Goal: Task Accomplishment & Management: Manage account settings

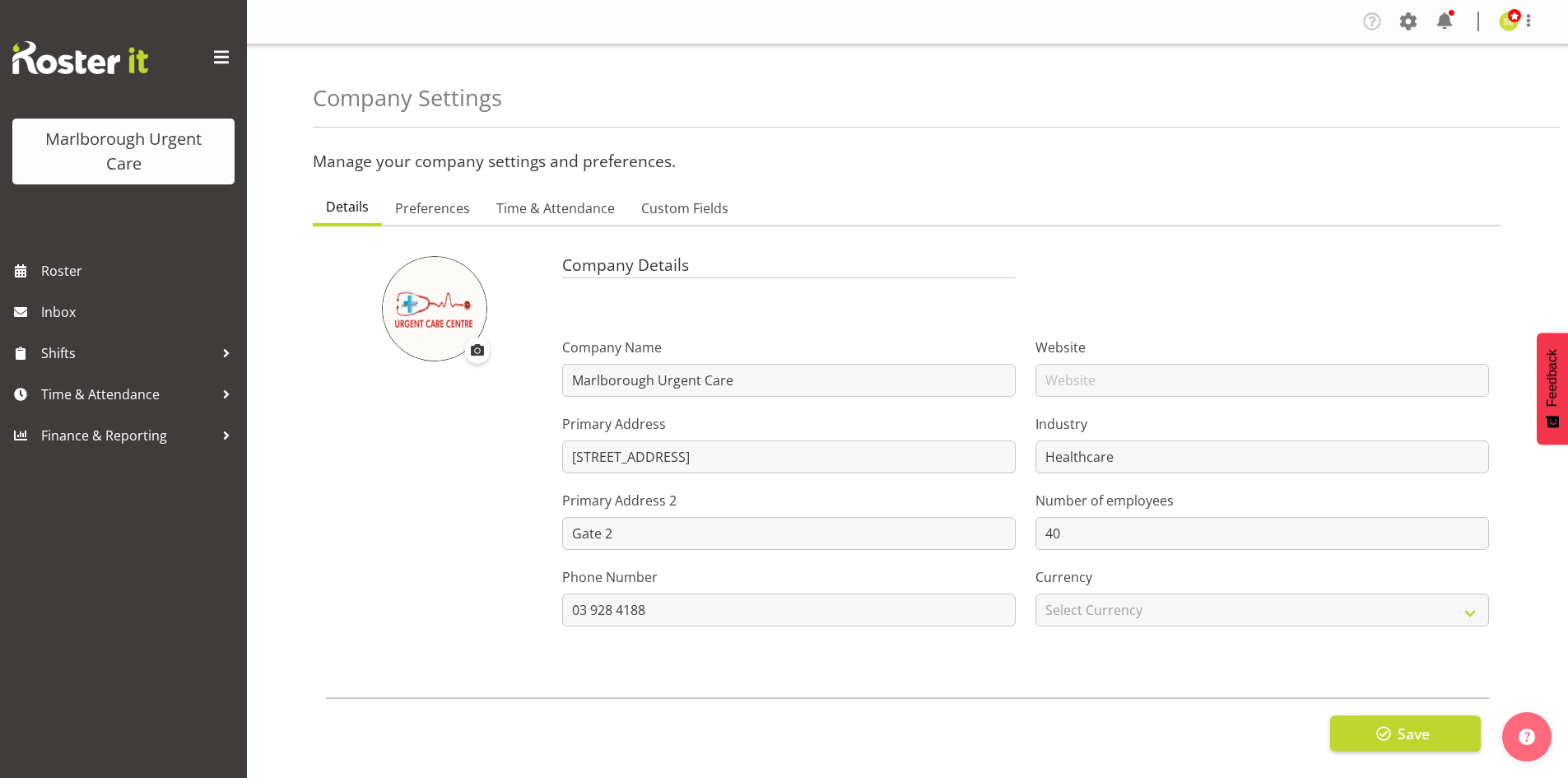
scroll to position [33, 0]
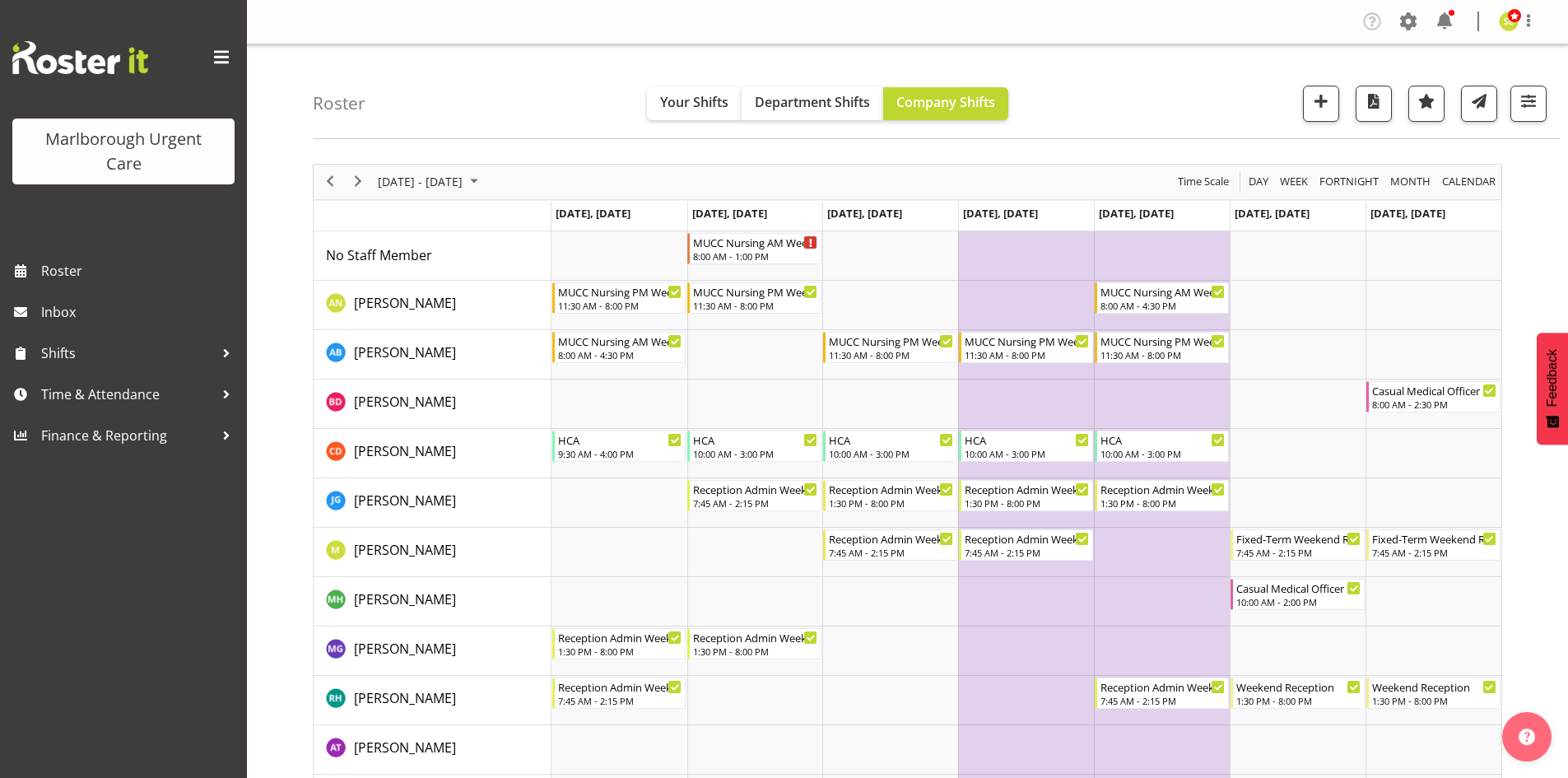
scroll to position [83, 0]
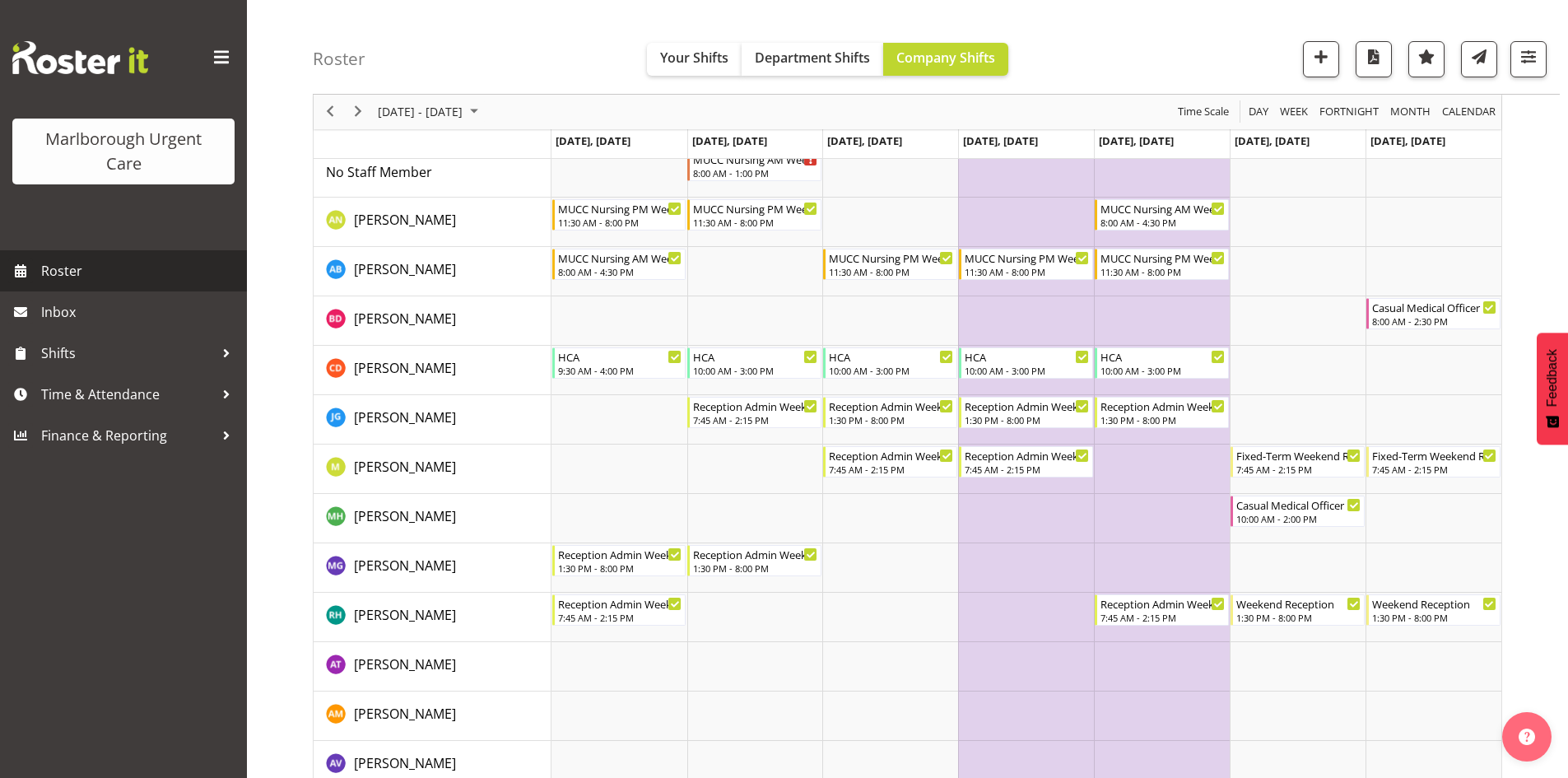
click at [135, 264] on span "Roster" at bounding box center [139, 270] width 197 height 25
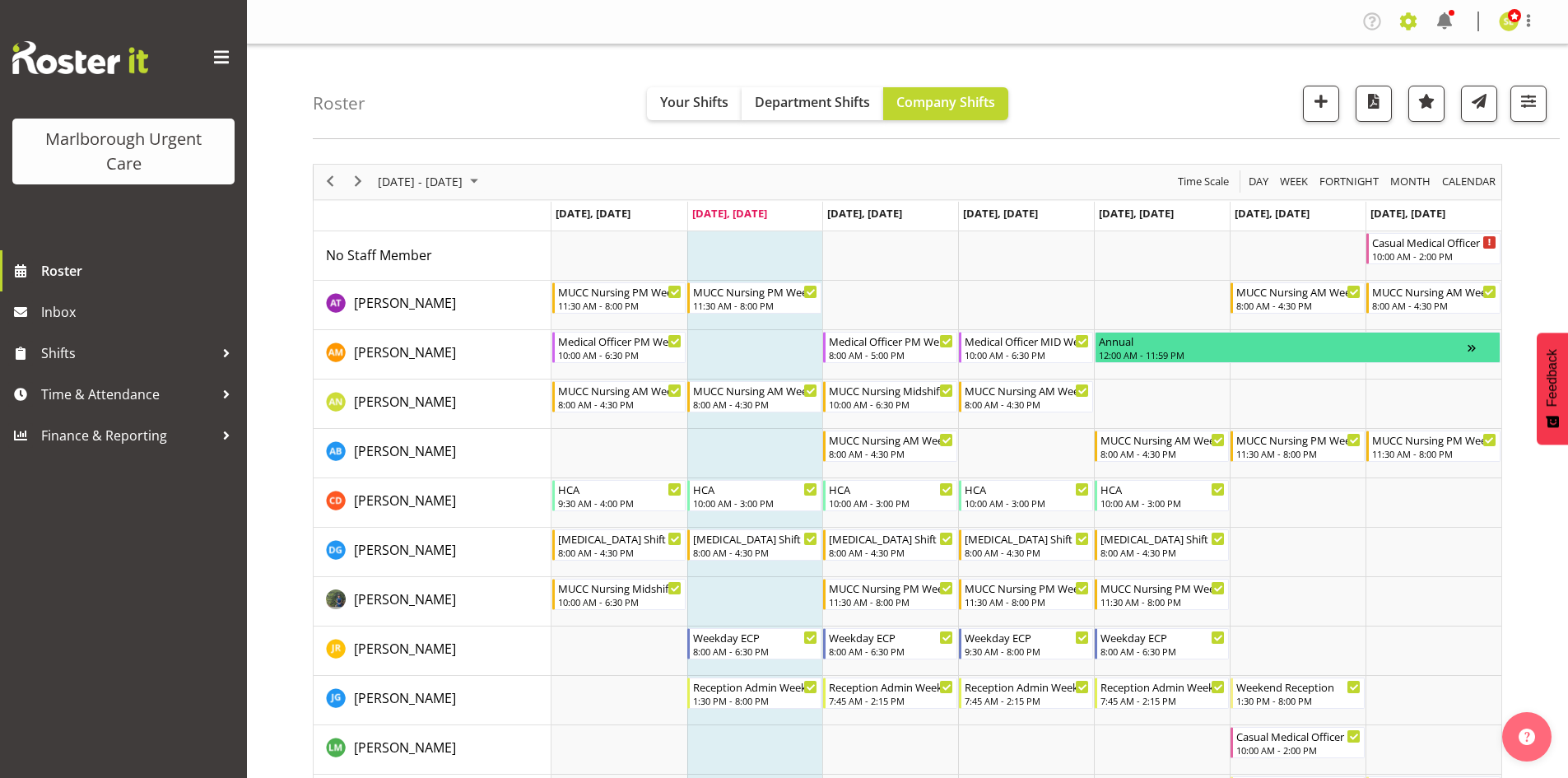
click at [1411, 23] on span at bounding box center [1408, 22] width 27 height 27
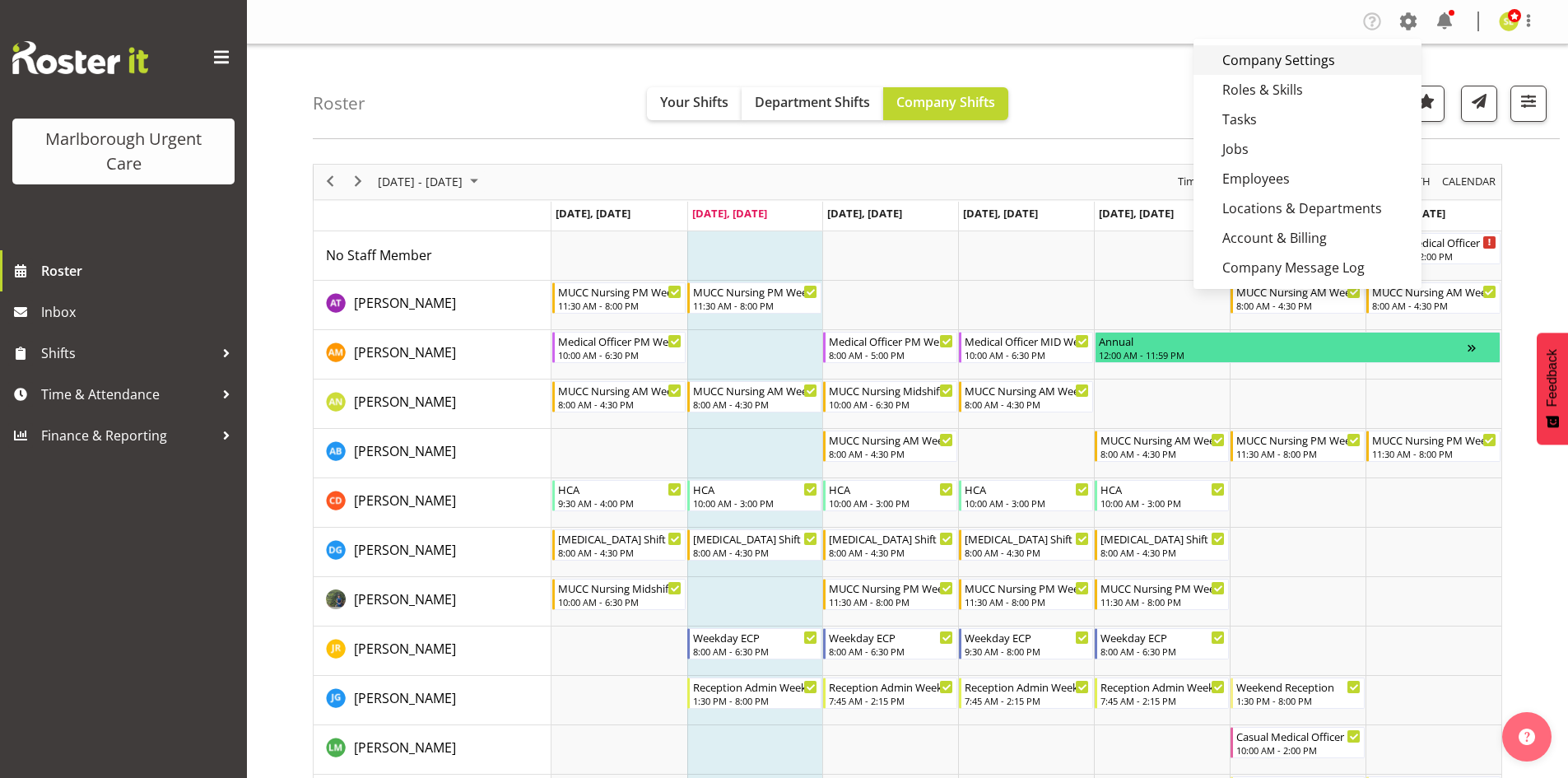
click at [1326, 63] on link "Company Settings" at bounding box center [1306, 60] width 228 height 30
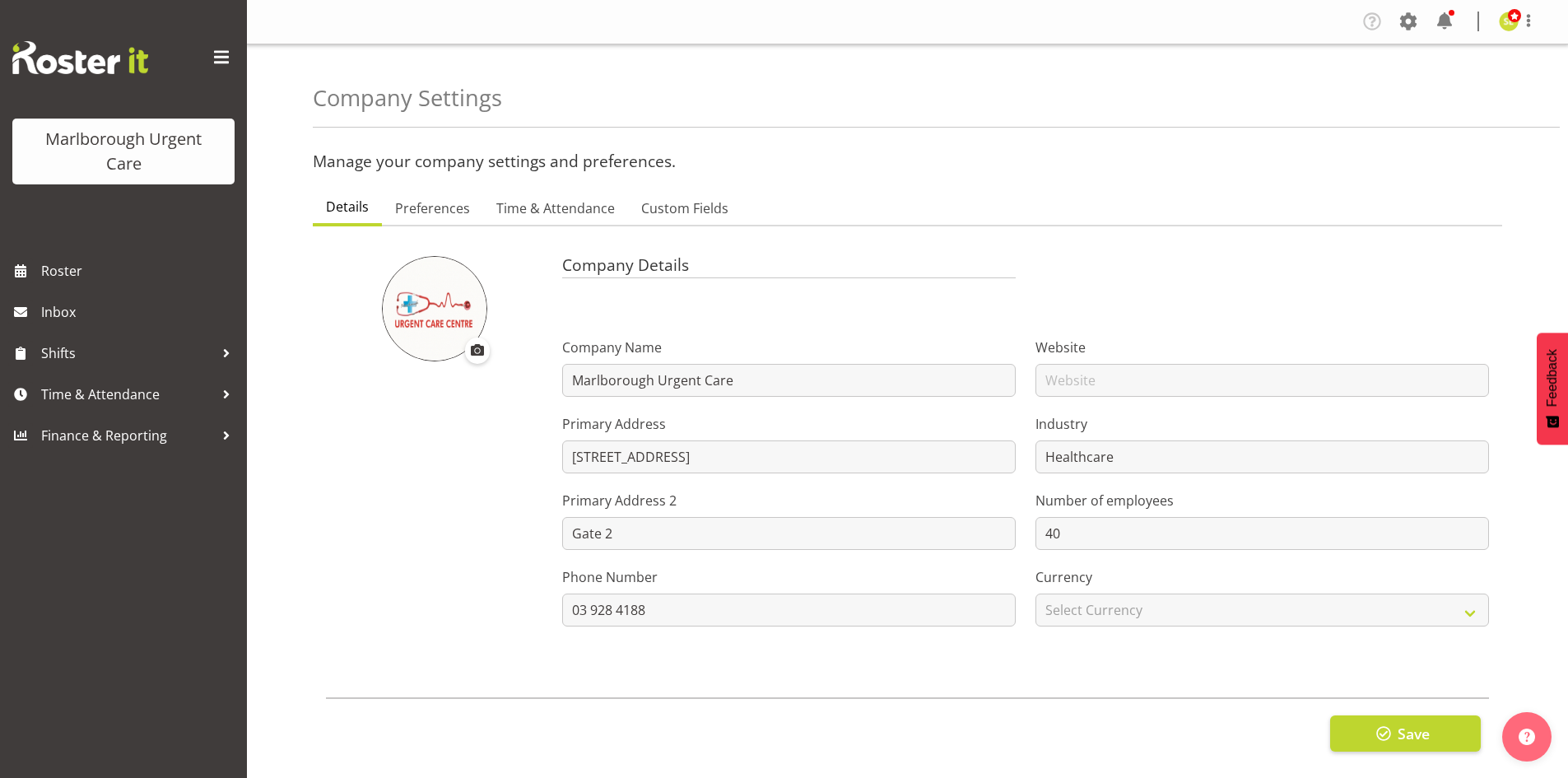
select select "monday"
select select "2_day_before"
click at [433, 207] on span "Preferences" at bounding box center [432, 208] width 75 height 20
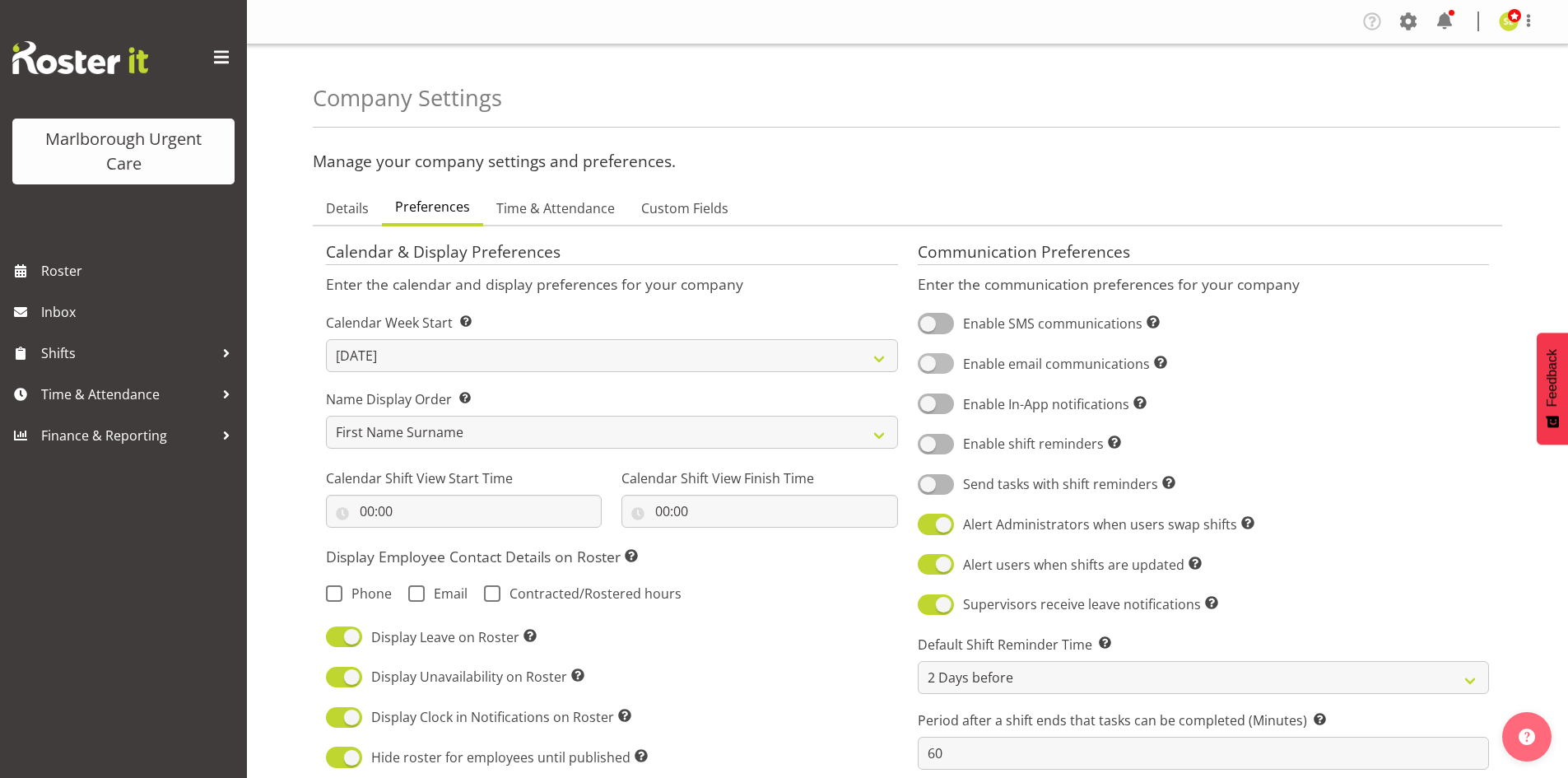
click at [943, 366] on span at bounding box center [936, 364] width 36 height 21
click at [928, 366] on input "Enable email communications Turn on or off email communications for your entire…" at bounding box center [923, 363] width 10 height 10
checkbox input "true"
click at [943, 409] on span at bounding box center [936, 404] width 36 height 21
click at [928, 409] on input "Enable In-App notifications Turn on or off In-App communications for your entir…" at bounding box center [923, 403] width 10 height 10
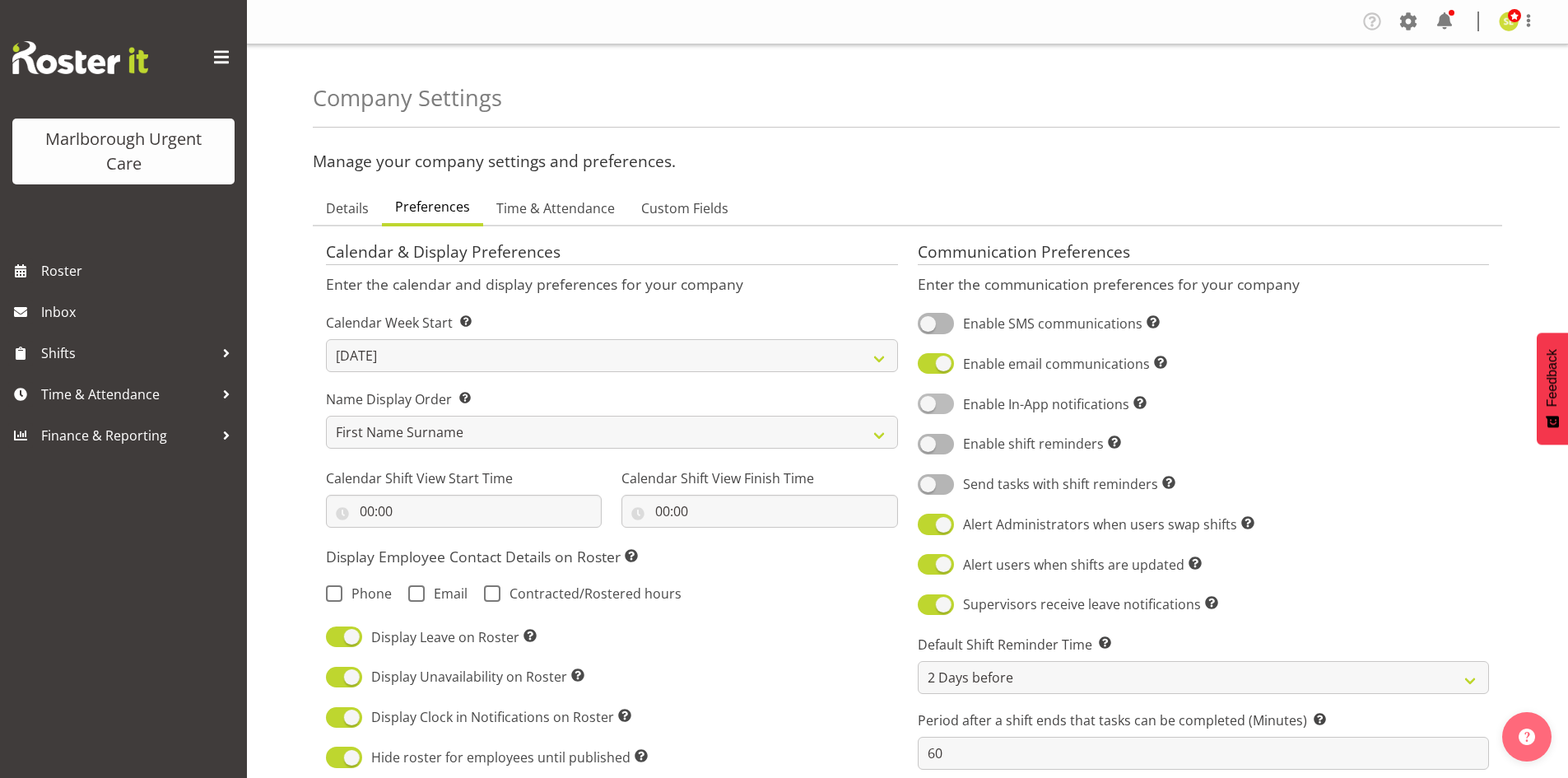
checkbox input "true"
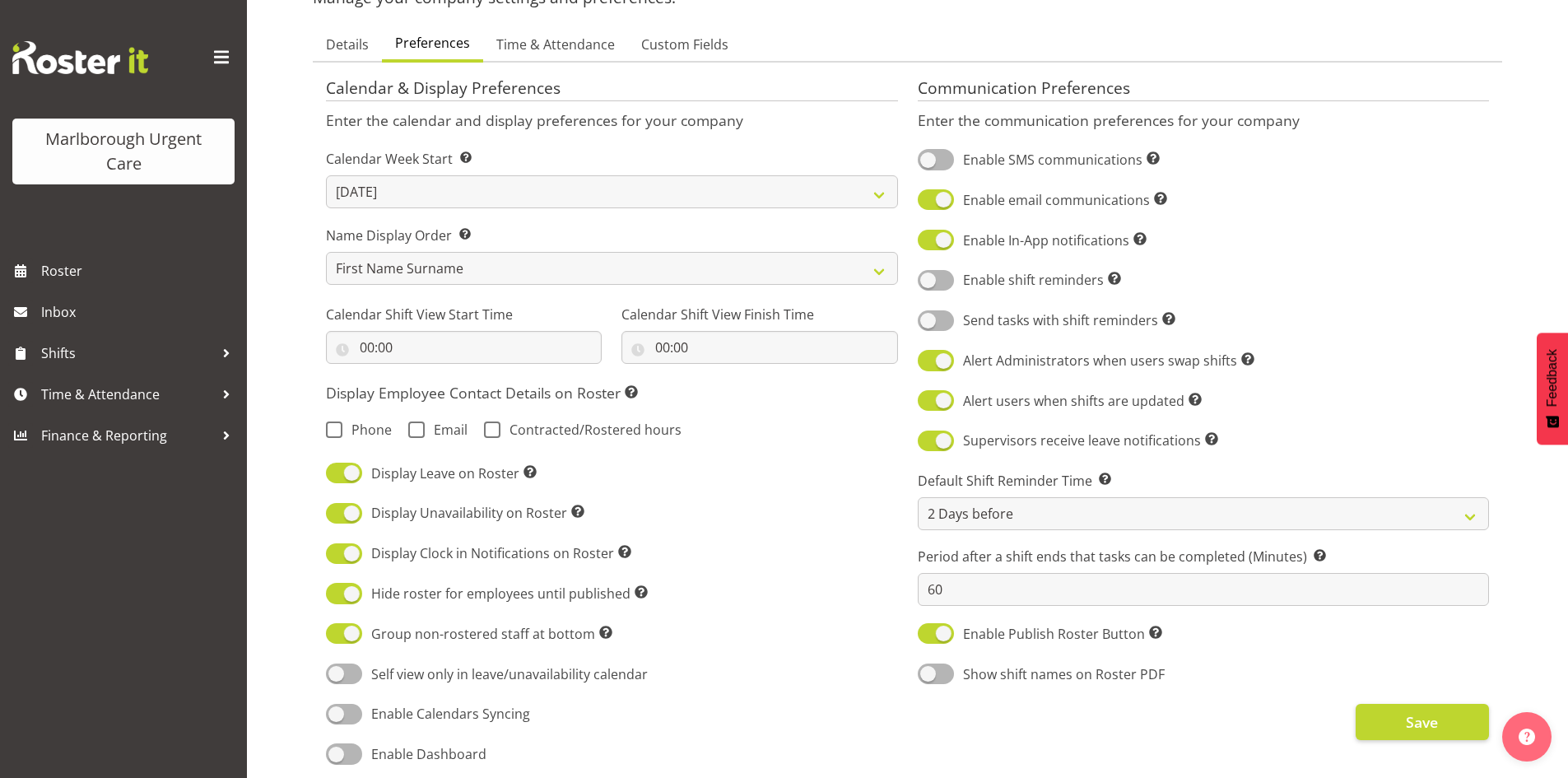
scroll to position [329, 0]
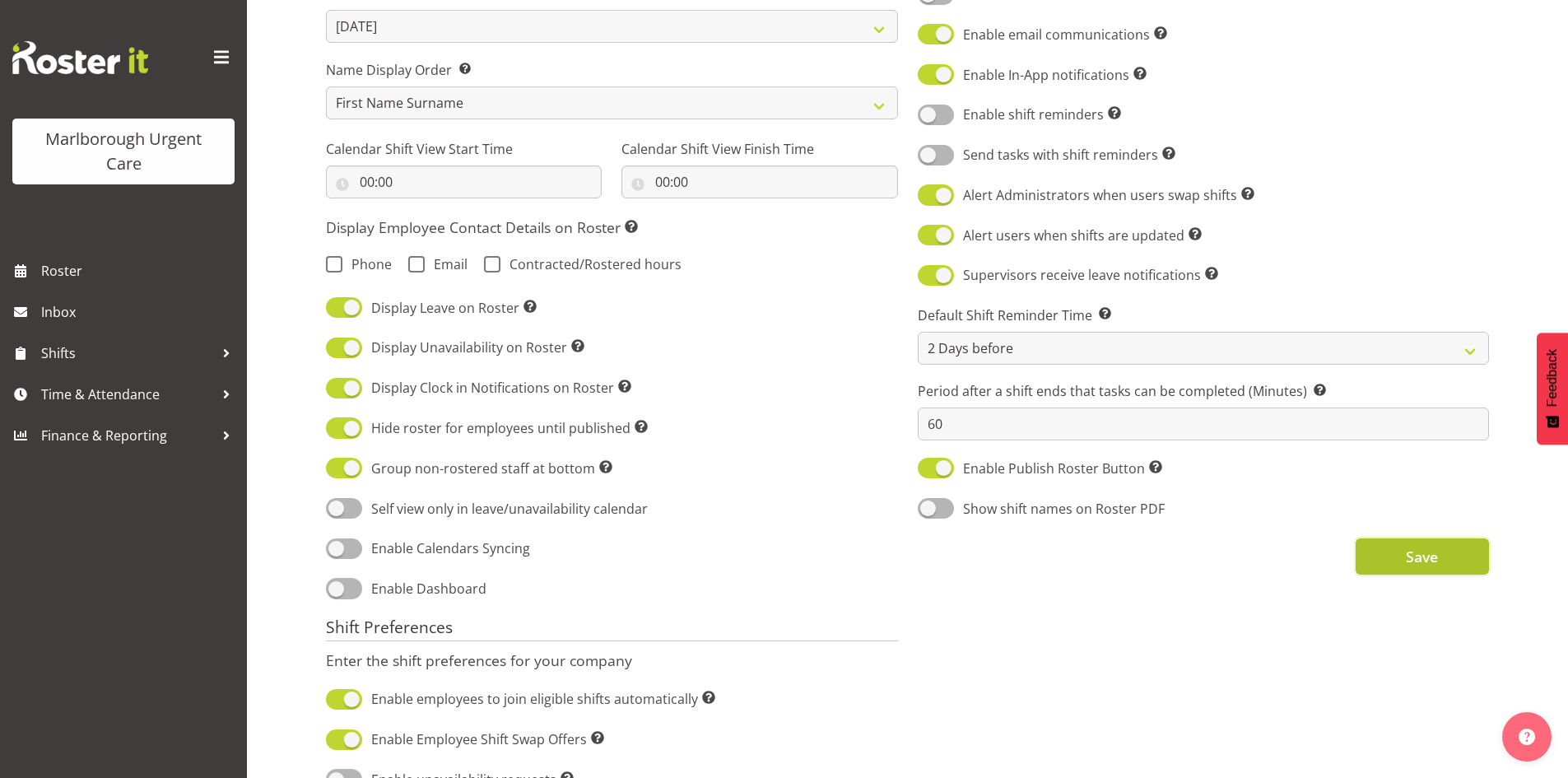
click at [1407, 542] on button "Save" at bounding box center [1422, 556] width 133 height 36
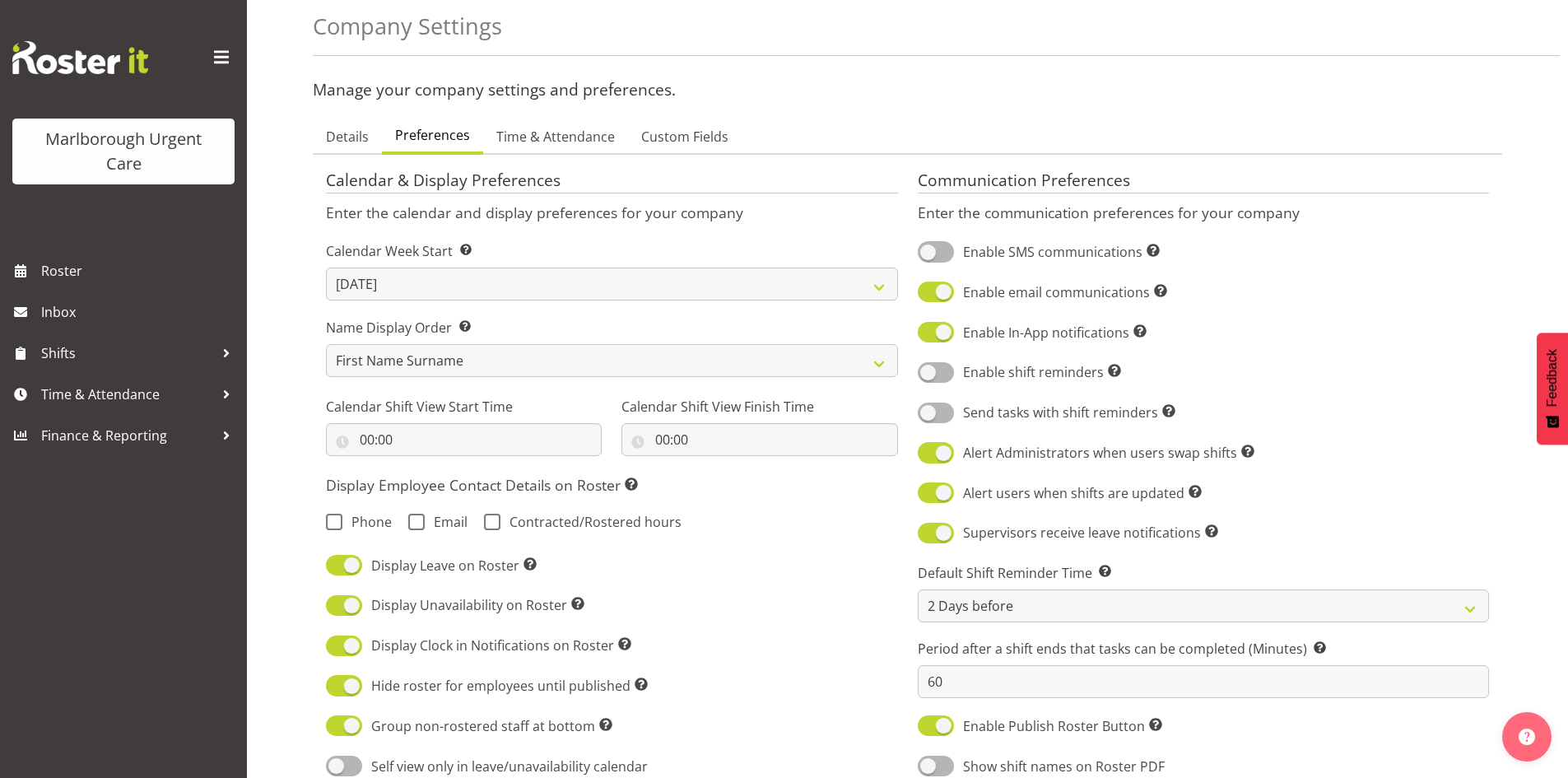
scroll to position [0, 0]
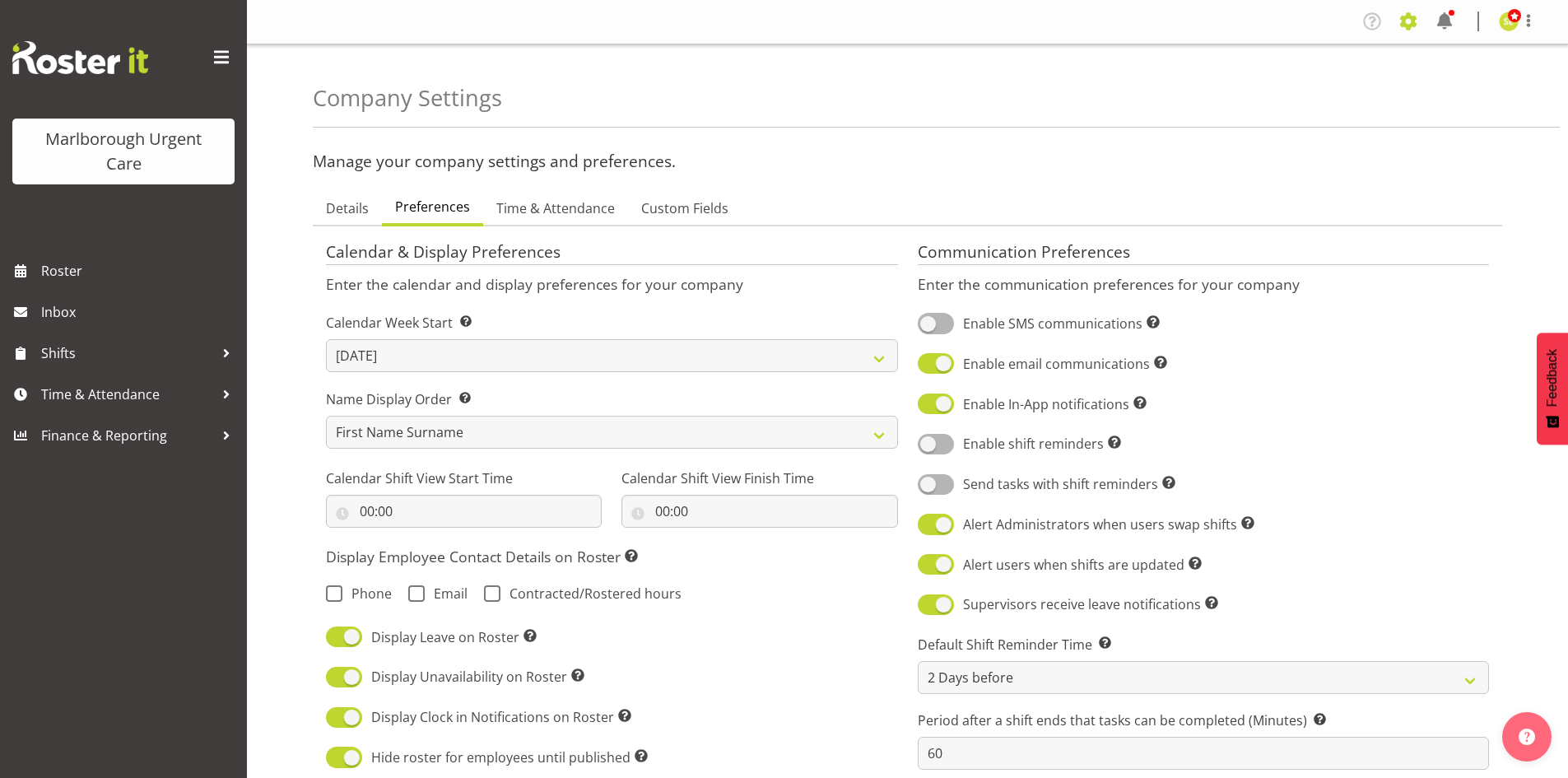
click at [1408, 22] on span at bounding box center [1408, 22] width 27 height 27
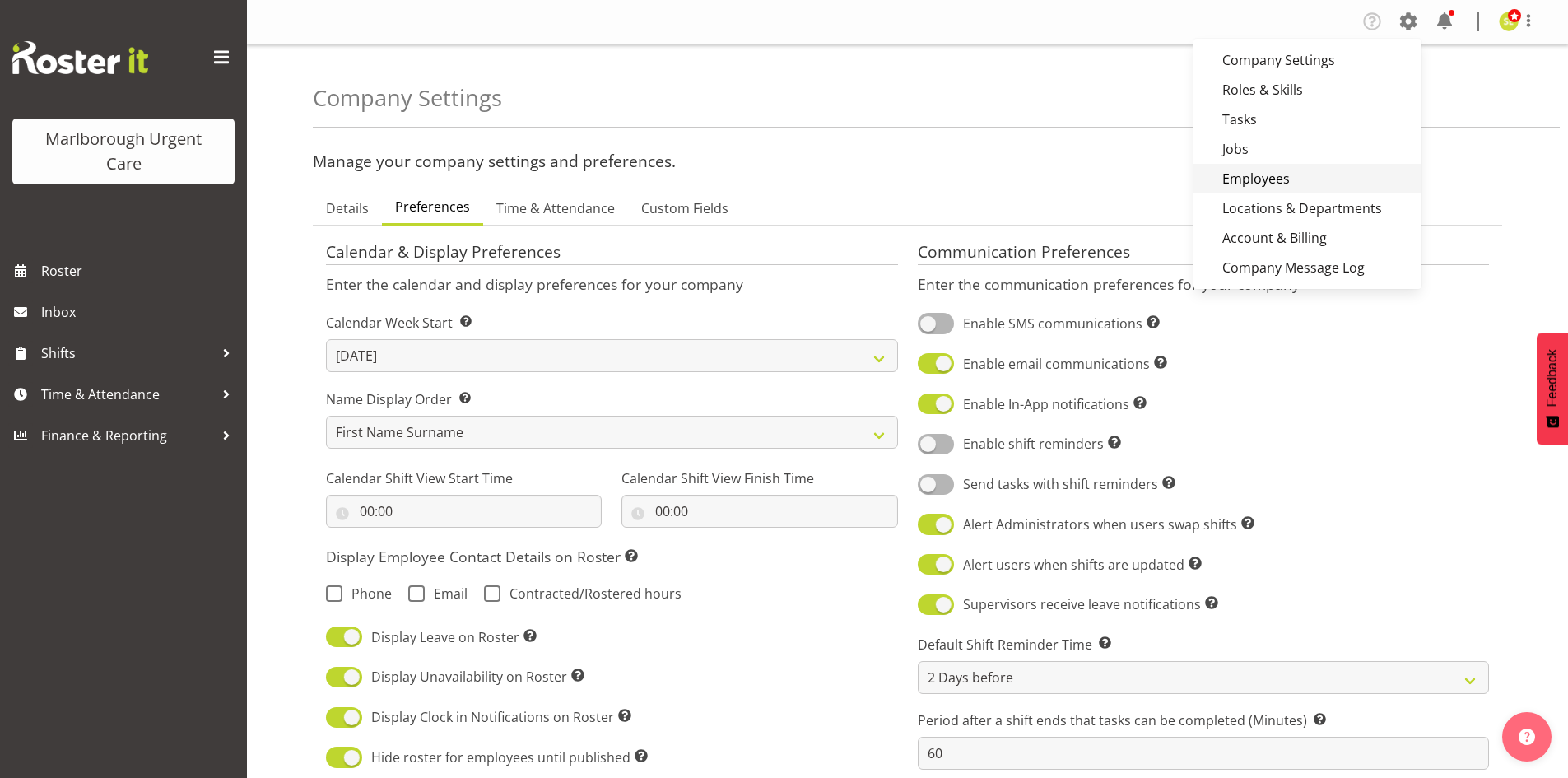
click at [1277, 175] on link "Employees" at bounding box center [1306, 178] width 228 height 30
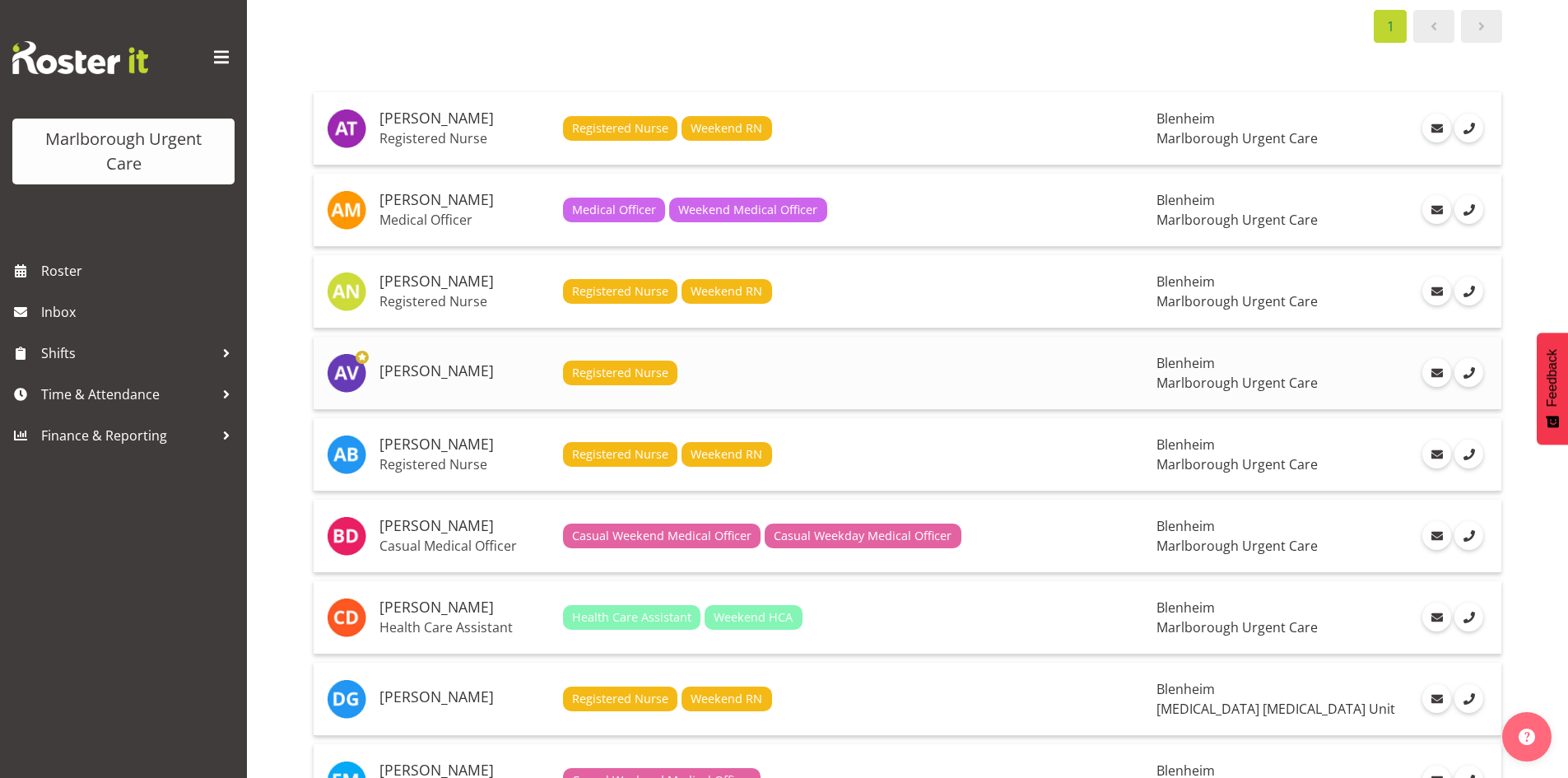
scroll to position [165, 0]
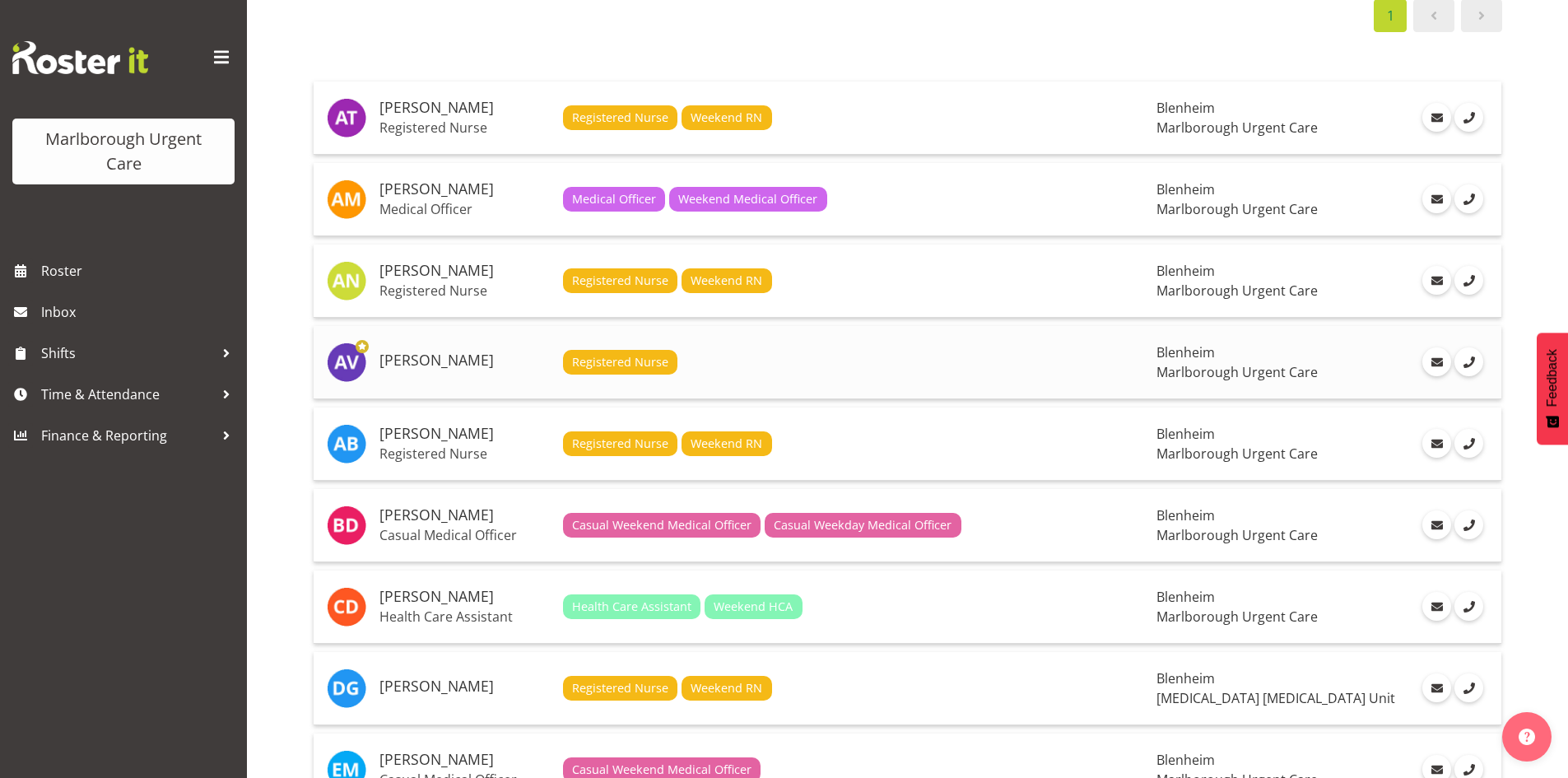
click at [473, 360] on h5 "[PERSON_NAME]" at bounding box center [464, 360] width 170 height 16
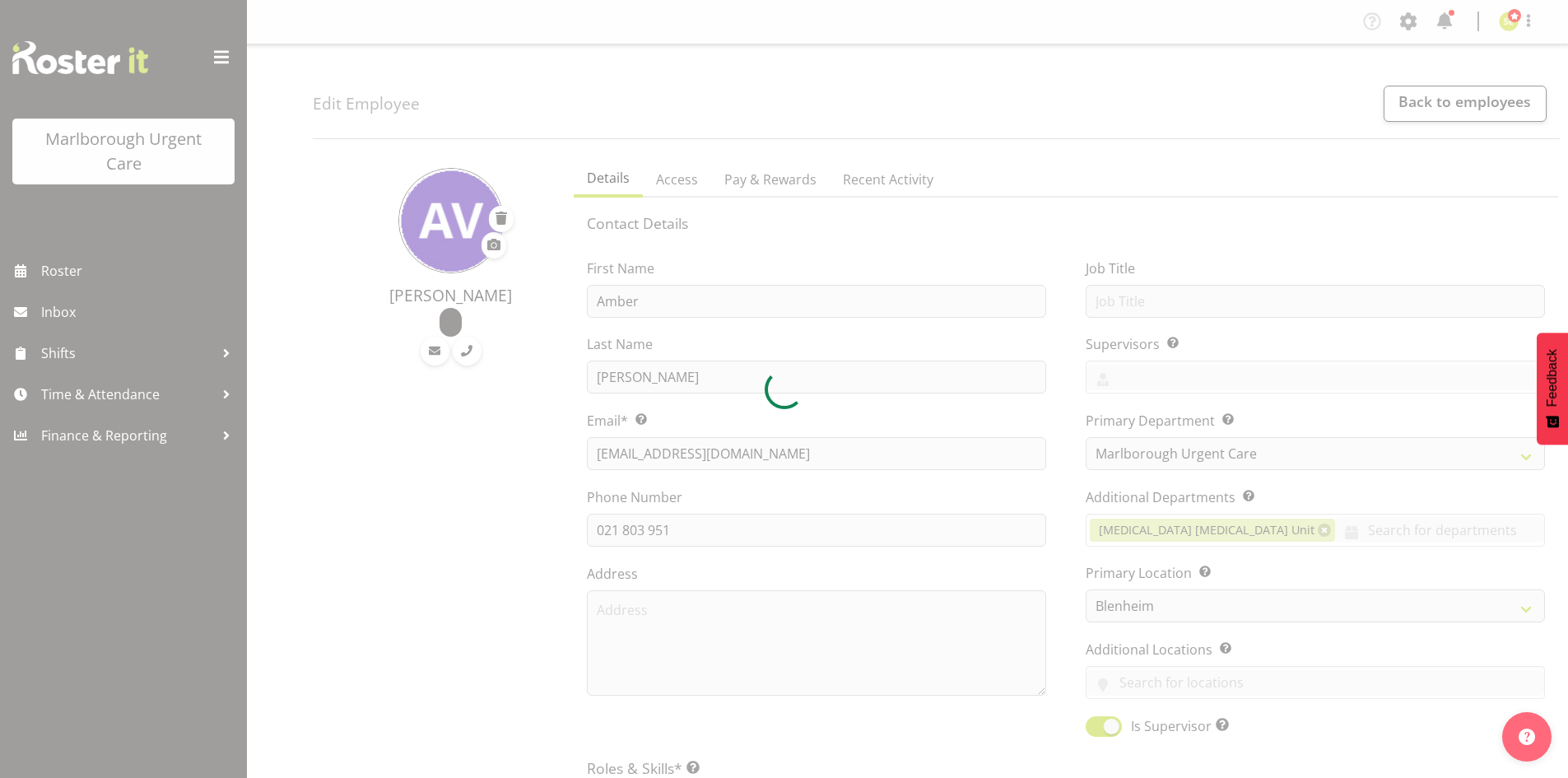
select select "925"
select select "TimelineWeek"
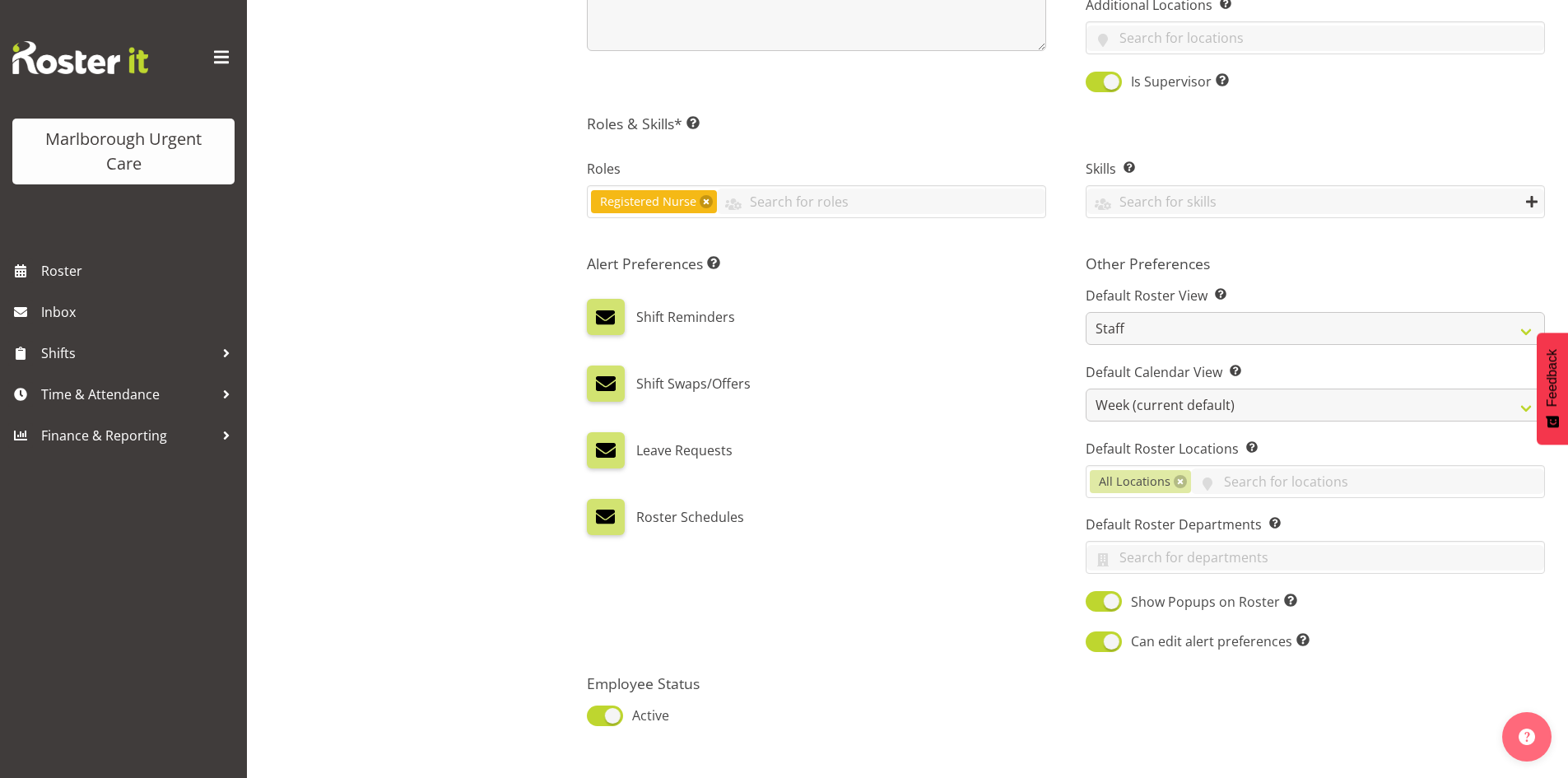
scroll to position [743, 0]
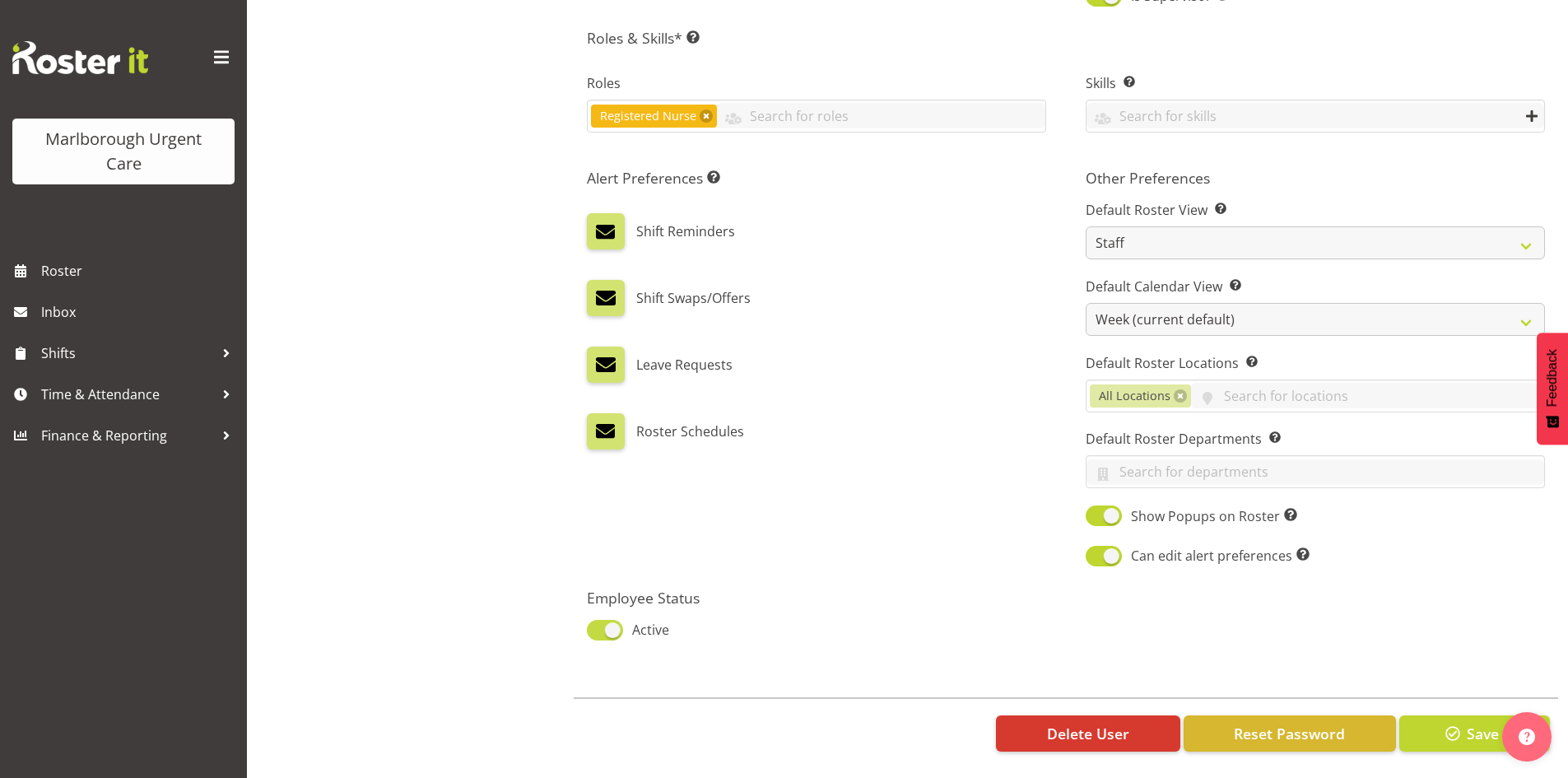
click at [614, 620] on span at bounding box center [605, 630] width 36 height 21
click at [598, 625] on input "Active" at bounding box center [591, 629] width 10 height 10
checkbox input "false"
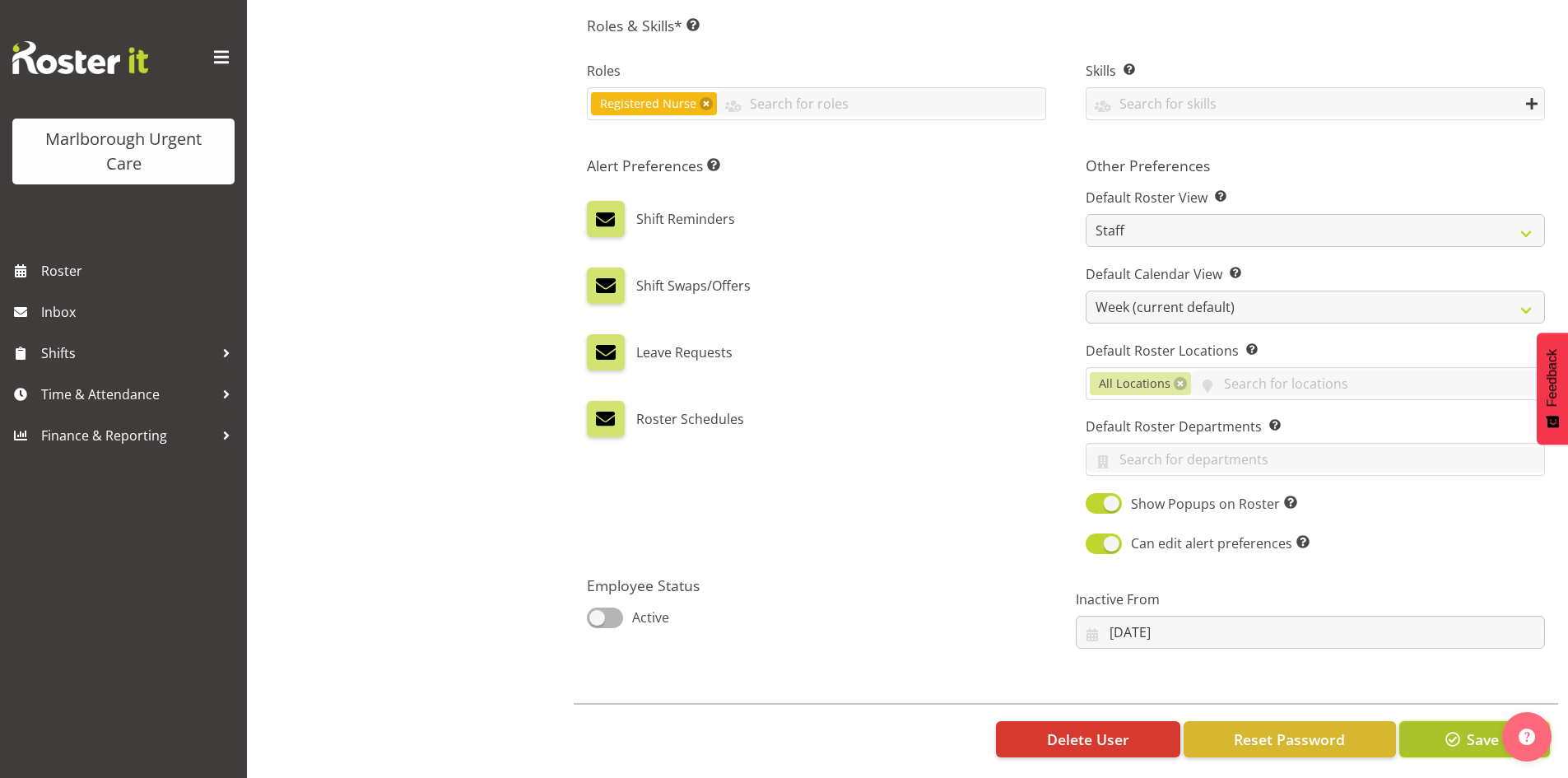
click at [1462, 735] on span "button" at bounding box center [1452, 739] width 21 height 21
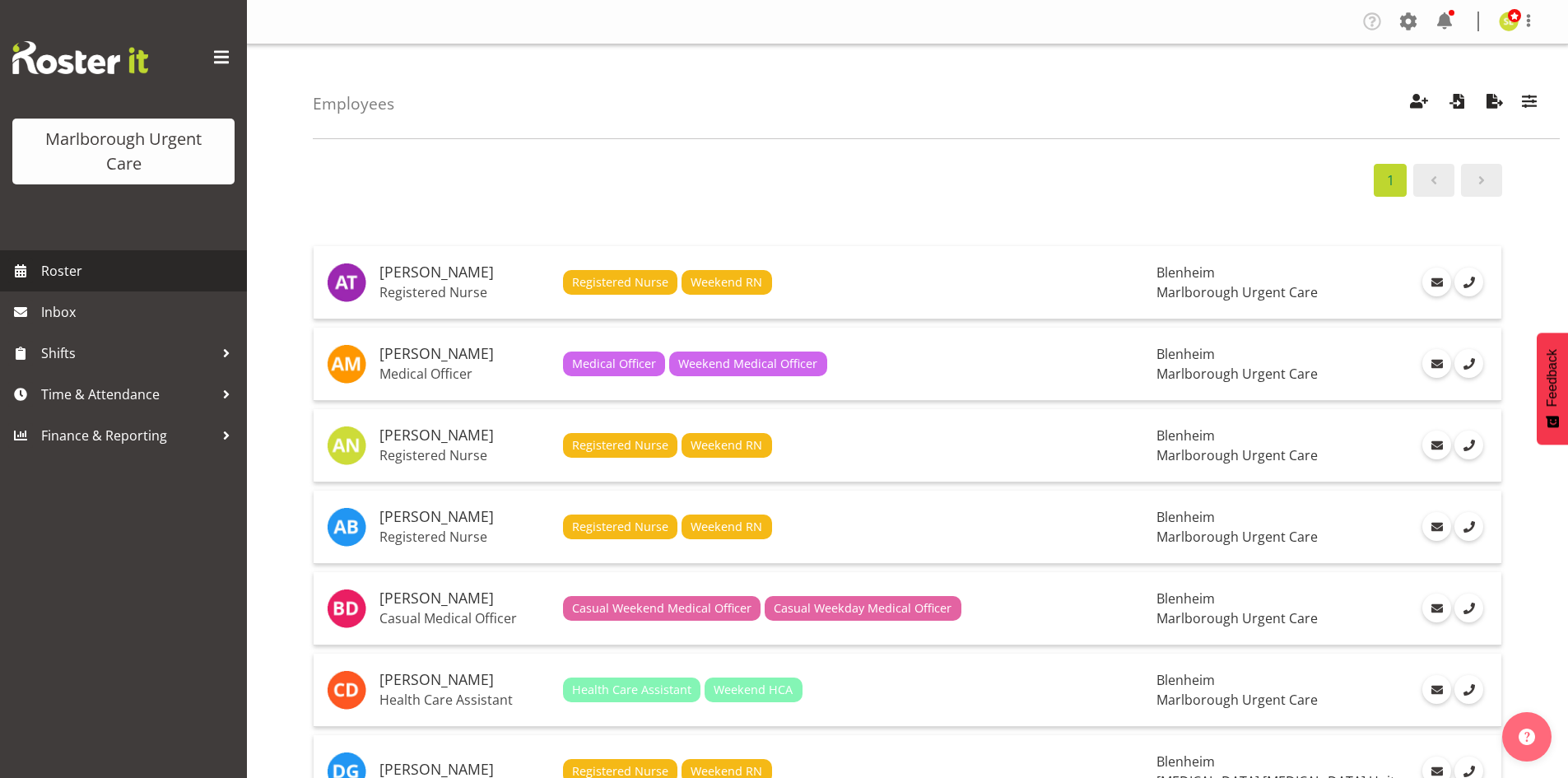
click at [95, 262] on span "Roster" at bounding box center [139, 270] width 197 height 25
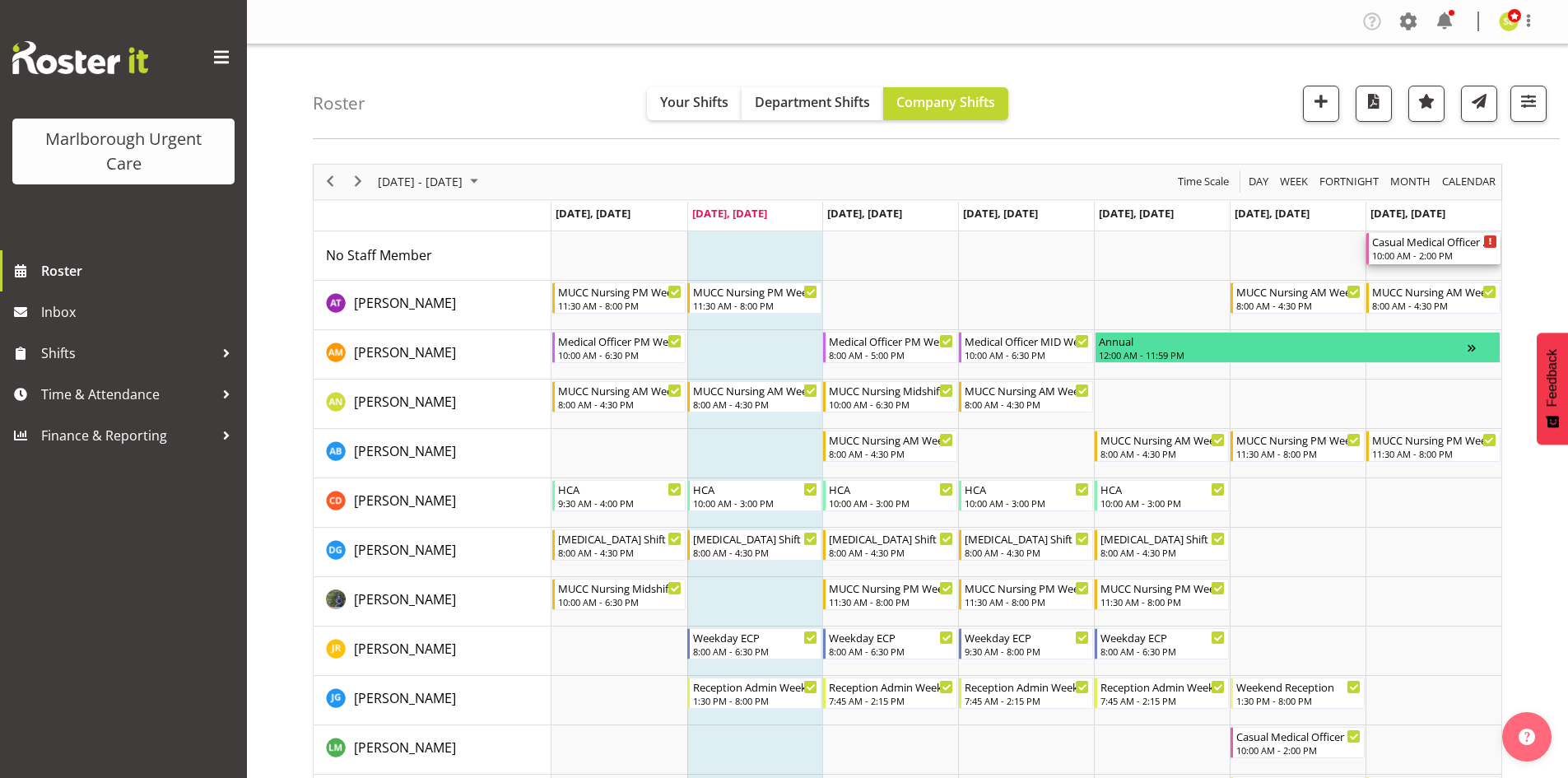
click at [1393, 247] on div "Casual Medical Officer Weekend" at bounding box center [1434, 241] width 125 height 16
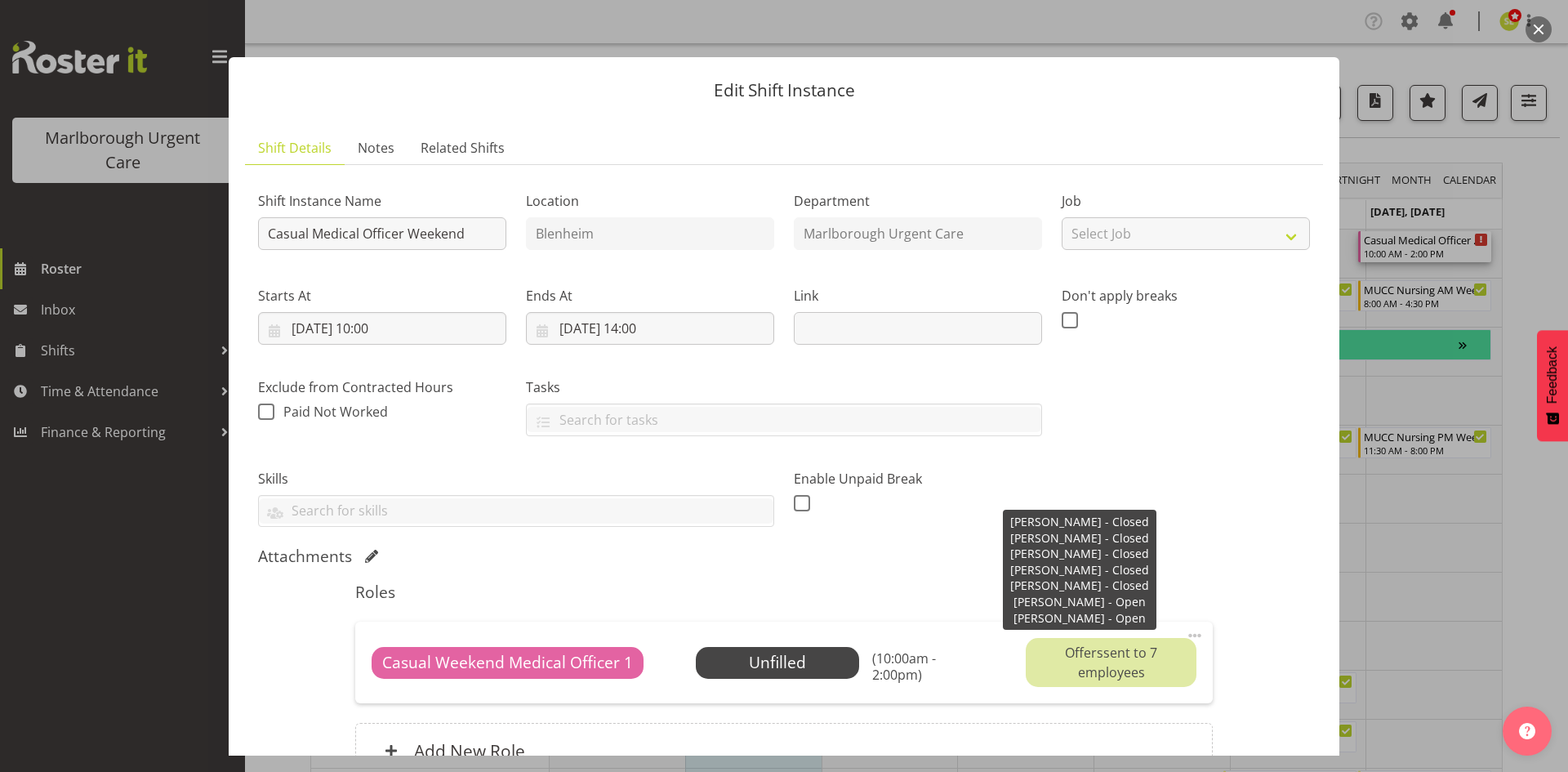
click at [1157, 643] on div "Offers sent to 7 employees" at bounding box center [1111, 662] width 170 height 49
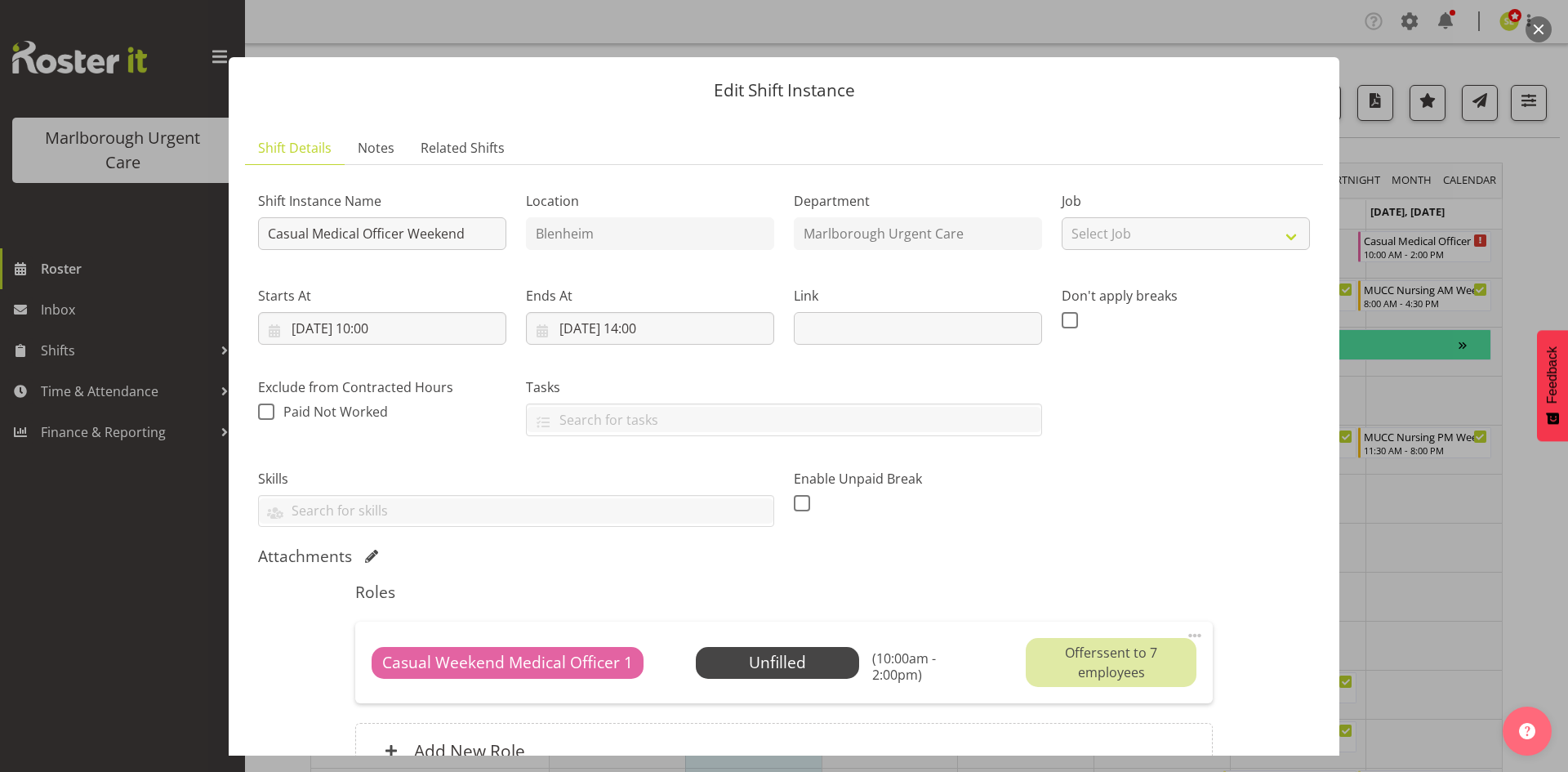
click at [1185, 636] on span at bounding box center [1194, 635] width 20 height 20
click at [1440, 436] on div at bounding box center [784, 386] width 1568 height 772
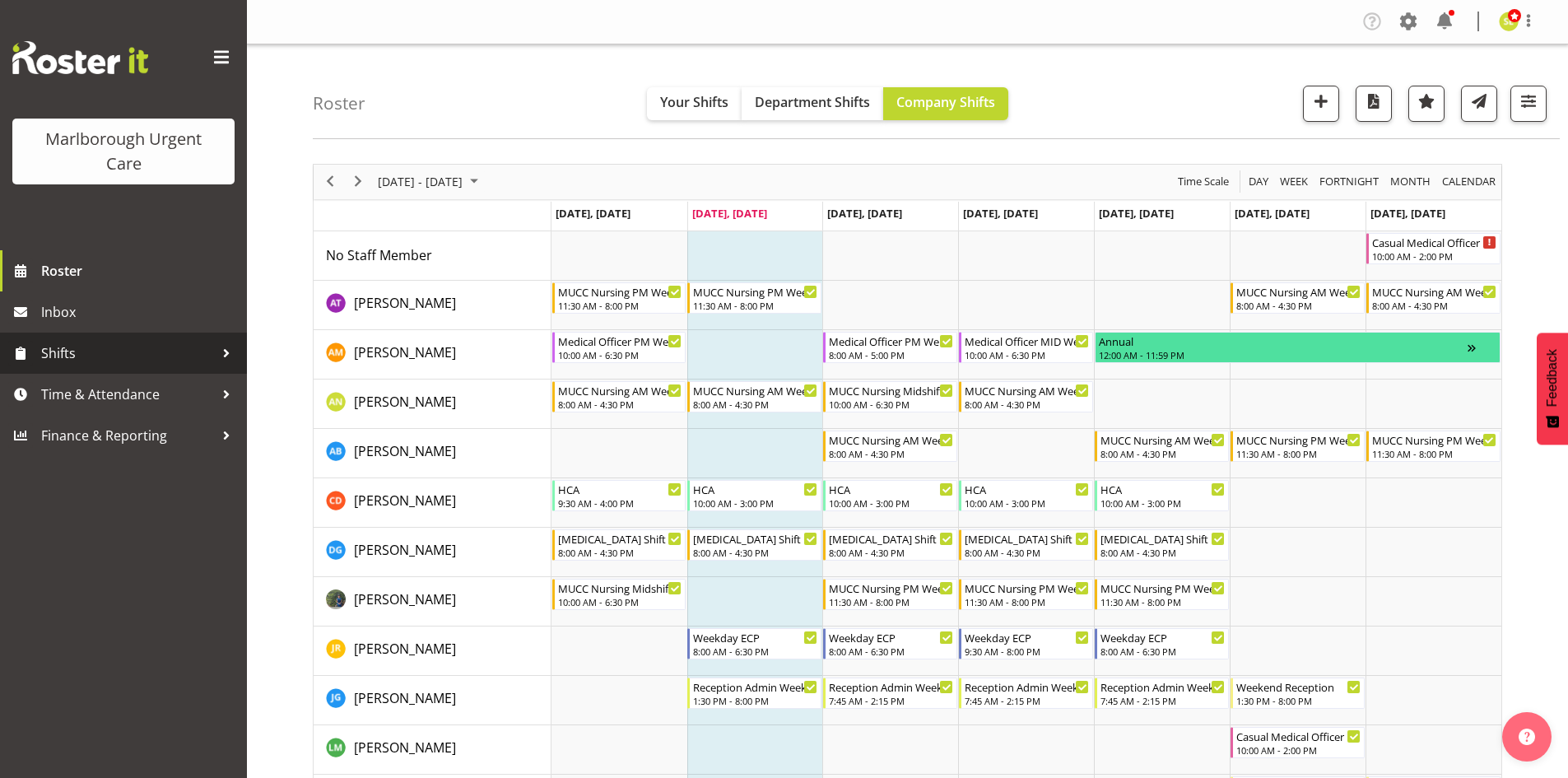
click at [161, 349] on span "Shifts" at bounding box center [128, 353] width 173 height 25
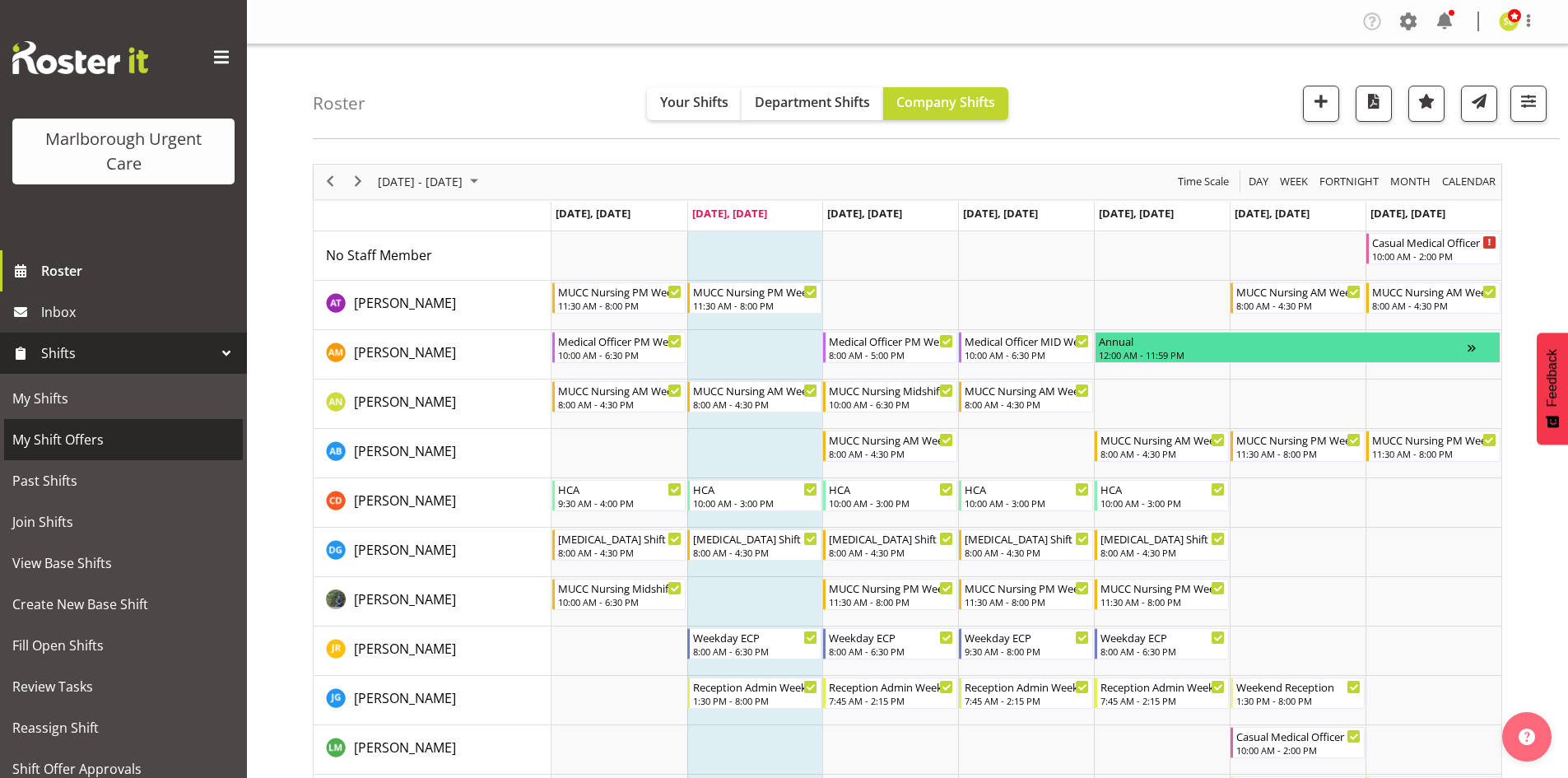
click at [145, 433] on span "My Shift Offers" at bounding box center [123, 440] width 222 height 25
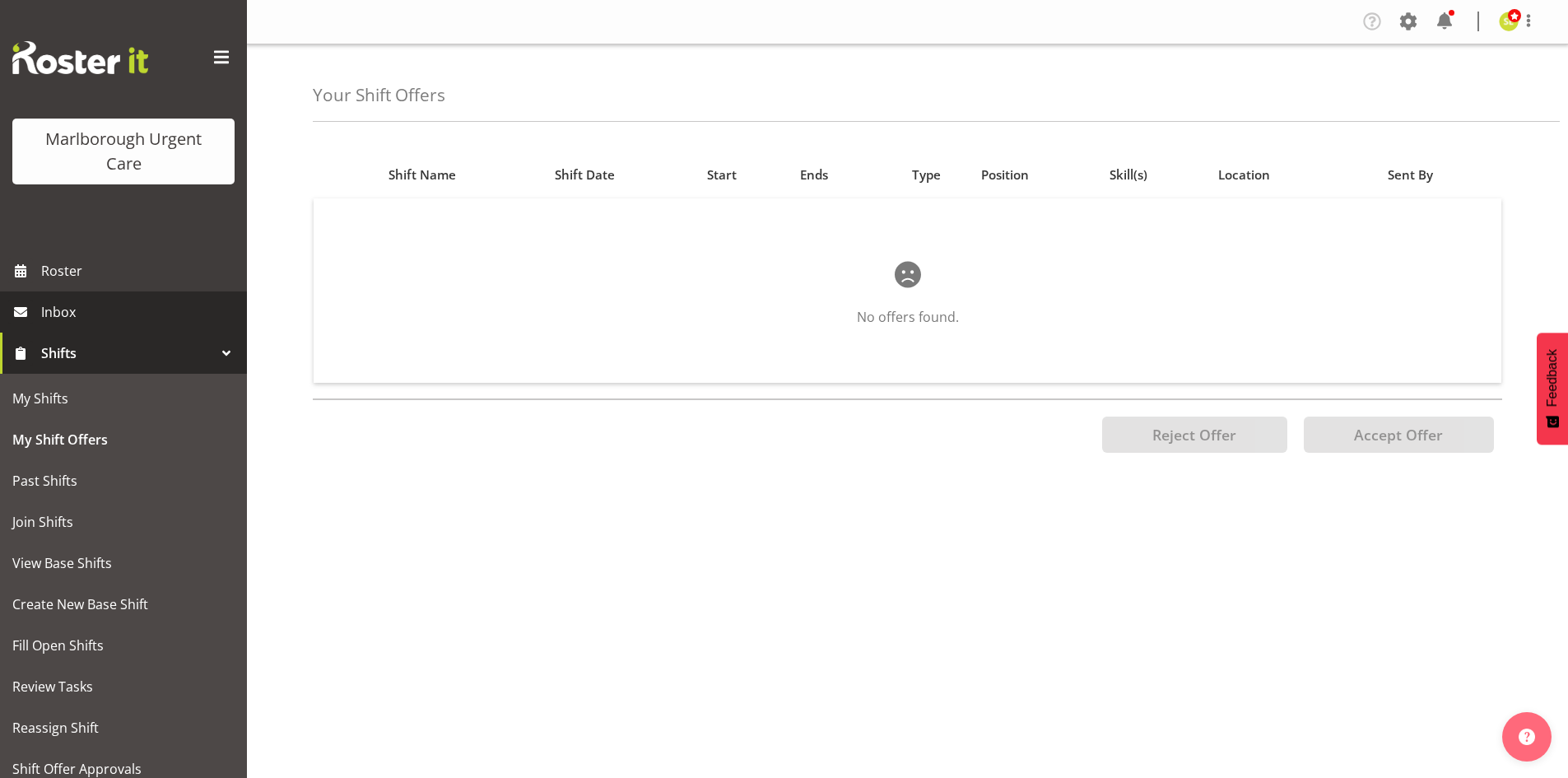
click at [125, 315] on span "Inbox" at bounding box center [139, 312] width 197 height 25
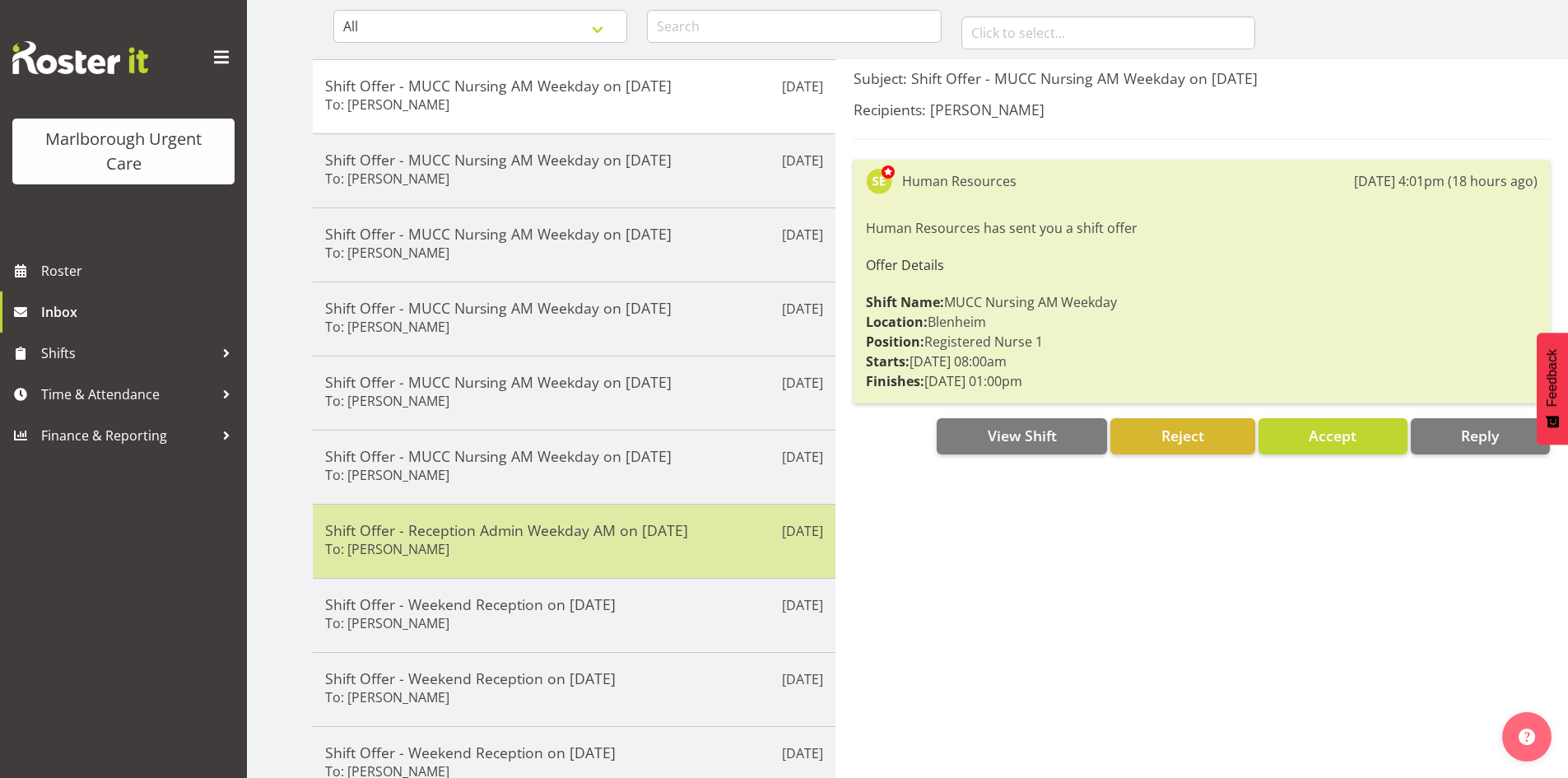
scroll to position [247, 0]
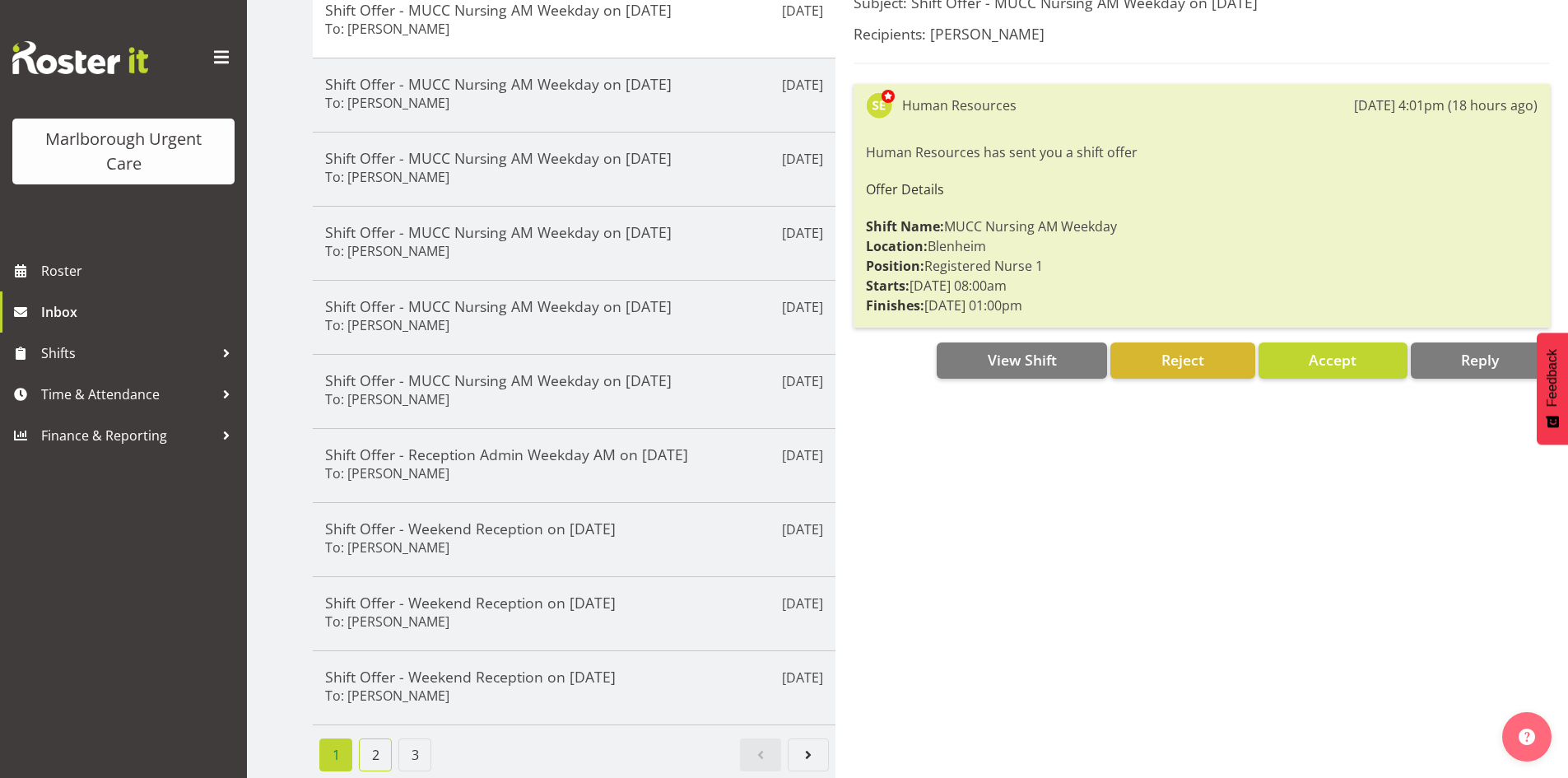
click at [383, 744] on link "2" at bounding box center [375, 754] width 33 height 33
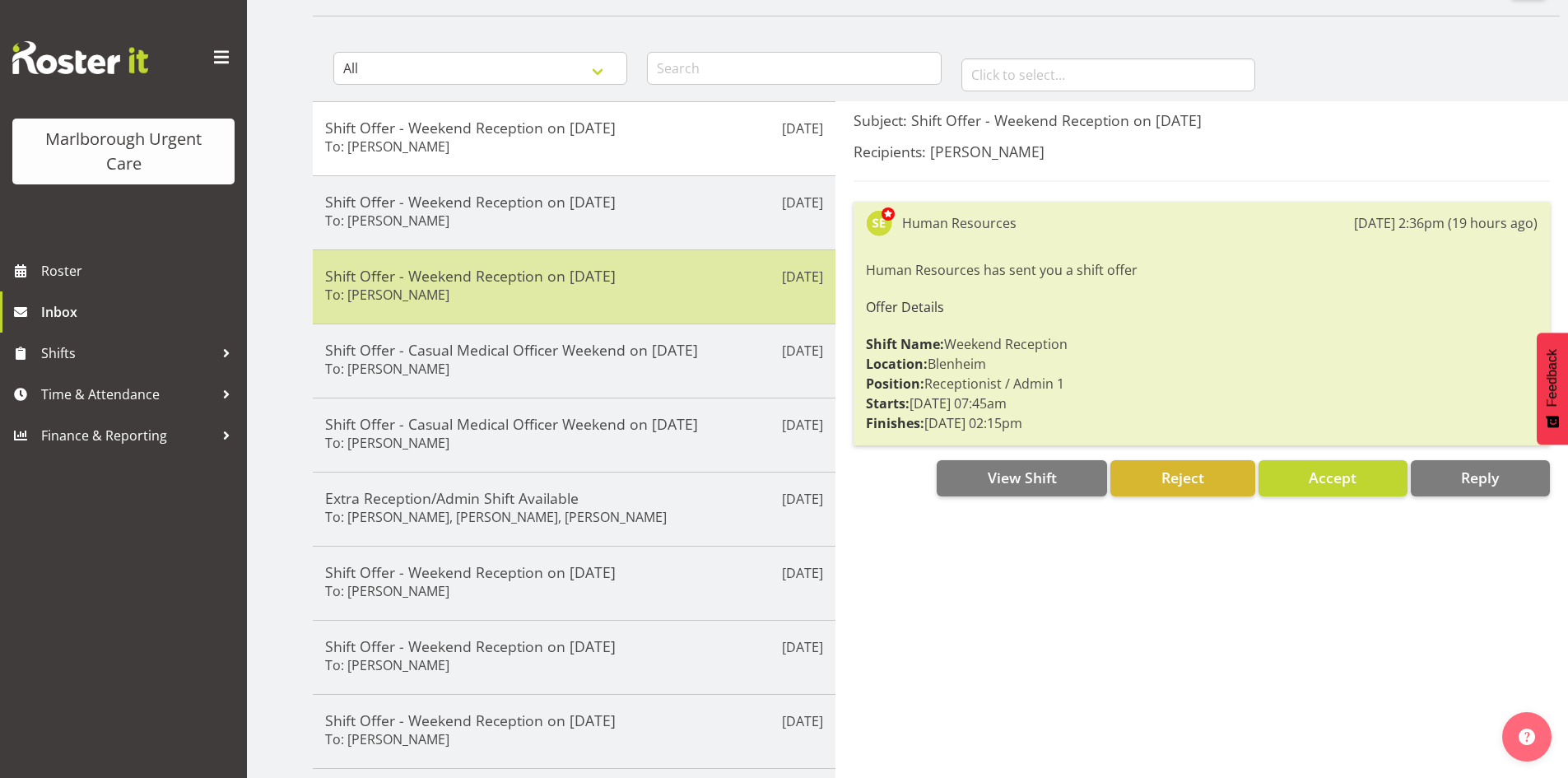
scroll to position [82, 0]
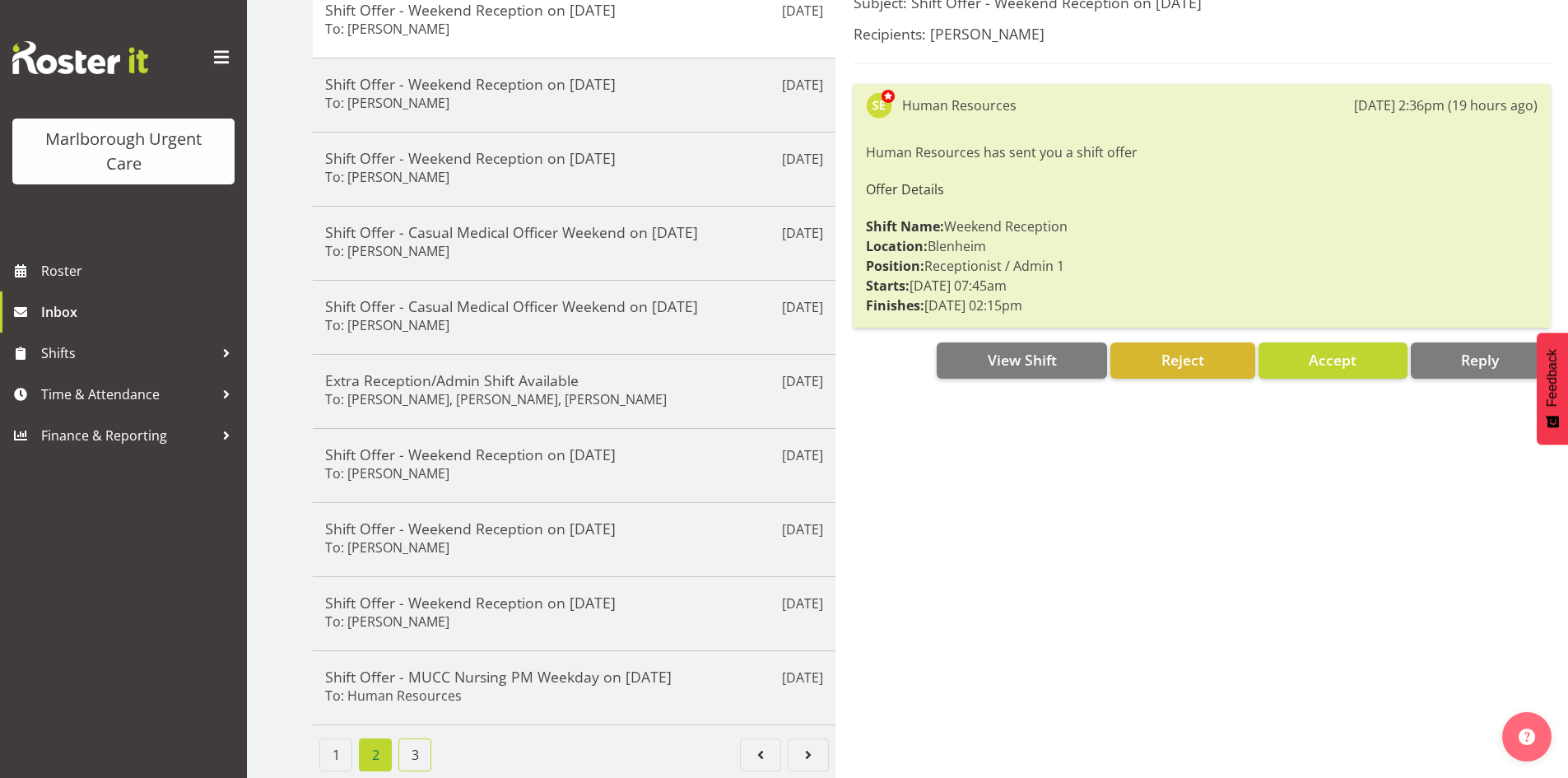
click at [426, 738] on link "3" at bounding box center [414, 754] width 33 height 33
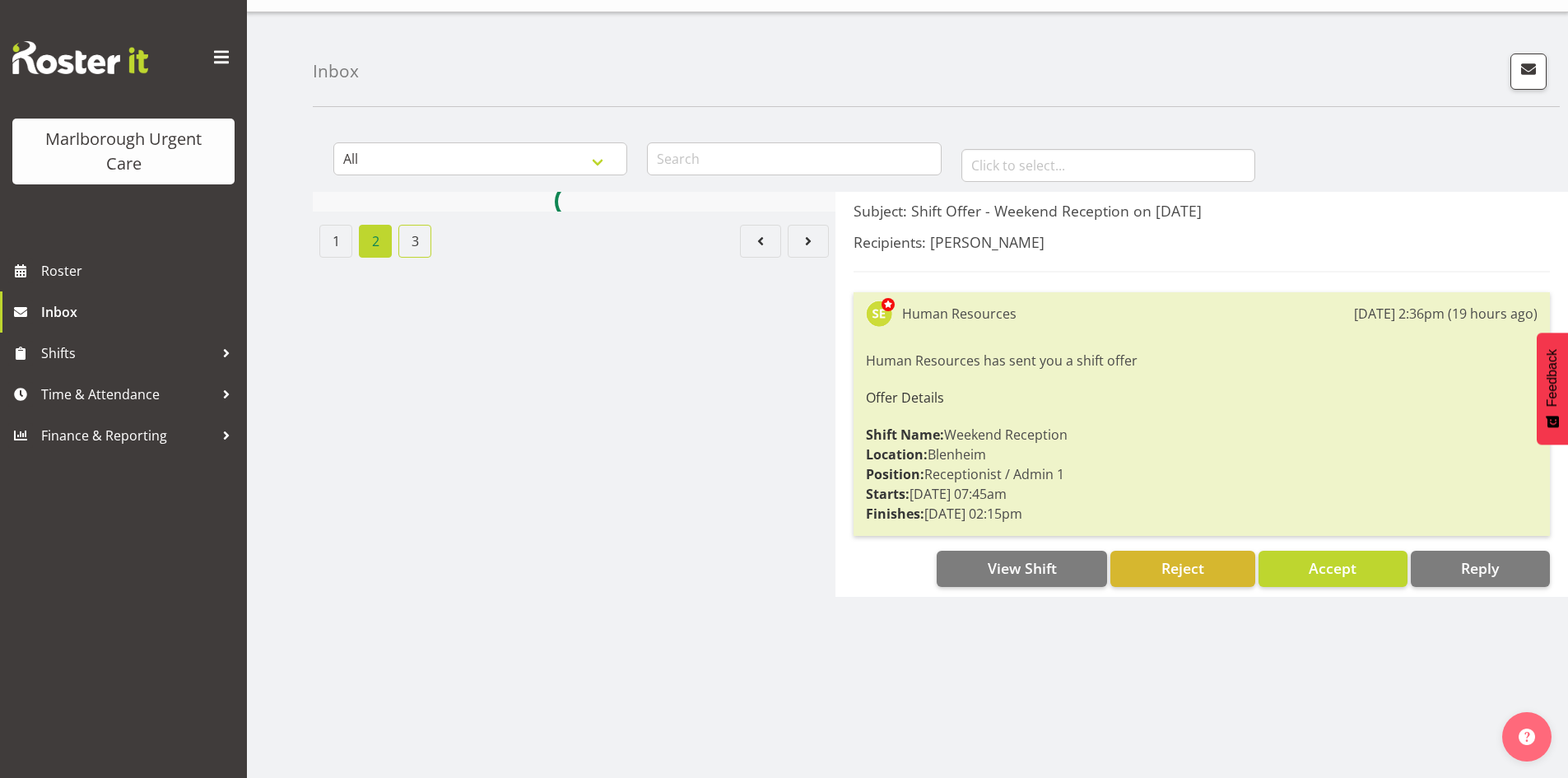
scroll to position [45, 0]
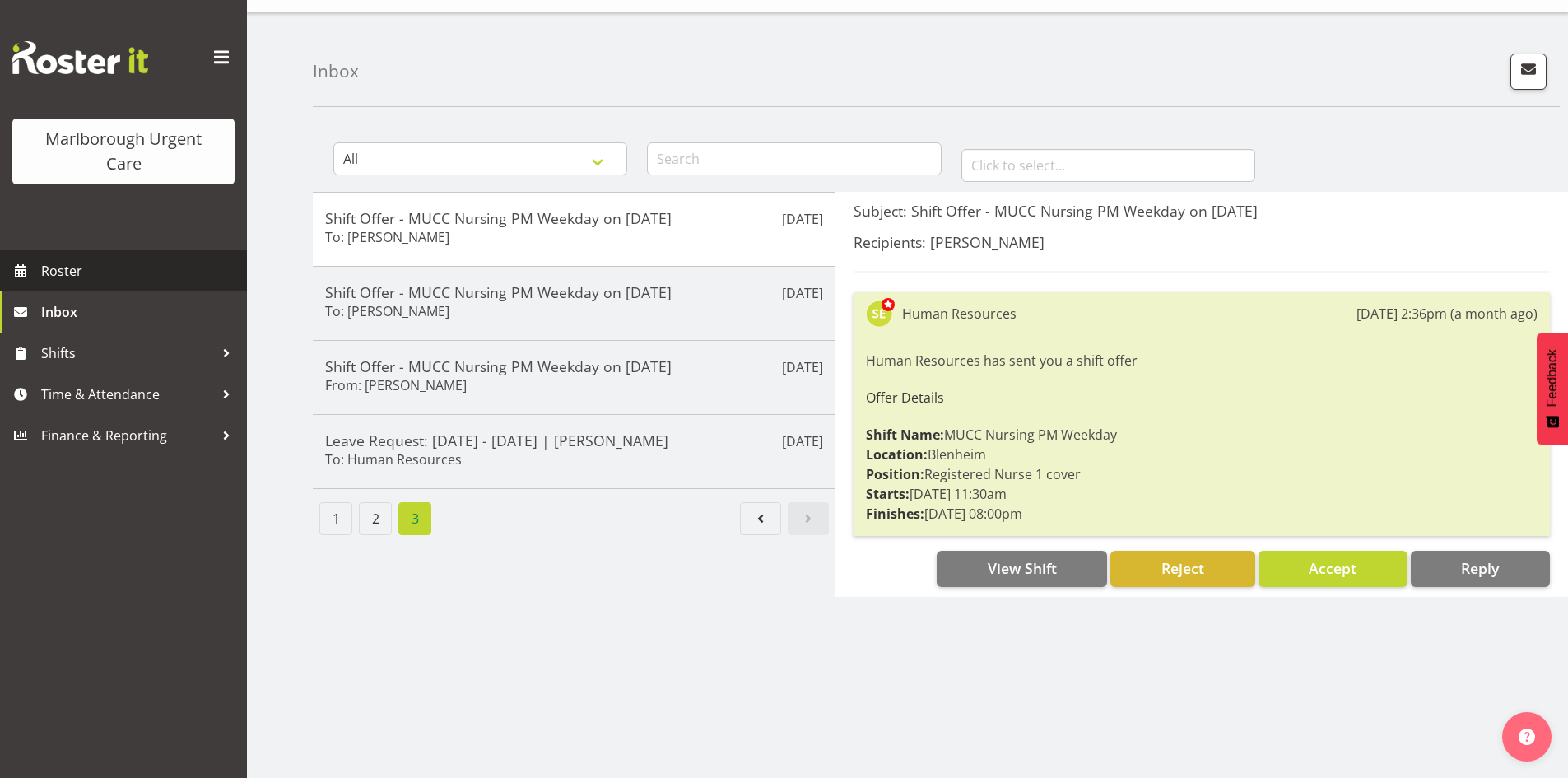
click at [154, 270] on span "Roster" at bounding box center [139, 270] width 197 height 25
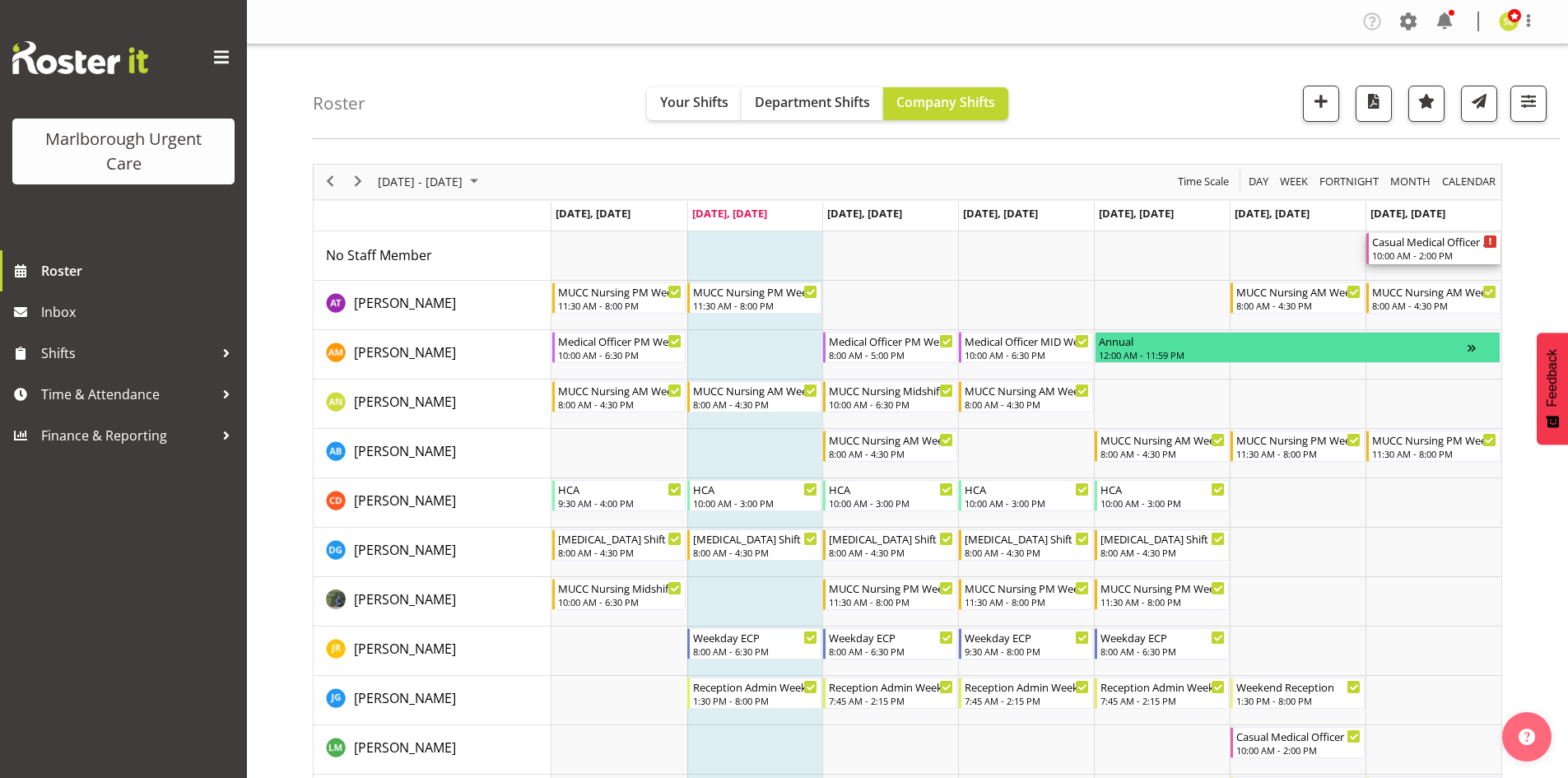
click at [1419, 260] on div "10:00 AM - 2:00 PM" at bounding box center [1434, 255] width 125 height 13
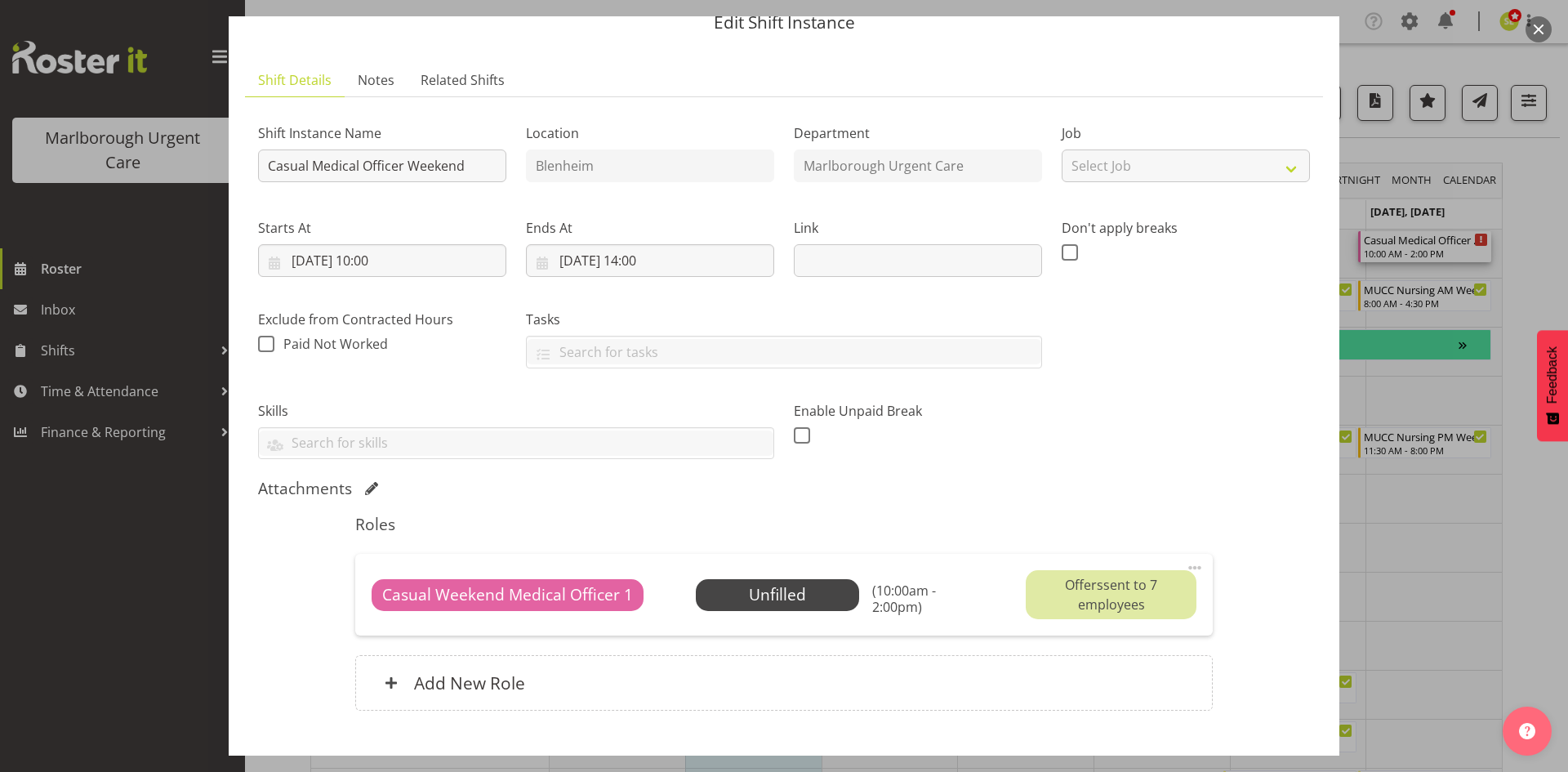
scroll to position [81, 0]
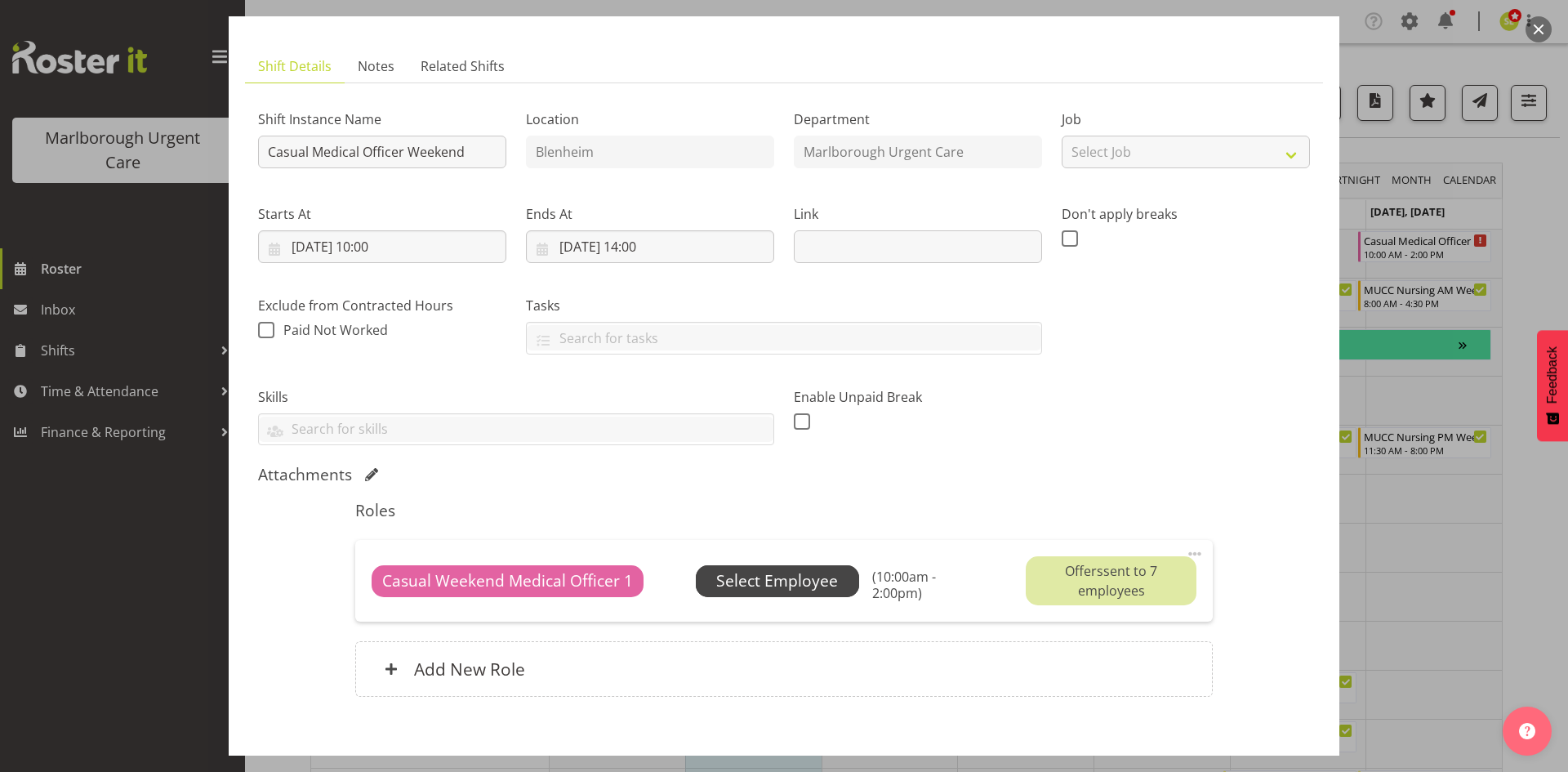
click at [780, 574] on span "Select Employee" at bounding box center [776, 580] width 122 height 24
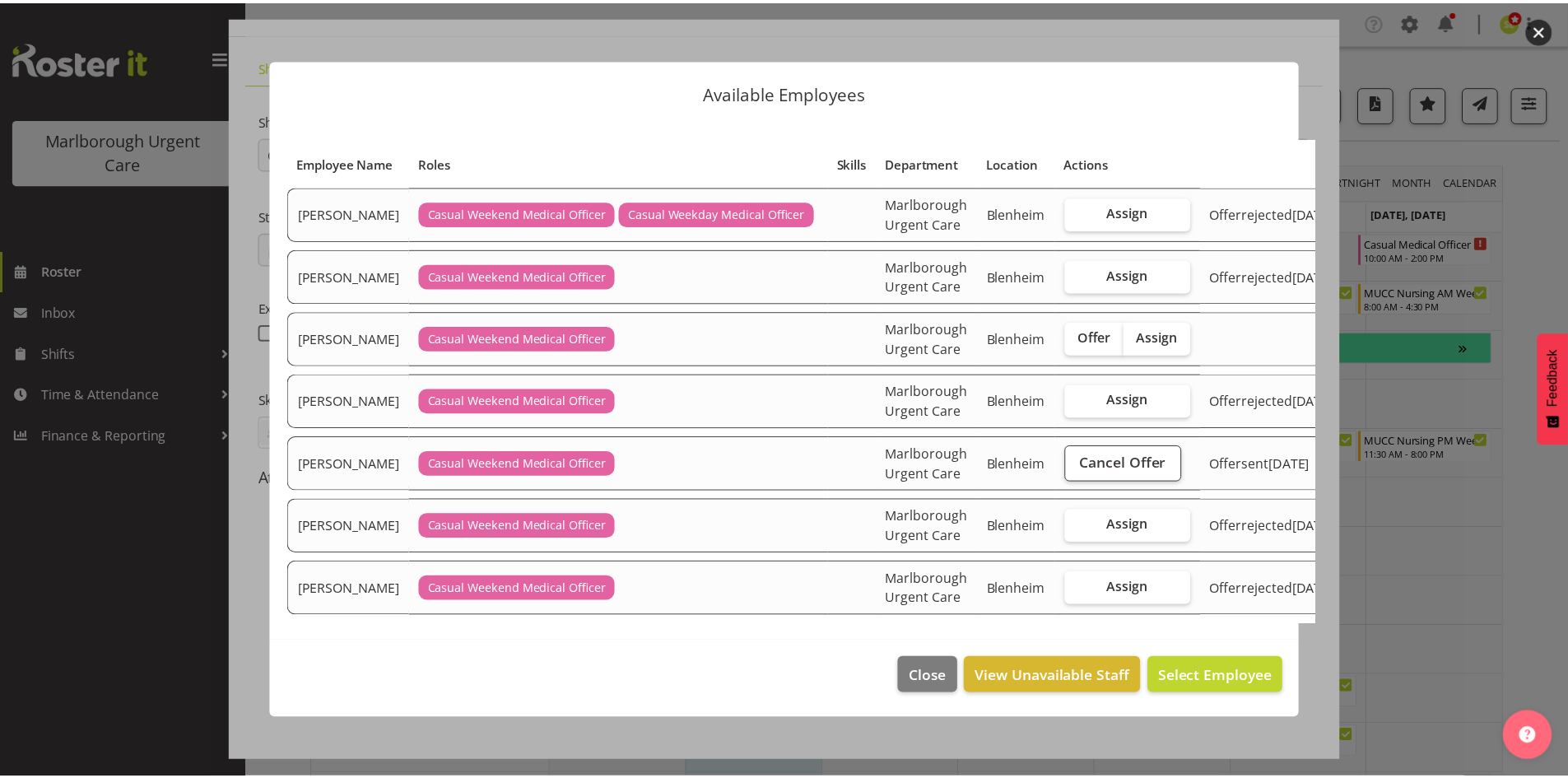
scroll to position [191, 0]
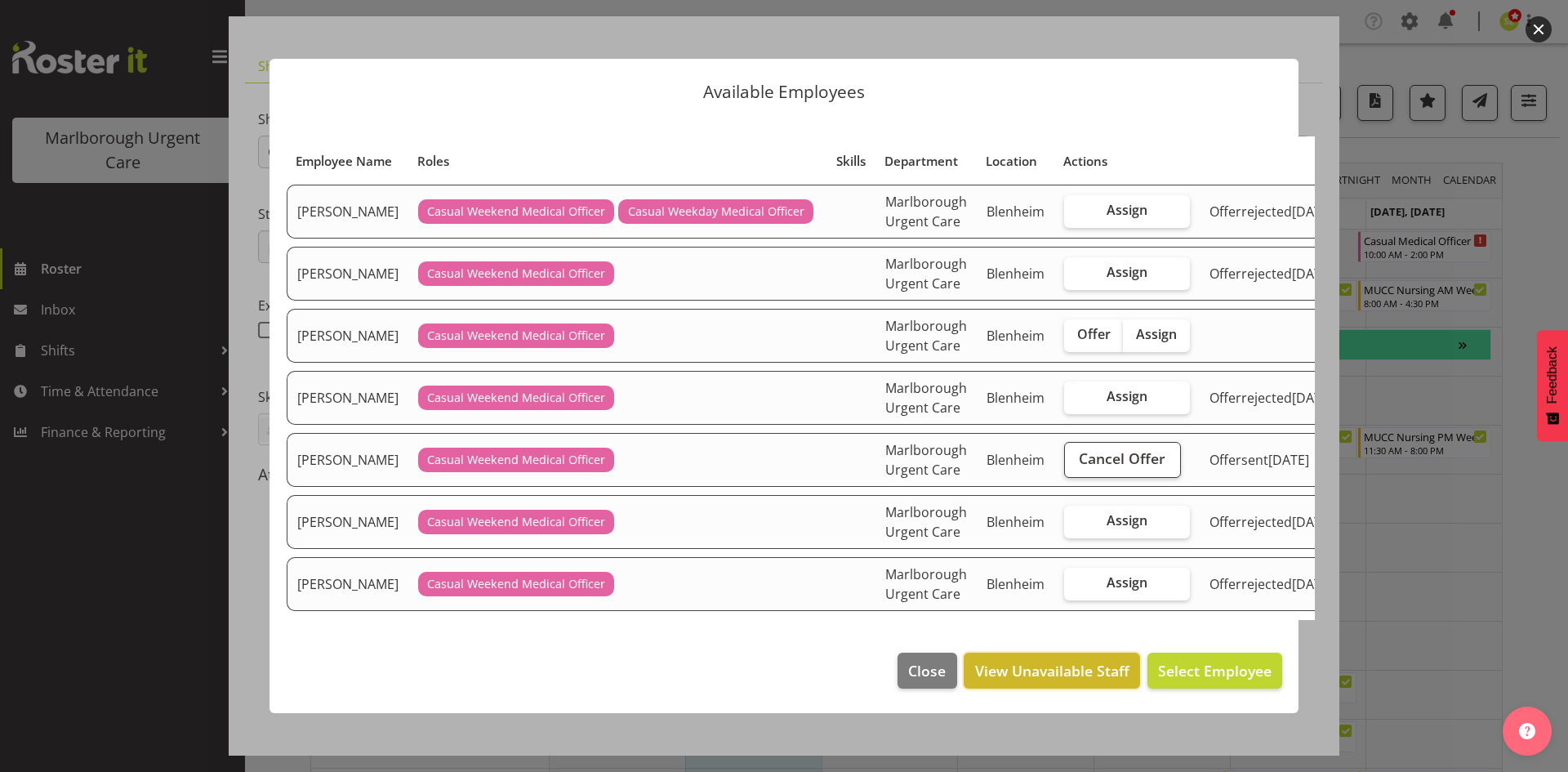
click at [1009, 681] on span "View Unavailable Staff" at bounding box center [1051, 670] width 154 height 21
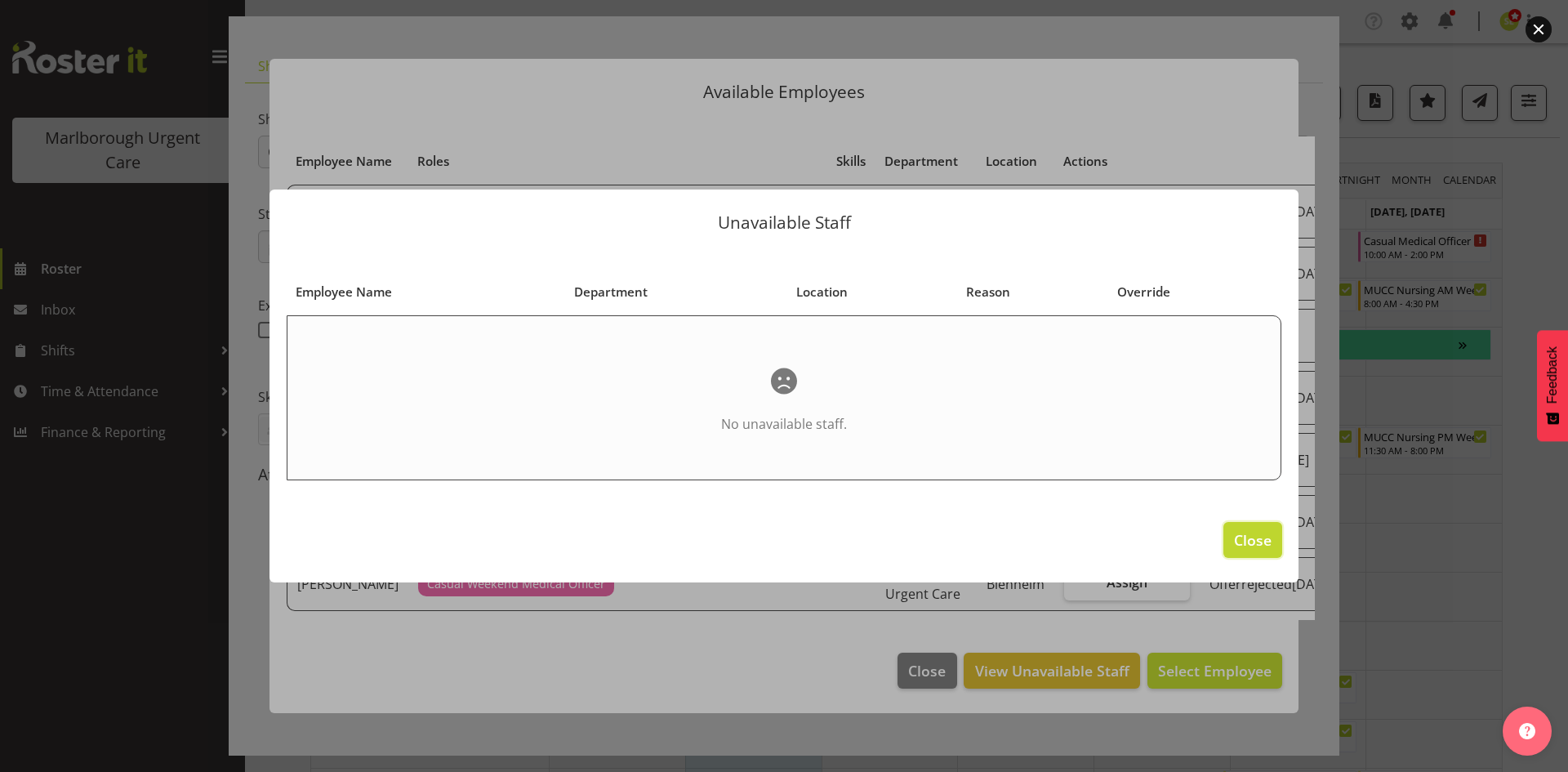
click at [1237, 540] on span "Close" at bounding box center [1253, 540] width 38 height 21
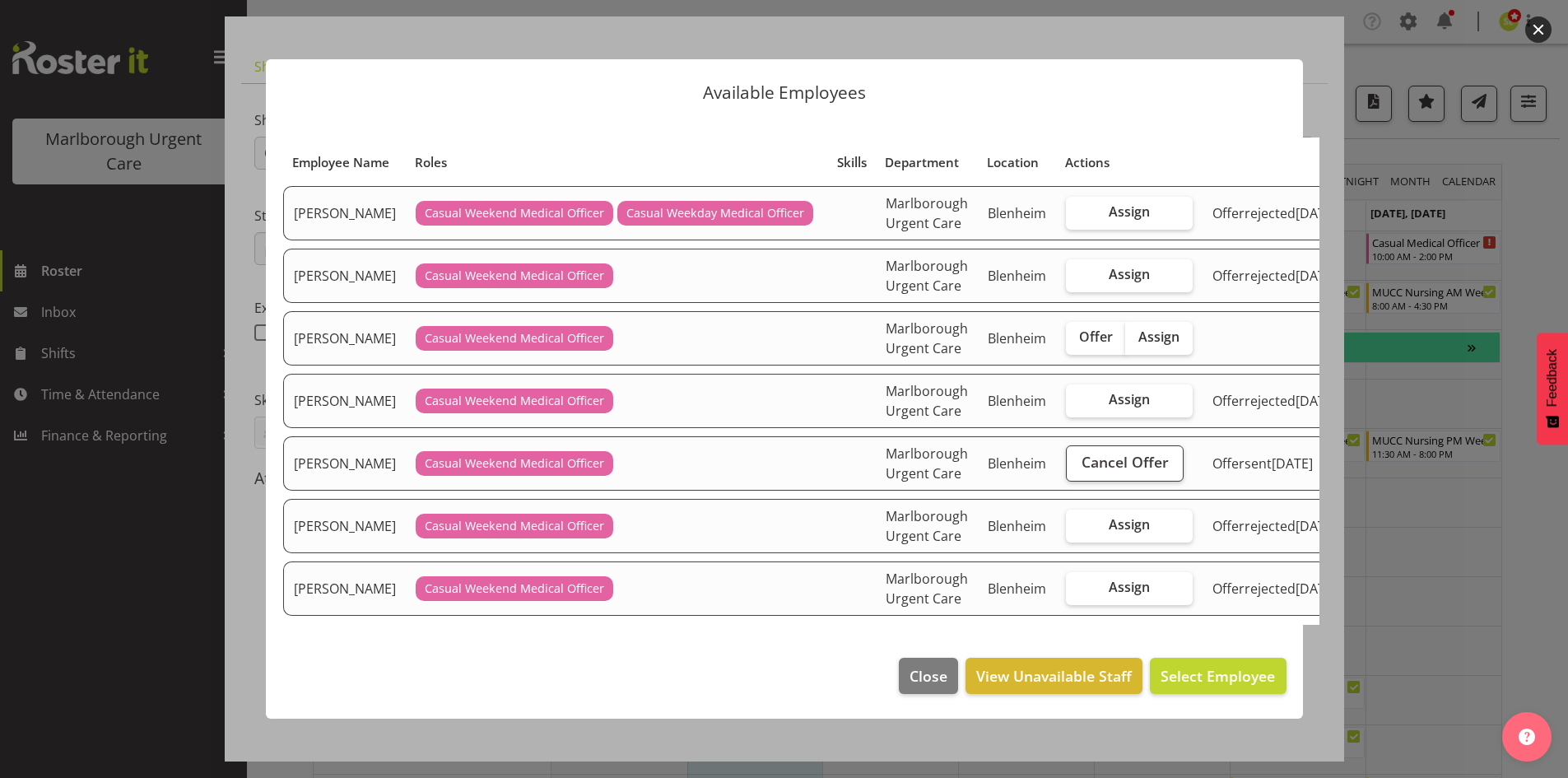
scroll to position [0, 0]
click at [1538, 29] on button "button" at bounding box center [1538, 30] width 27 height 27
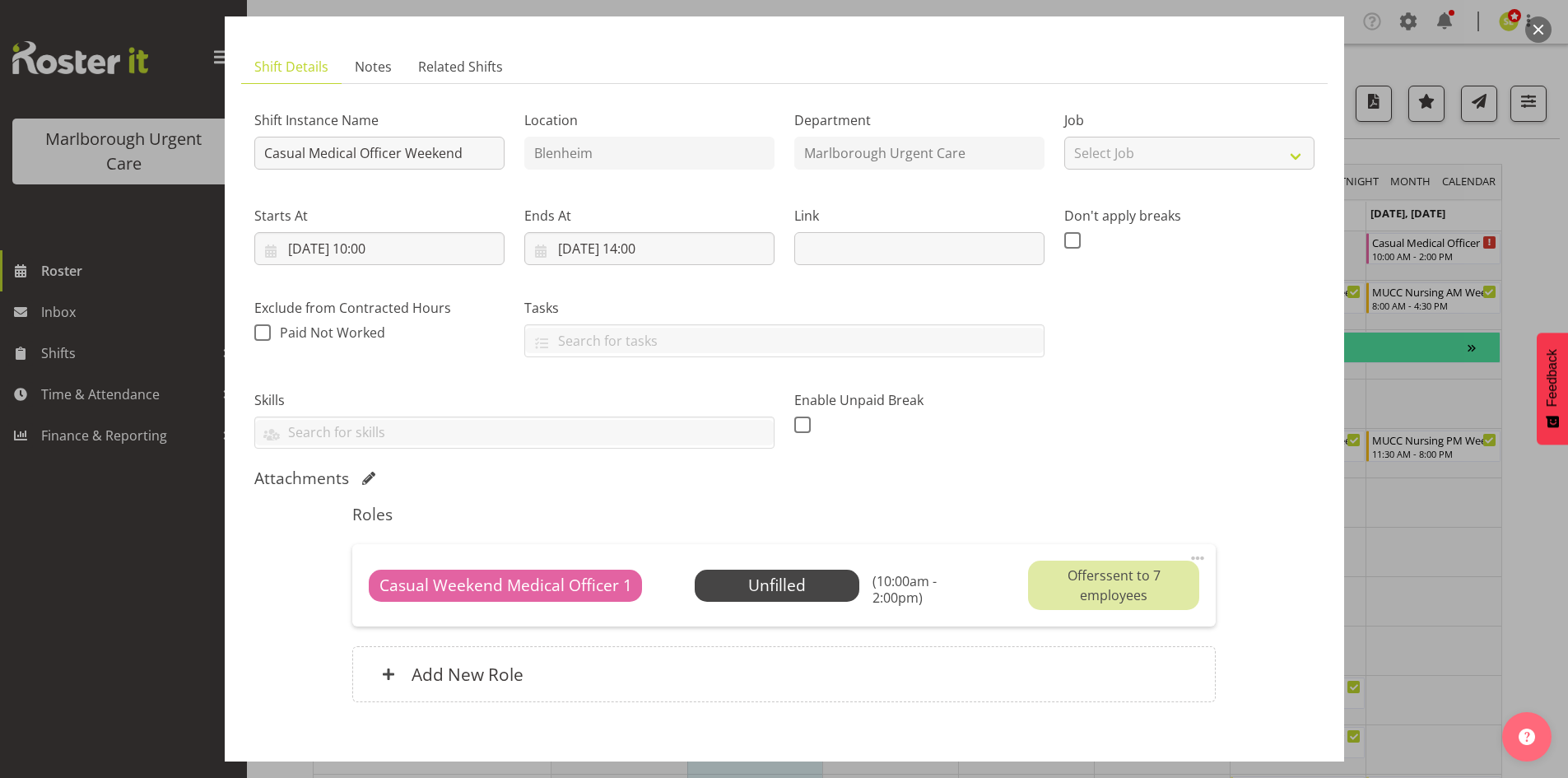
scroll to position [170, 0]
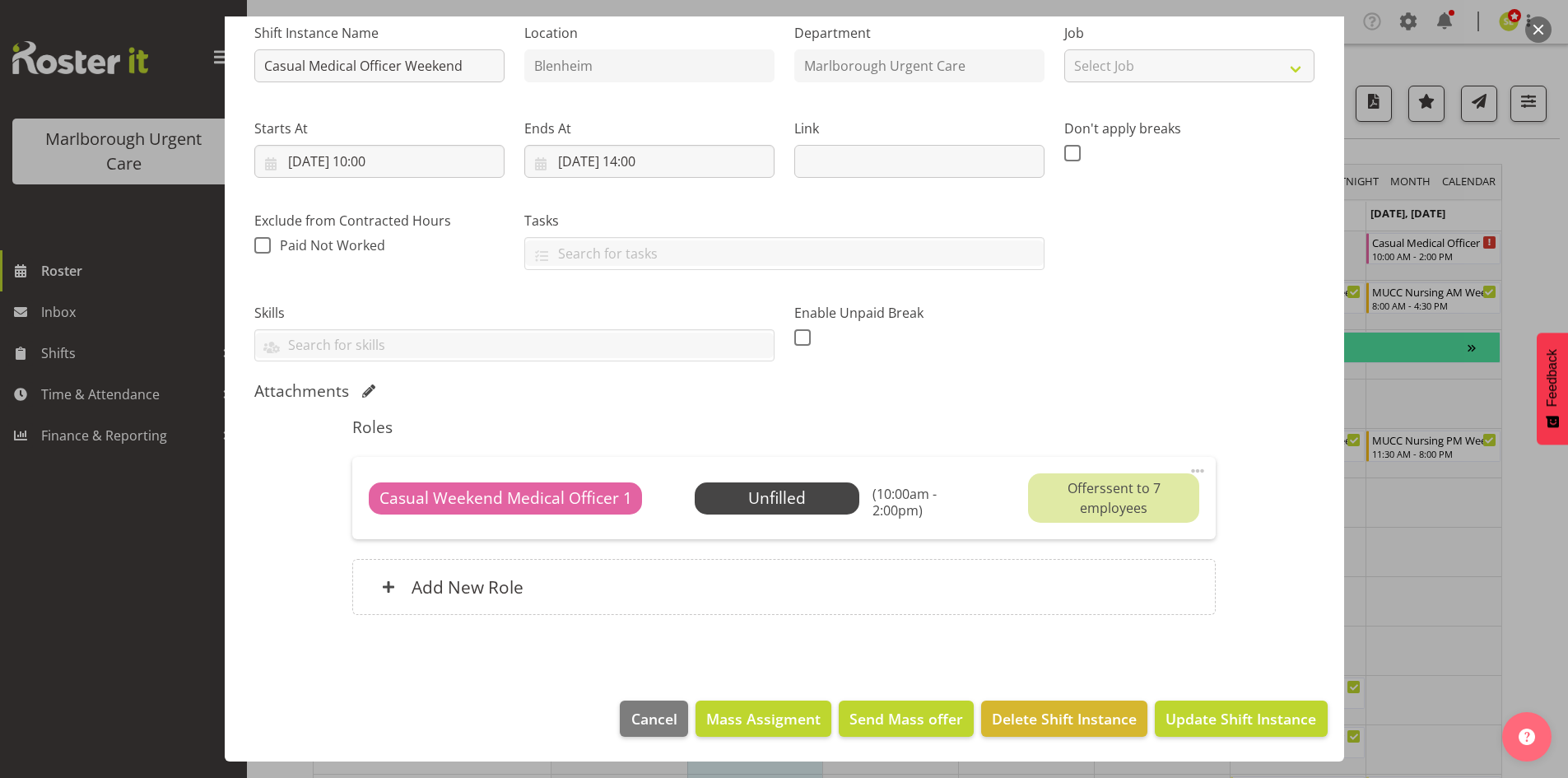
click at [1187, 470] on span at bounding box center [1197, 470] width 20 height 20
click at [1133, 527] on link "Cover Role" at bounding box center [1128, 536] width 158 height 30
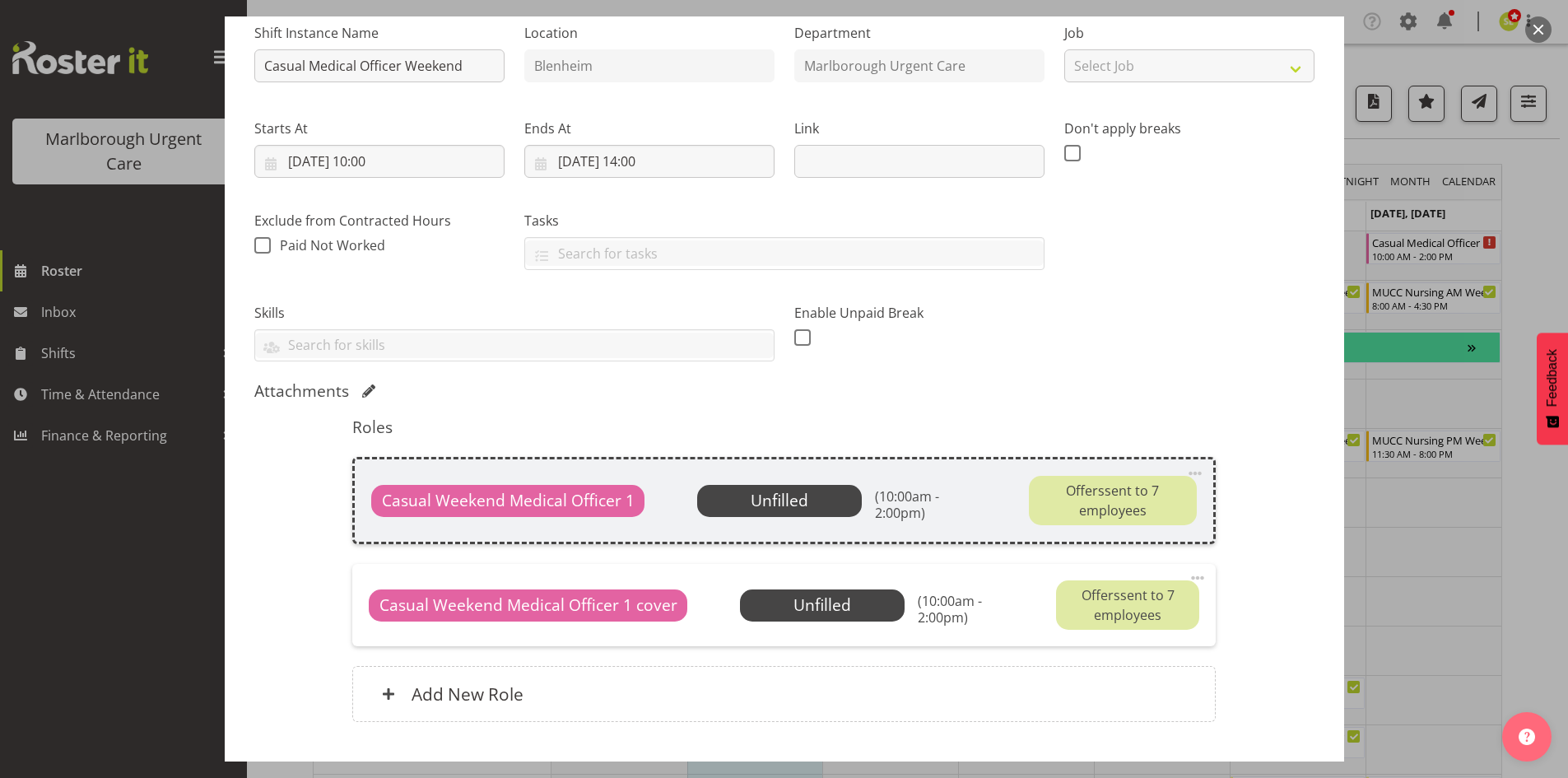
click at [1192, 473] on span at bounding box center [1195, 473] width 20 height 20
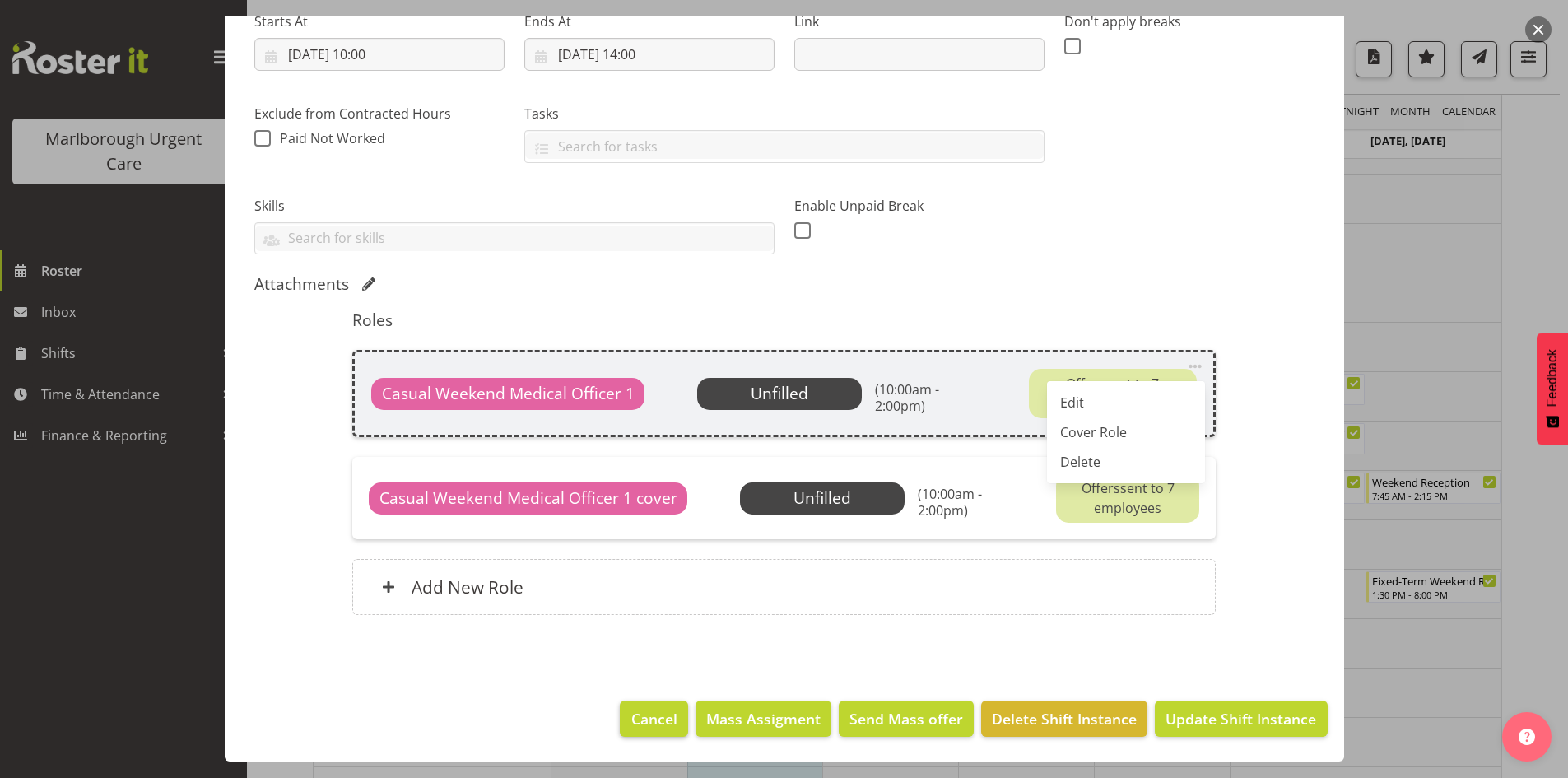
scroll to position [329, 0]
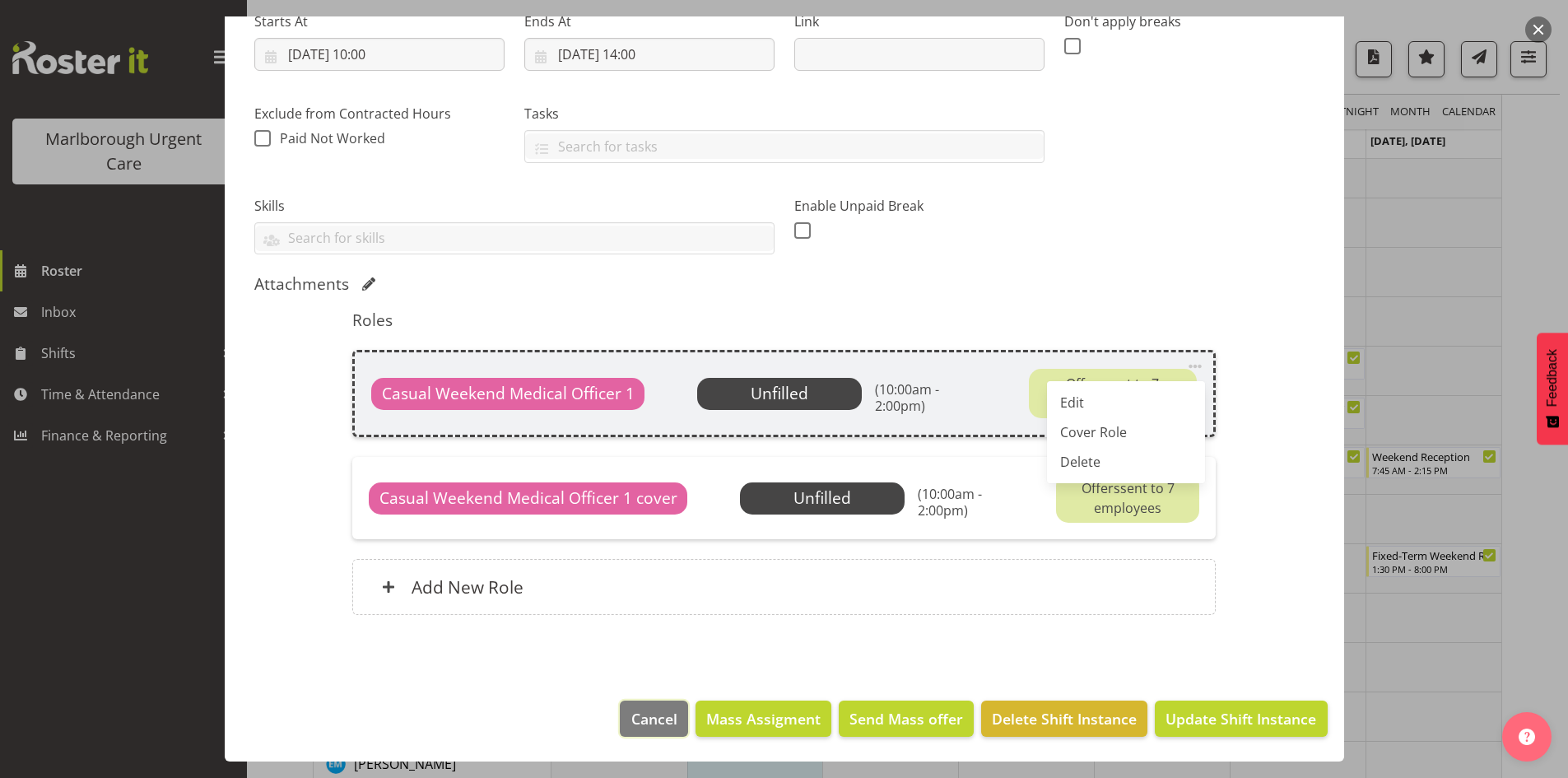
click at [652, 713] on span "Cancel" at bounding box center [654, 718] width 46 height 21
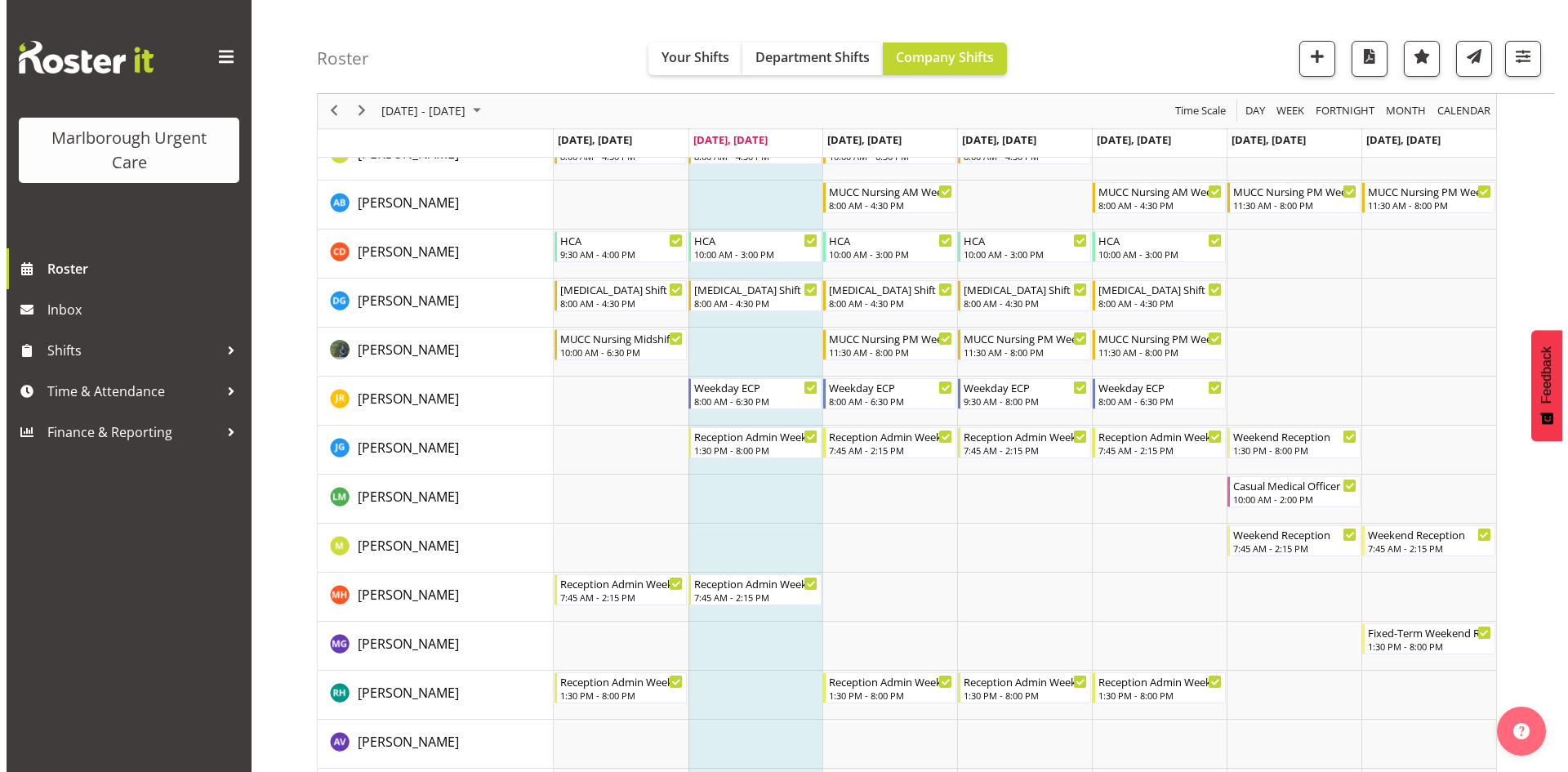
scroll to position [0, 0]
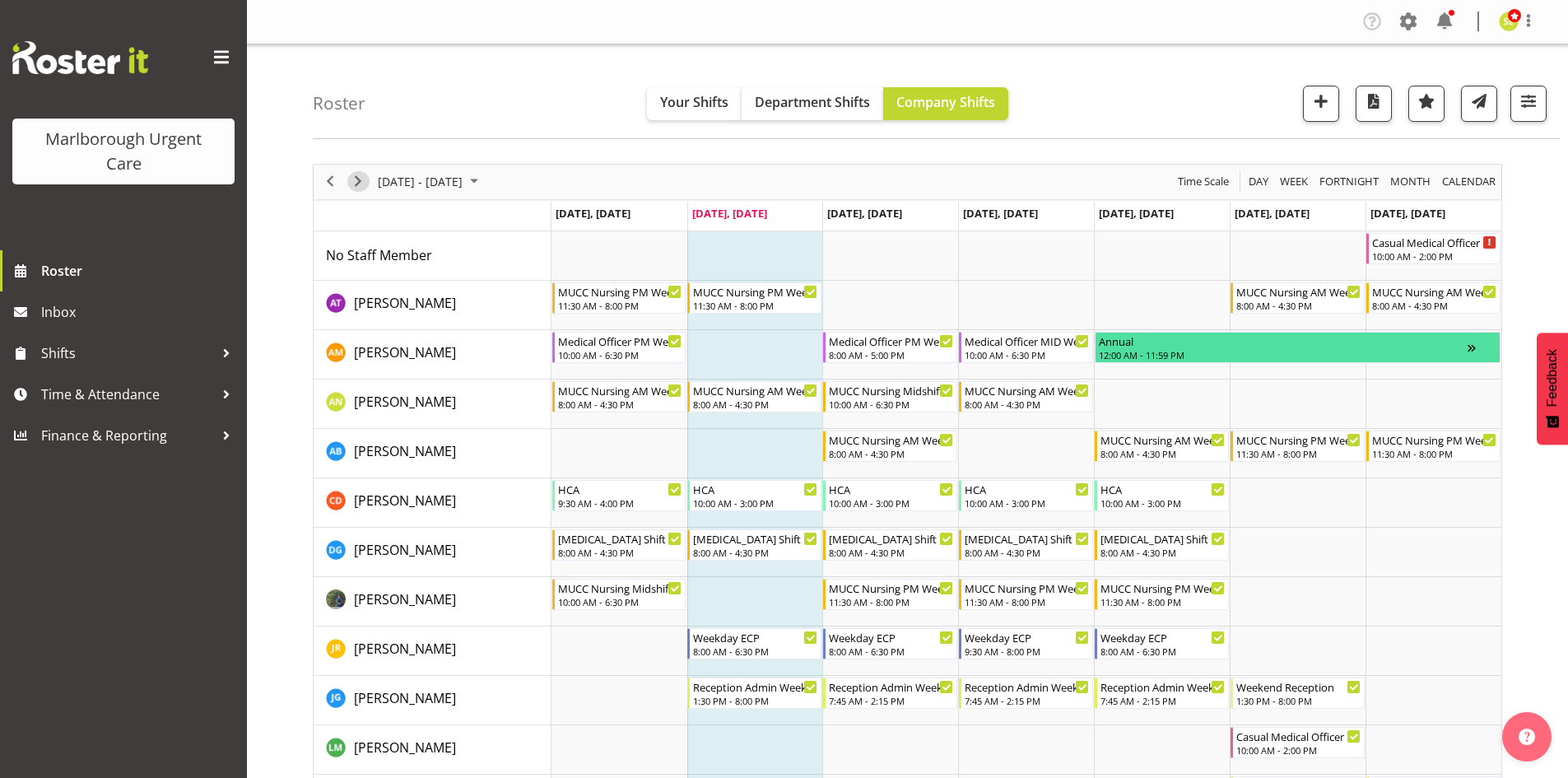
click at [355, 184] on span "Next" at bounding box center [358, 182] width 20 height 21
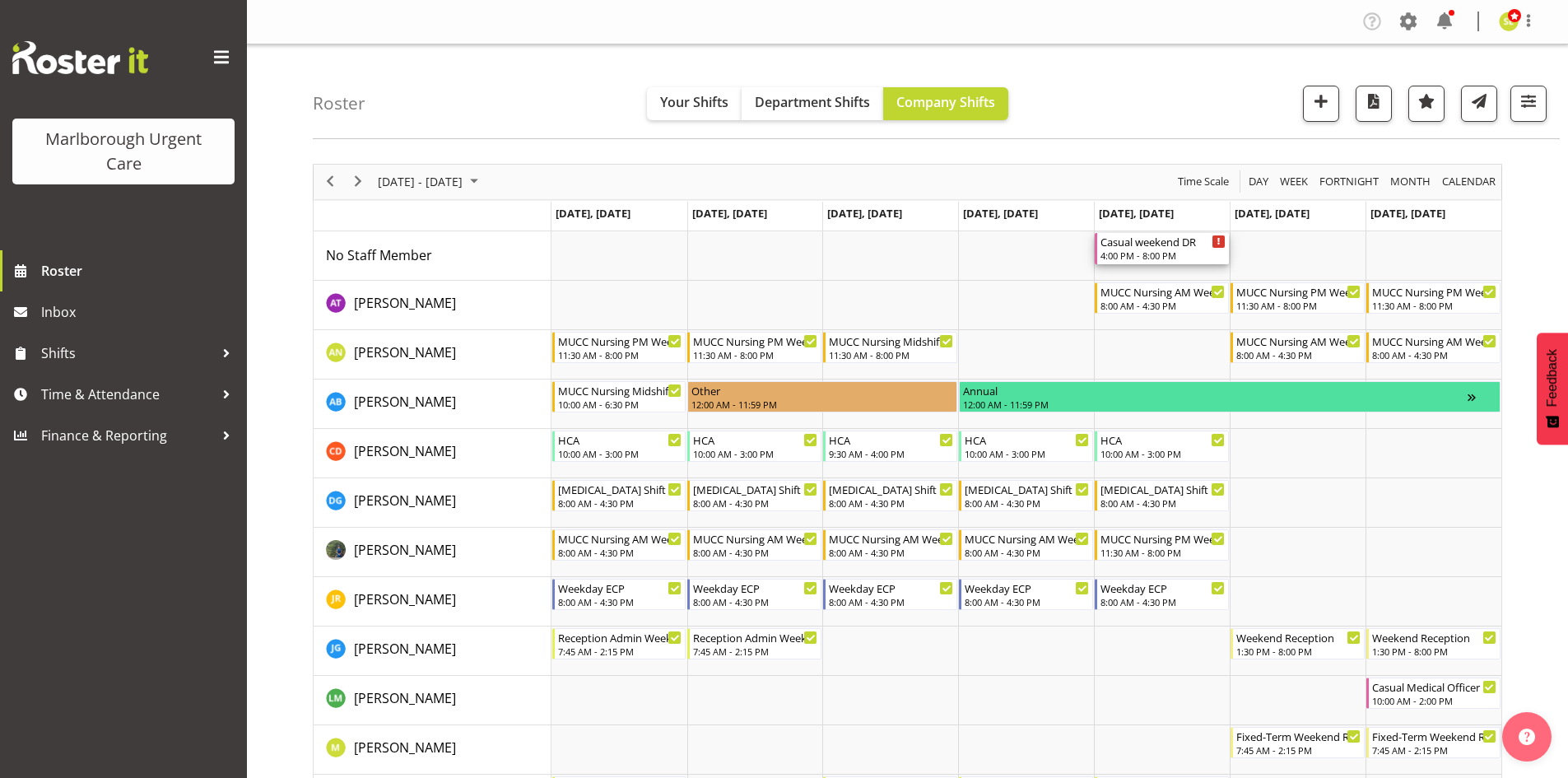
click at [1114, 256] on div "4:00 PM - 8:00 PM" at bounding box center [1162, 255] width 125 height 13
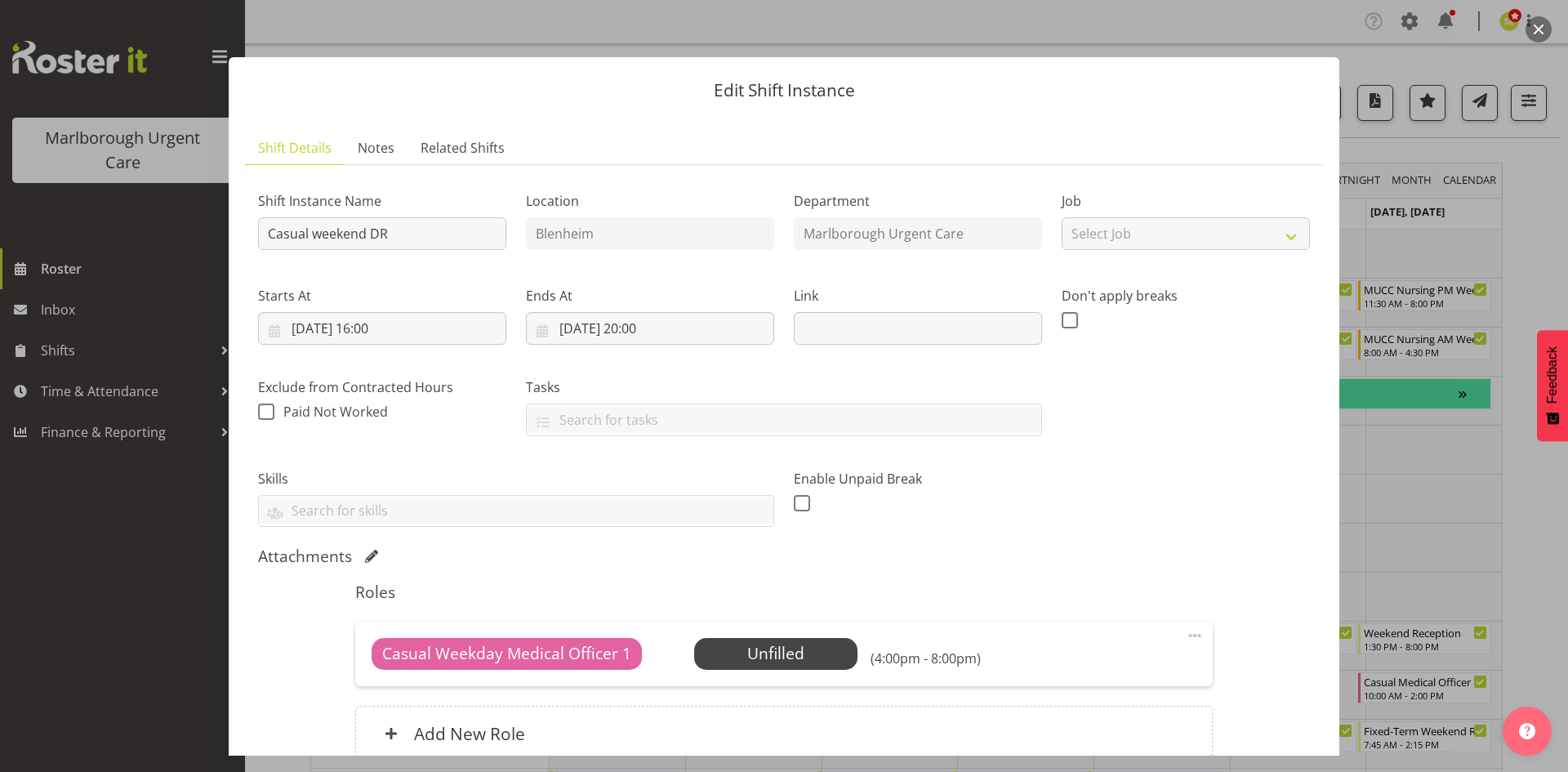
click at [1531, 31] on button "button" at bounding box center [1539, 29] width 26 height 26
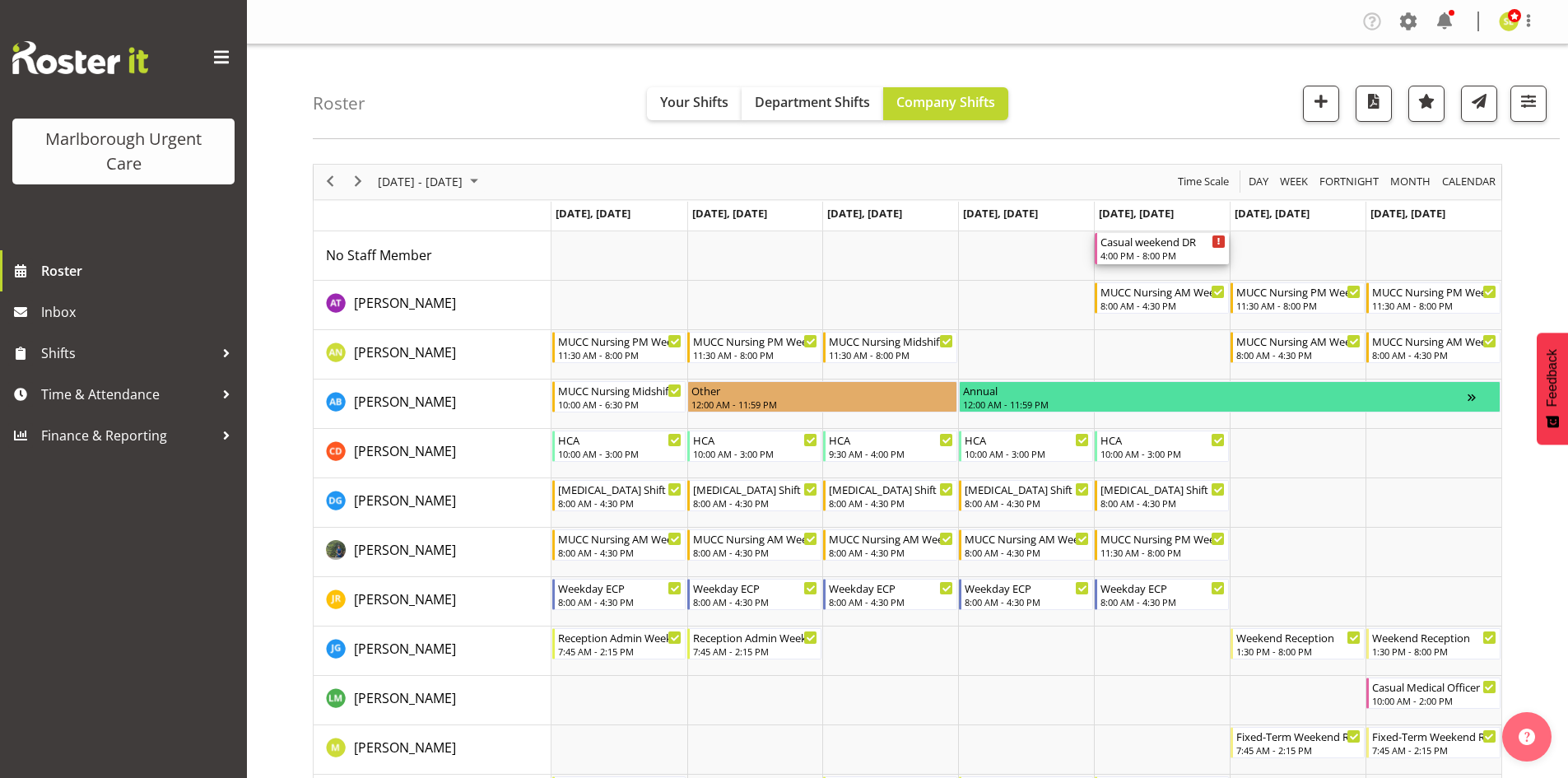
click at [1146, 256] on div "4:00 PM - 8:00 PM" at bounding box center [1162, 255] width 125 height 13
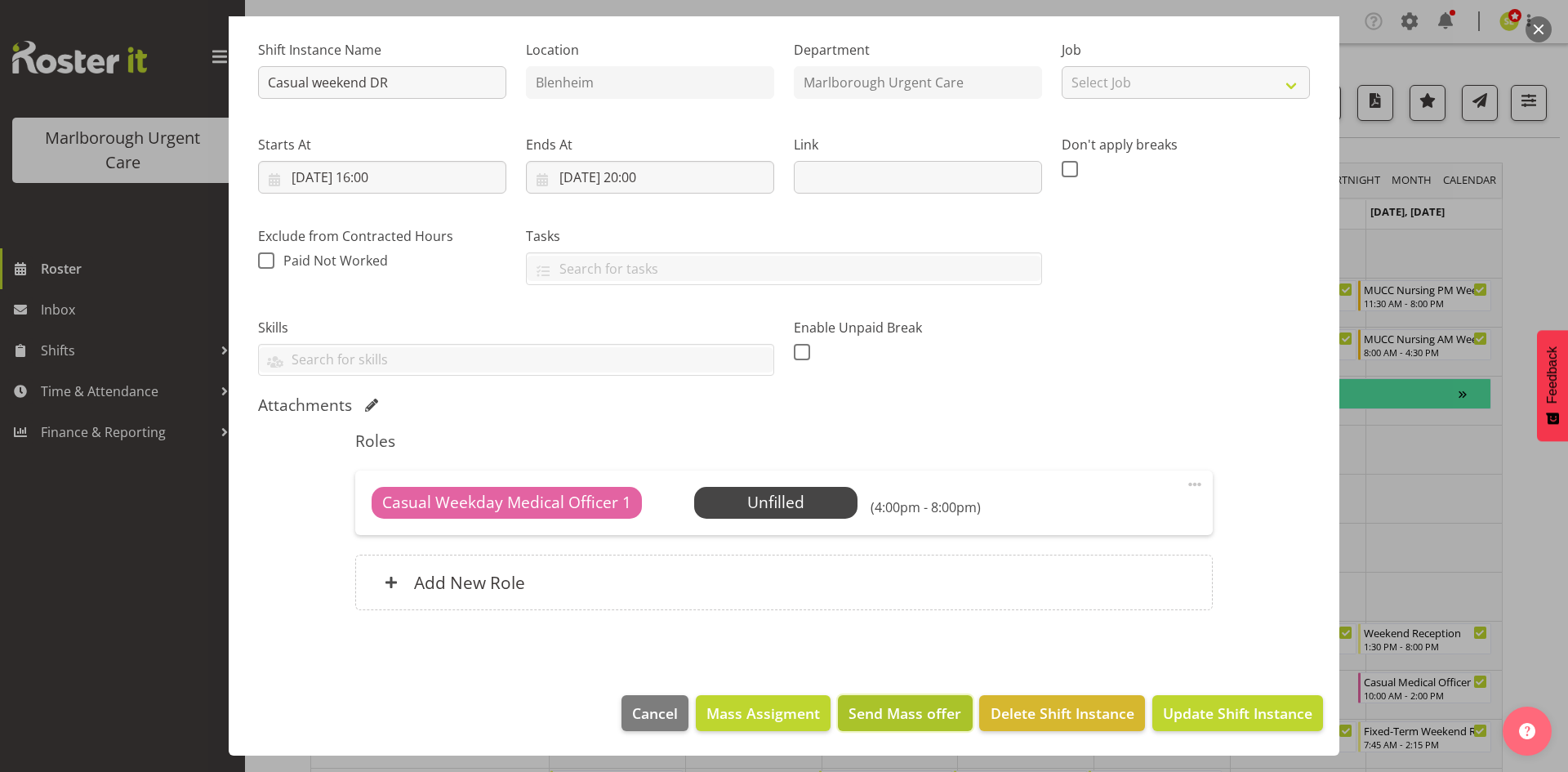
click at [897, 724] on button "Send Mass offer" at bounding box center [905, 713] width 134 height 36
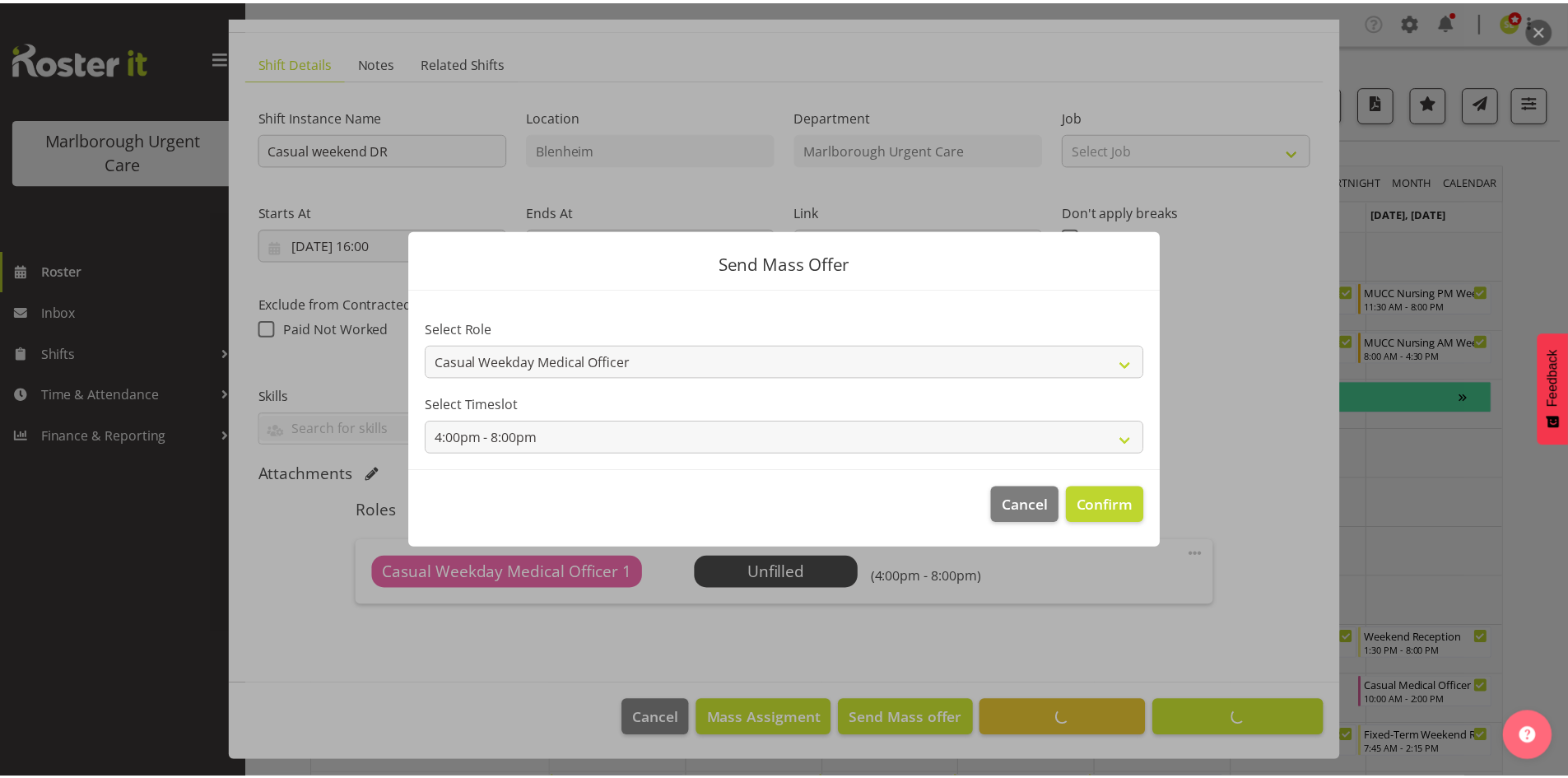
scroll to position [87, 0]
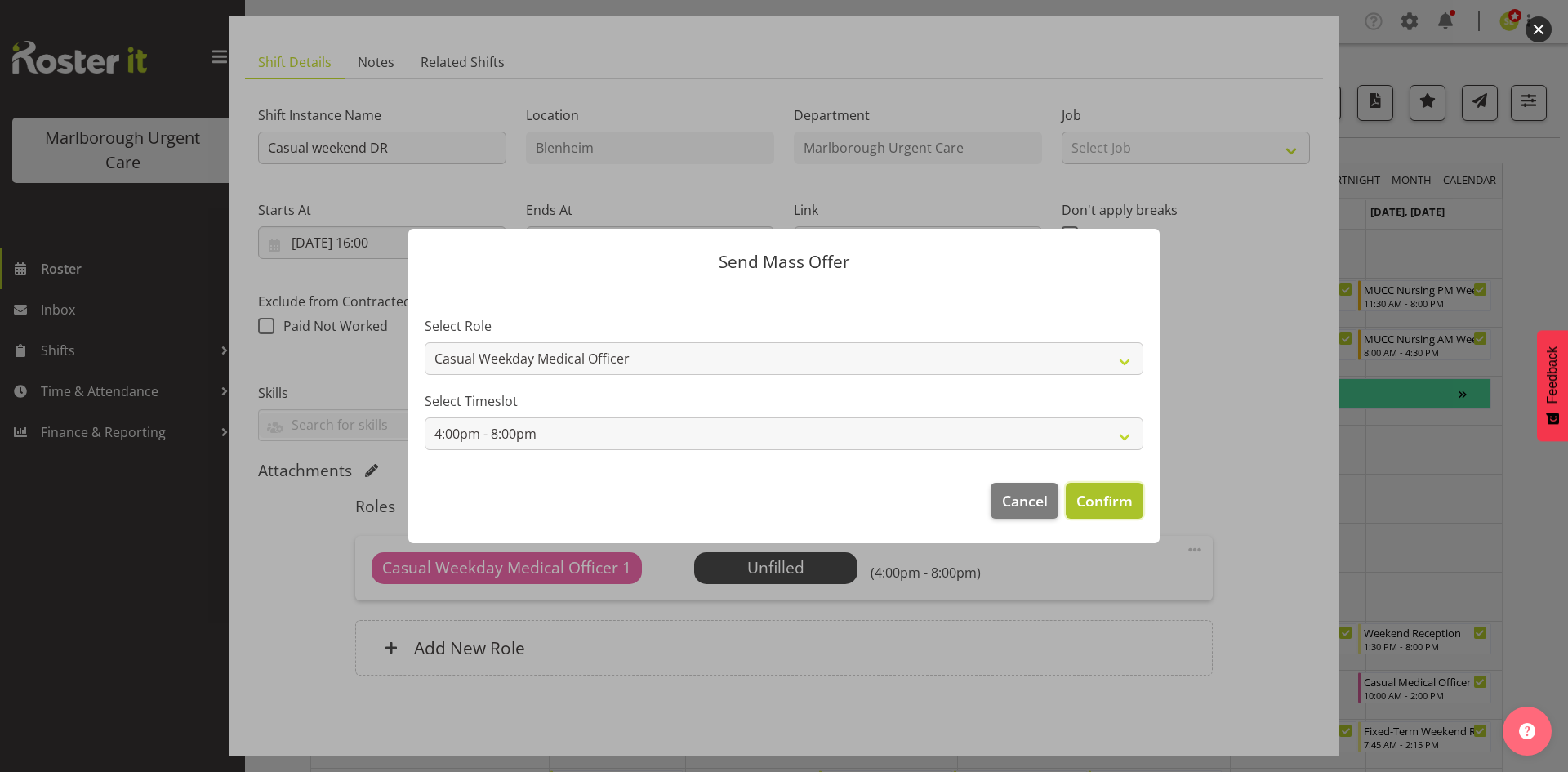
click at [1114, 508] on span "Confirm" at bounding box center [1104, 501] width 57 height 21
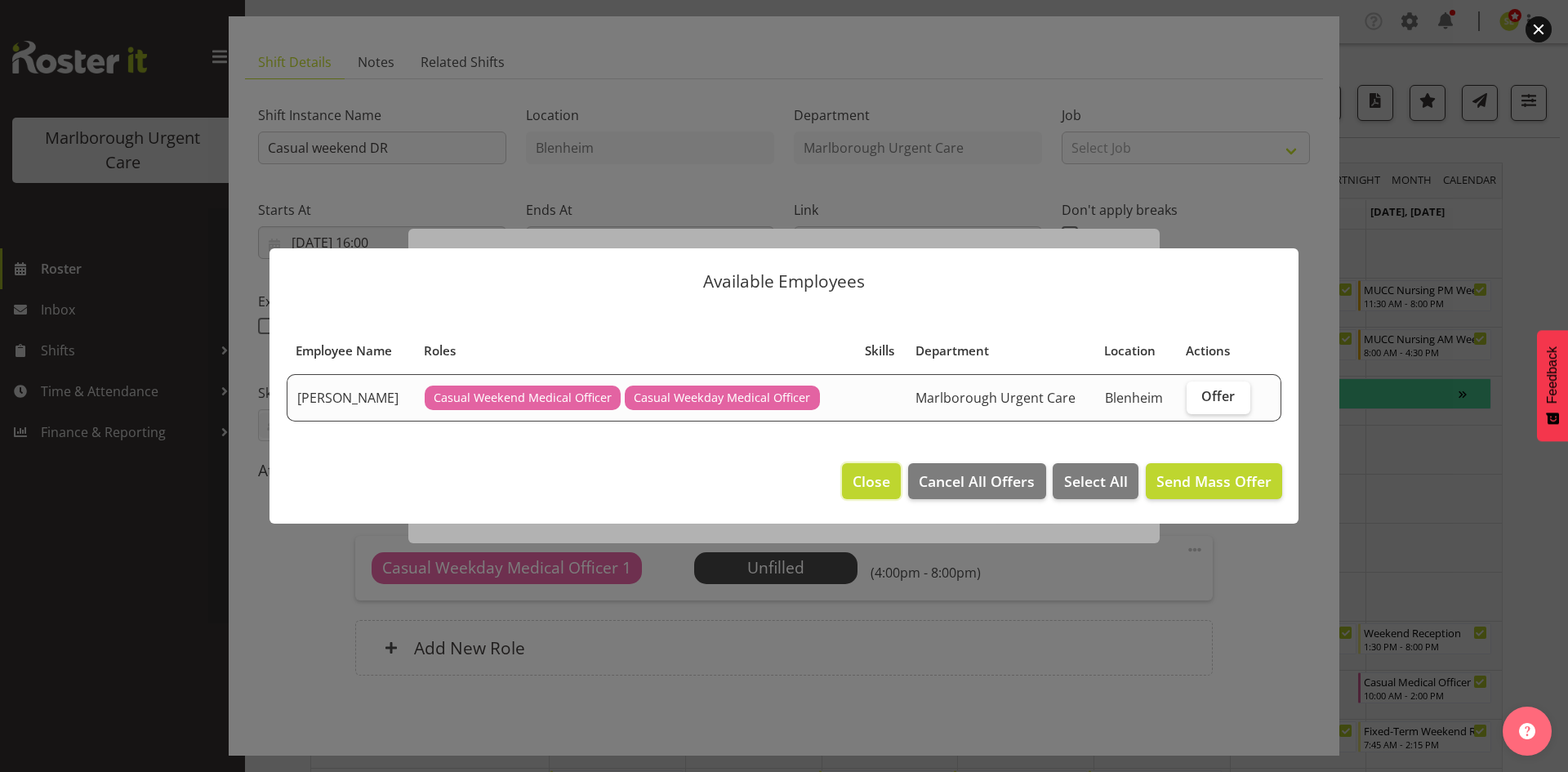
click at [860, 477] on span "Close" at bounding box center [871, 481] width 38 height 21
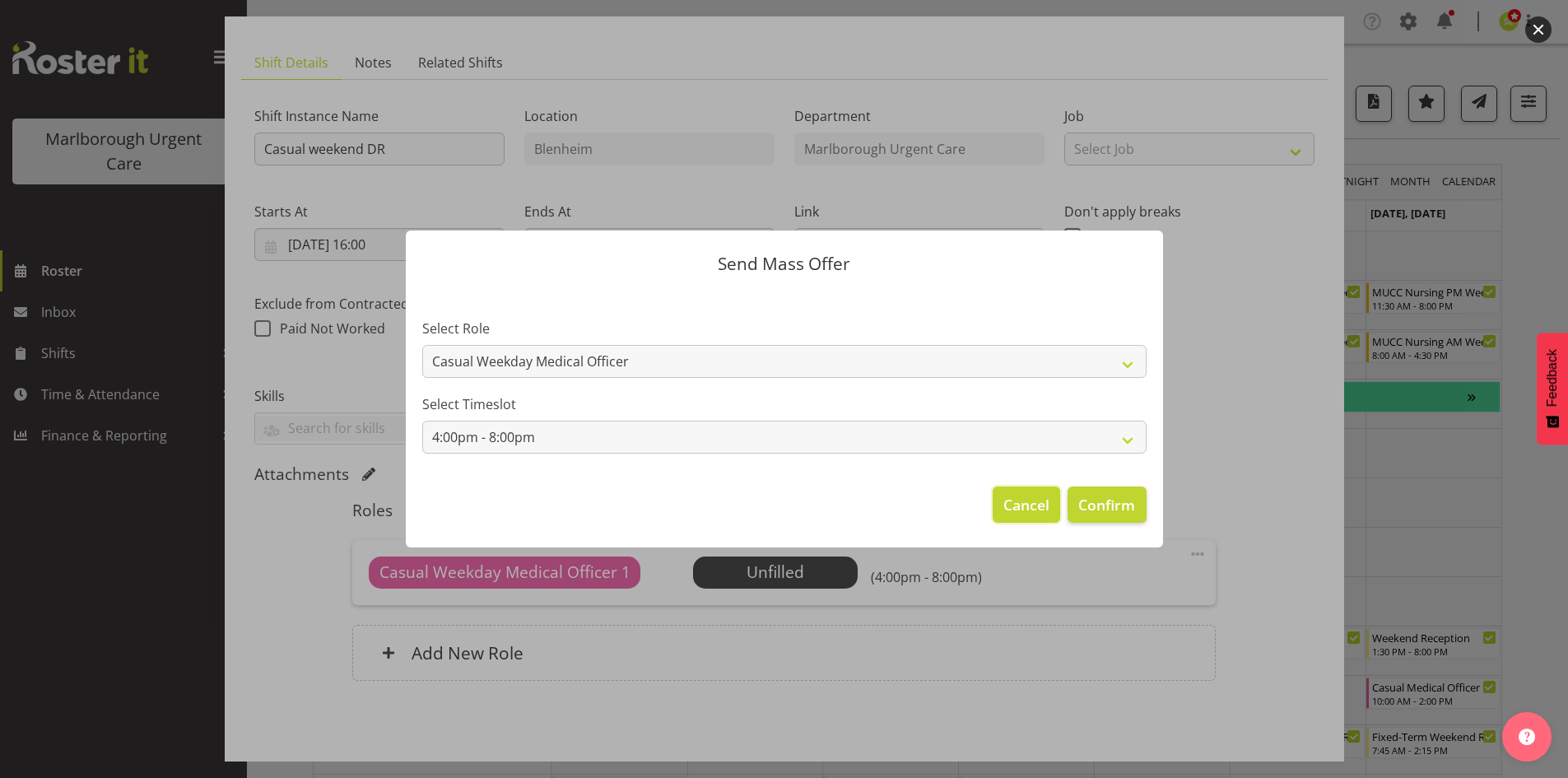
click at [1003, 497] on span "Cancel" at bounding box center [1026, 505] width 46 height 21
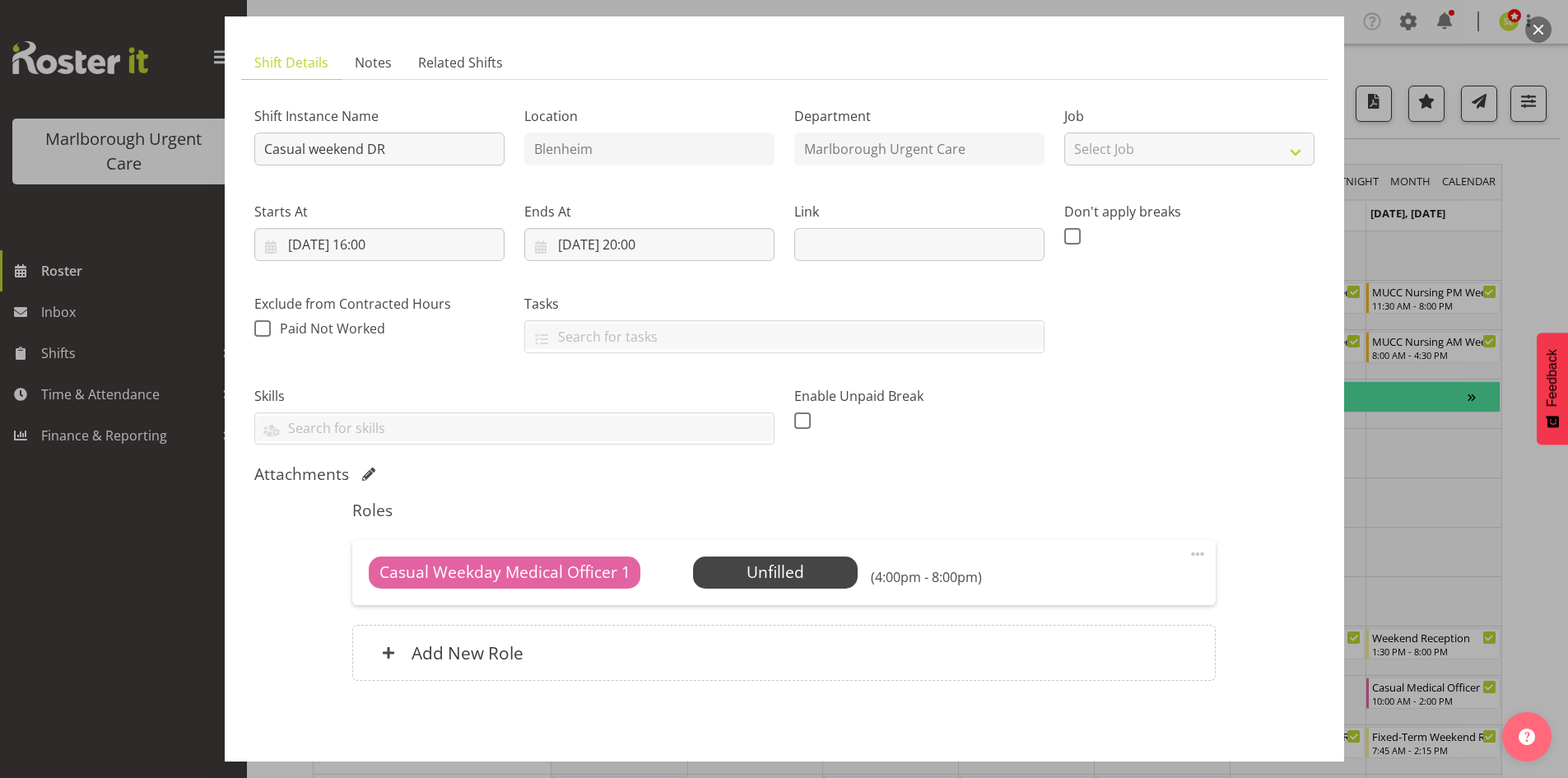
click at [1542, 29] on button "button" at bounding box center [1538, 30] width 27 height 27
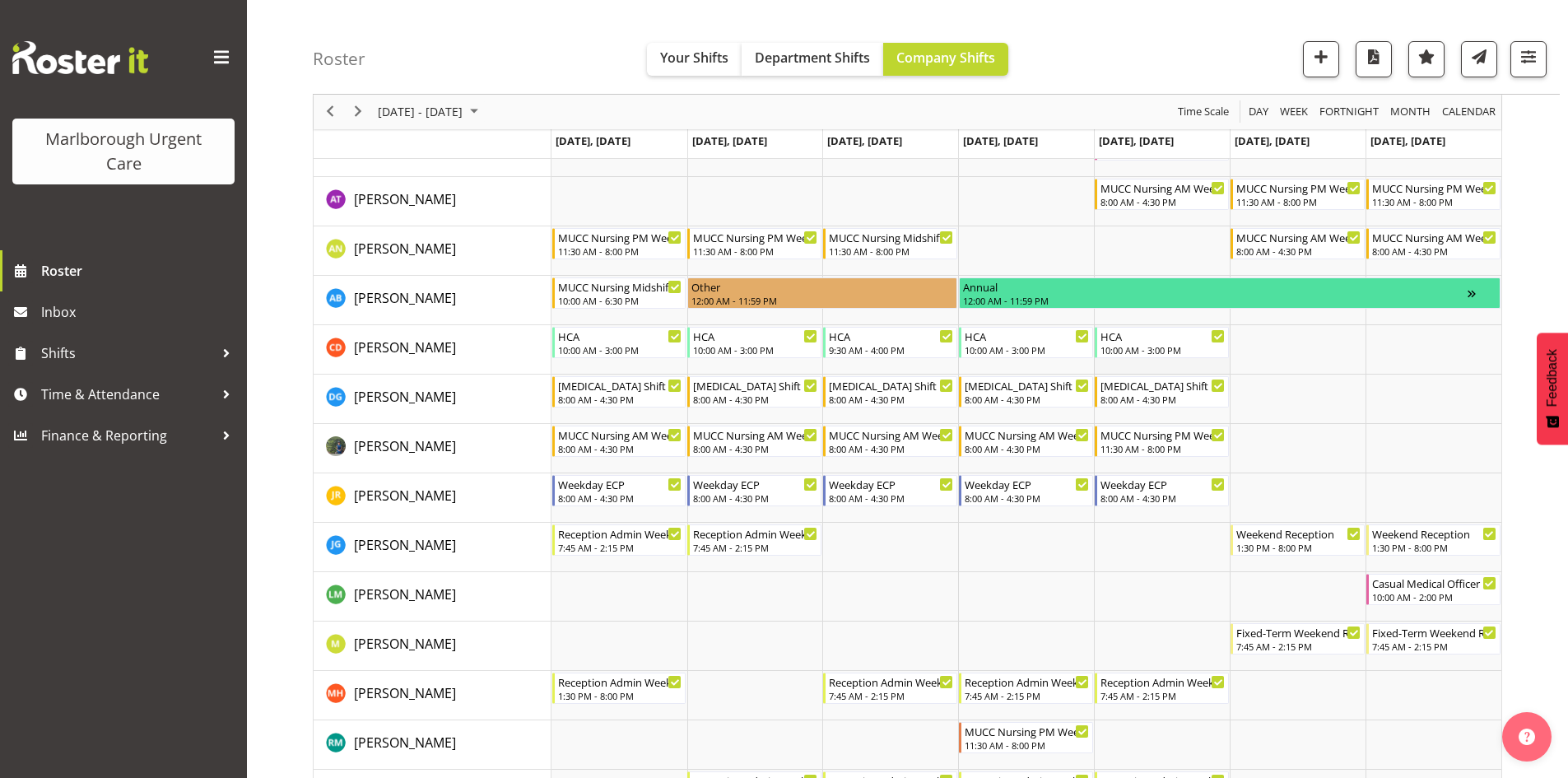
scroll to position [0, 0]
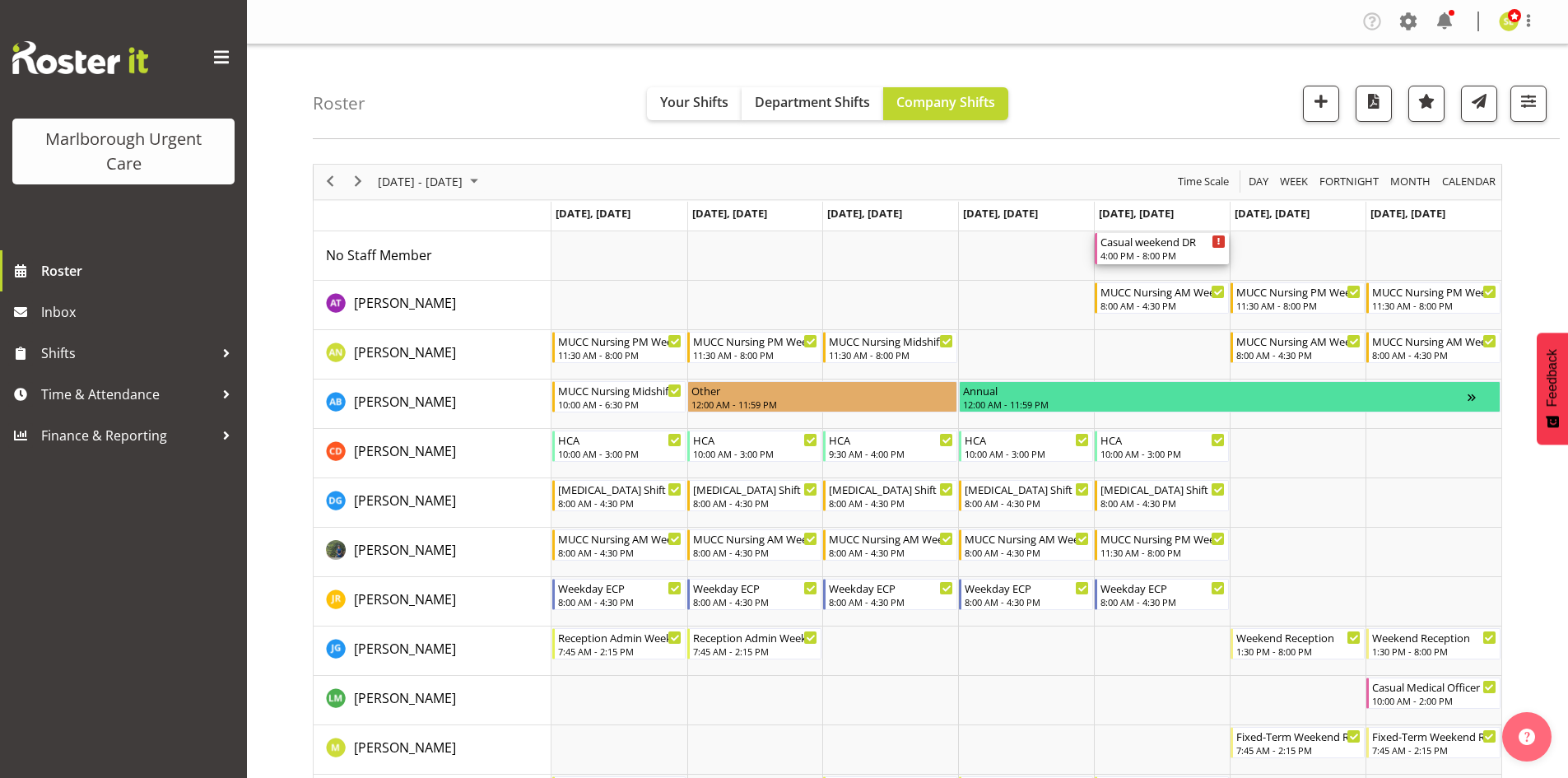
click at [1158, 254] on div "4:00 PM - 8:00 PM" at bounding box center [1162, 255] width 125 height 13
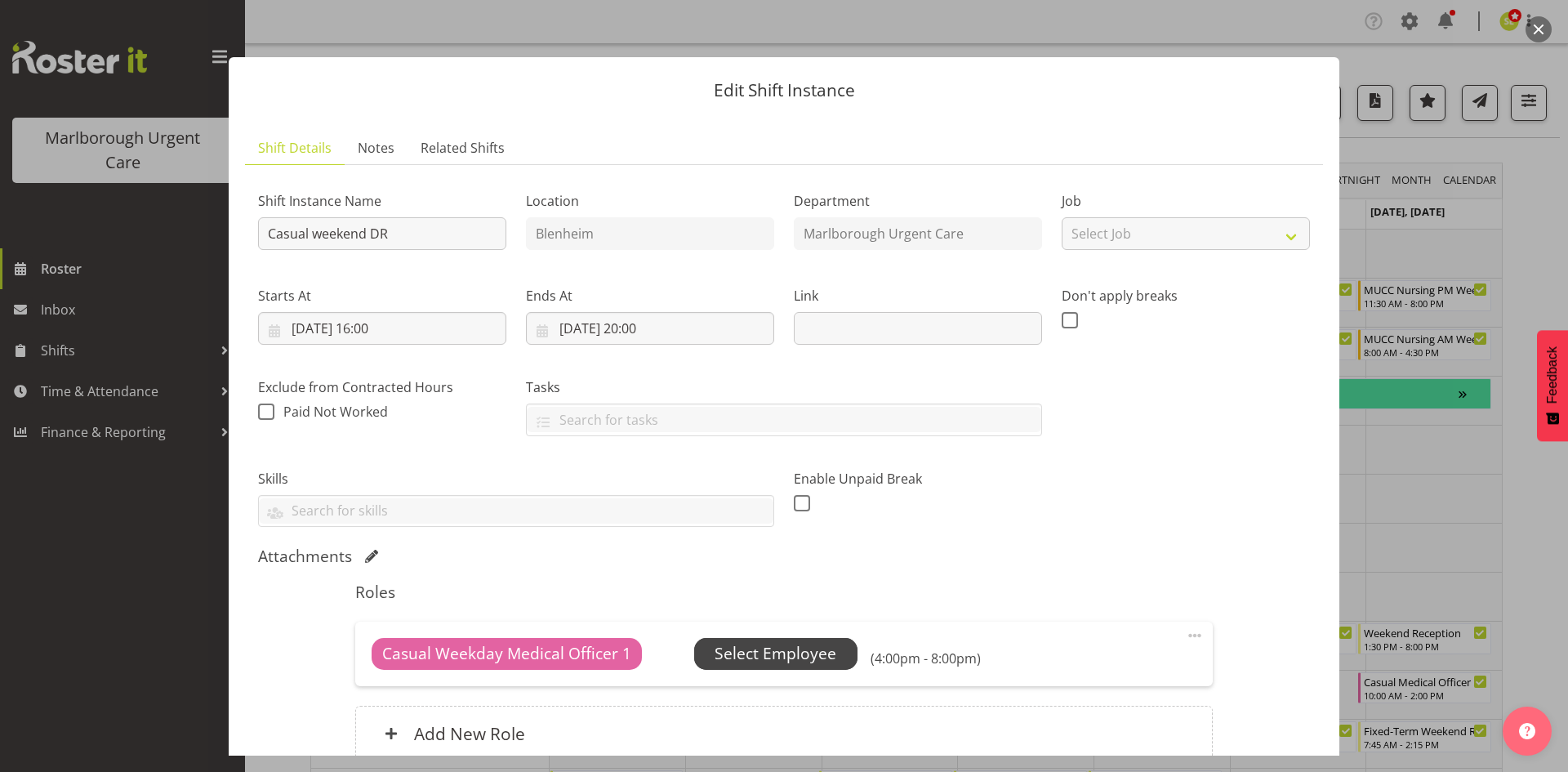
click at [803, 643] on span "Select Employee" at bounding box center [775, 653] width 122 height 24
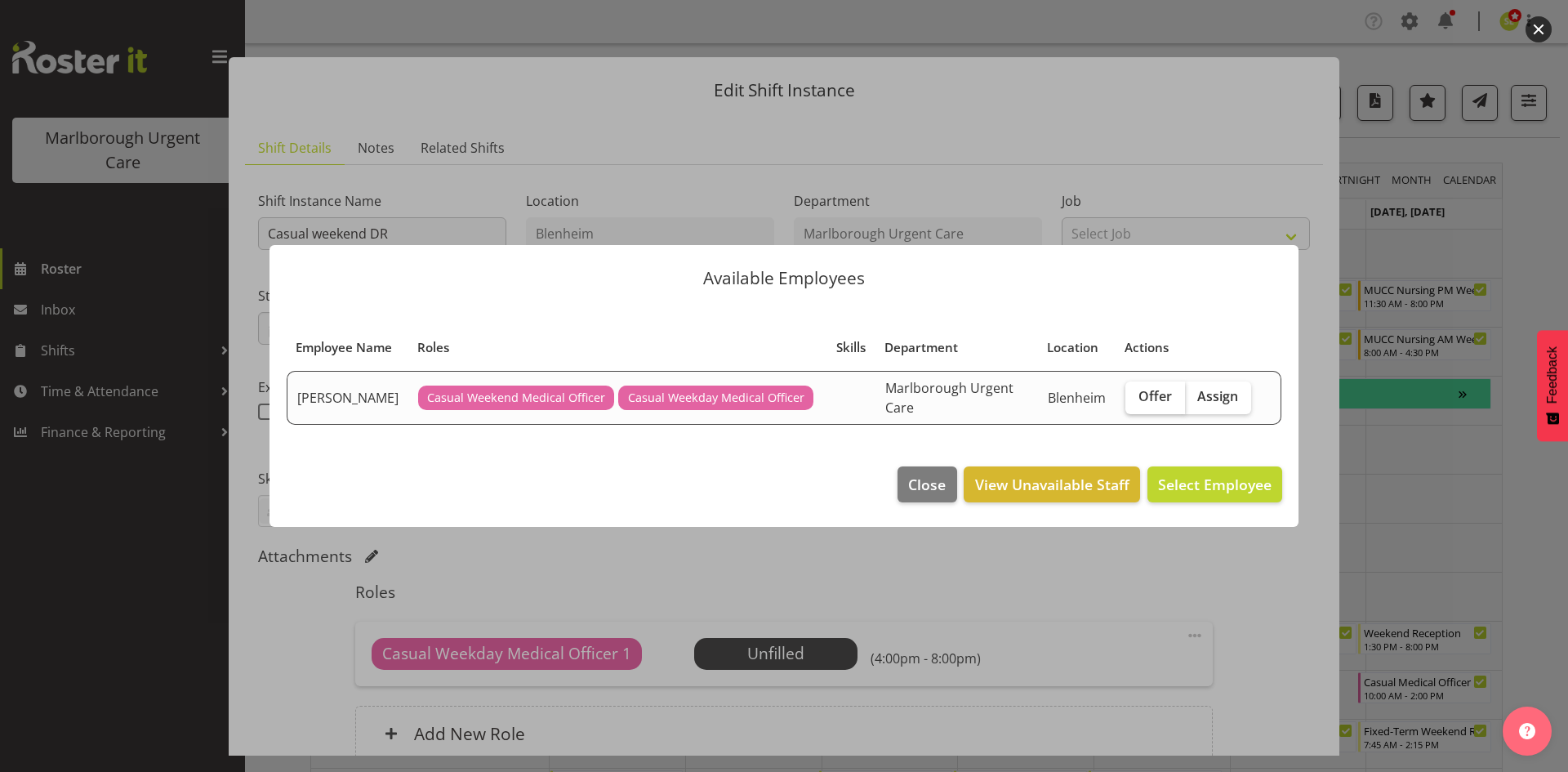
click at [1140, 404] on span "Offer" at bounding box center [1154, 396] width 33 height 16
click at [1135, 402] on input "Offer" at bounding box center [1130, 396] width 10 height 10
checkbox input "true"
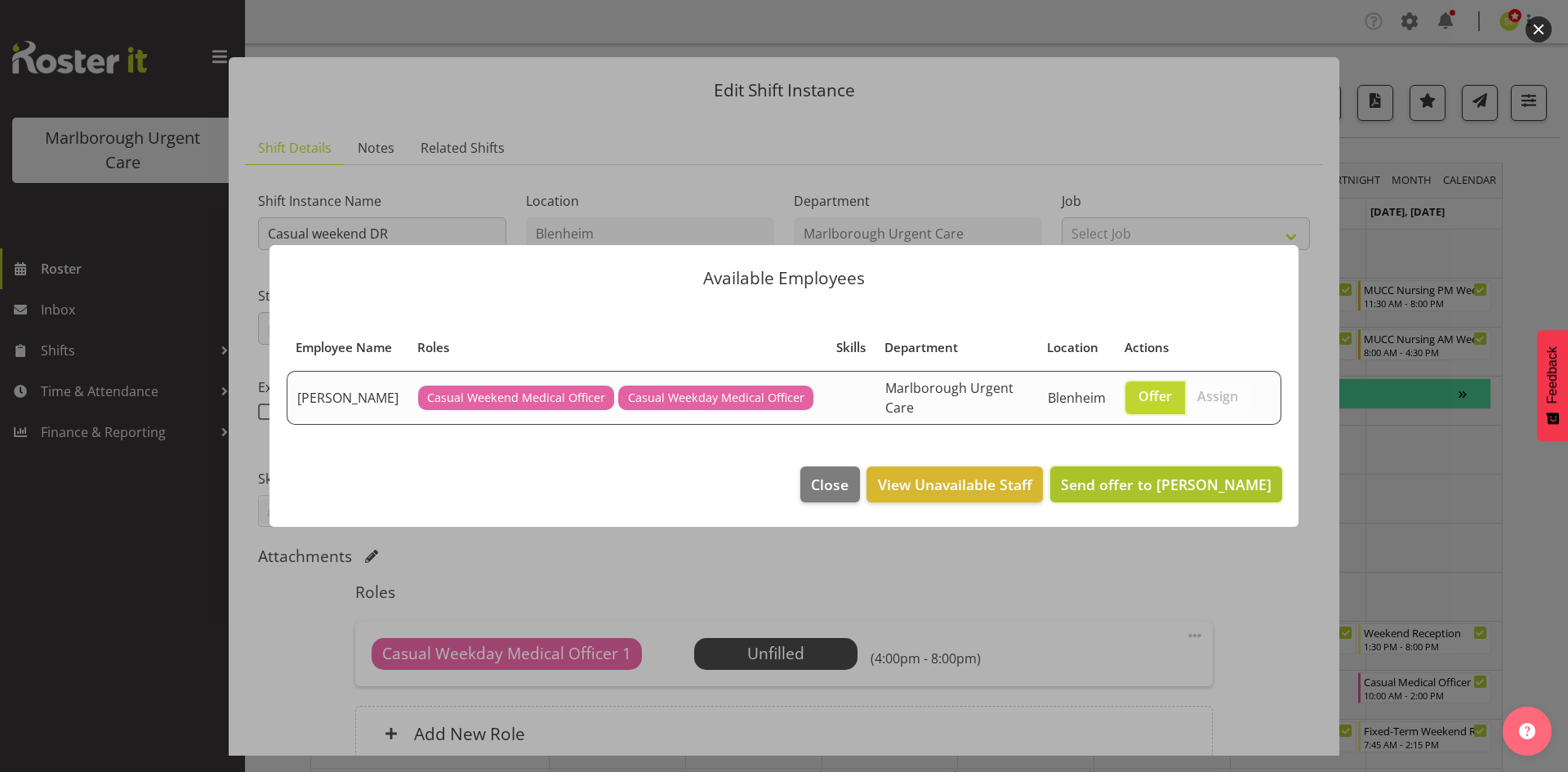
click at [1130, 494] on span "Send offer to Beata Danielek" at bounding box center [1166, 484] width 211 height 20
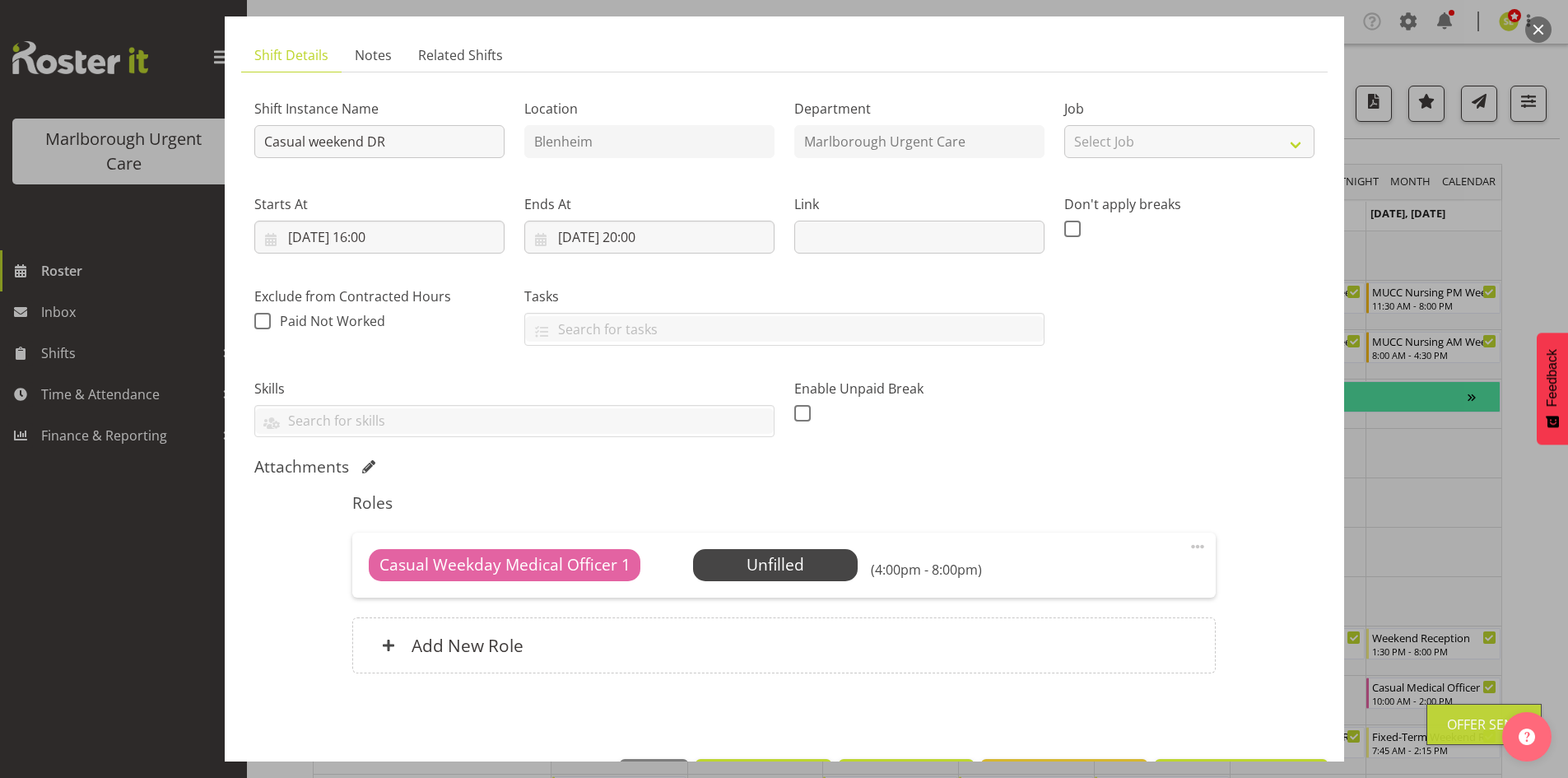
scroll to position [152, 0]
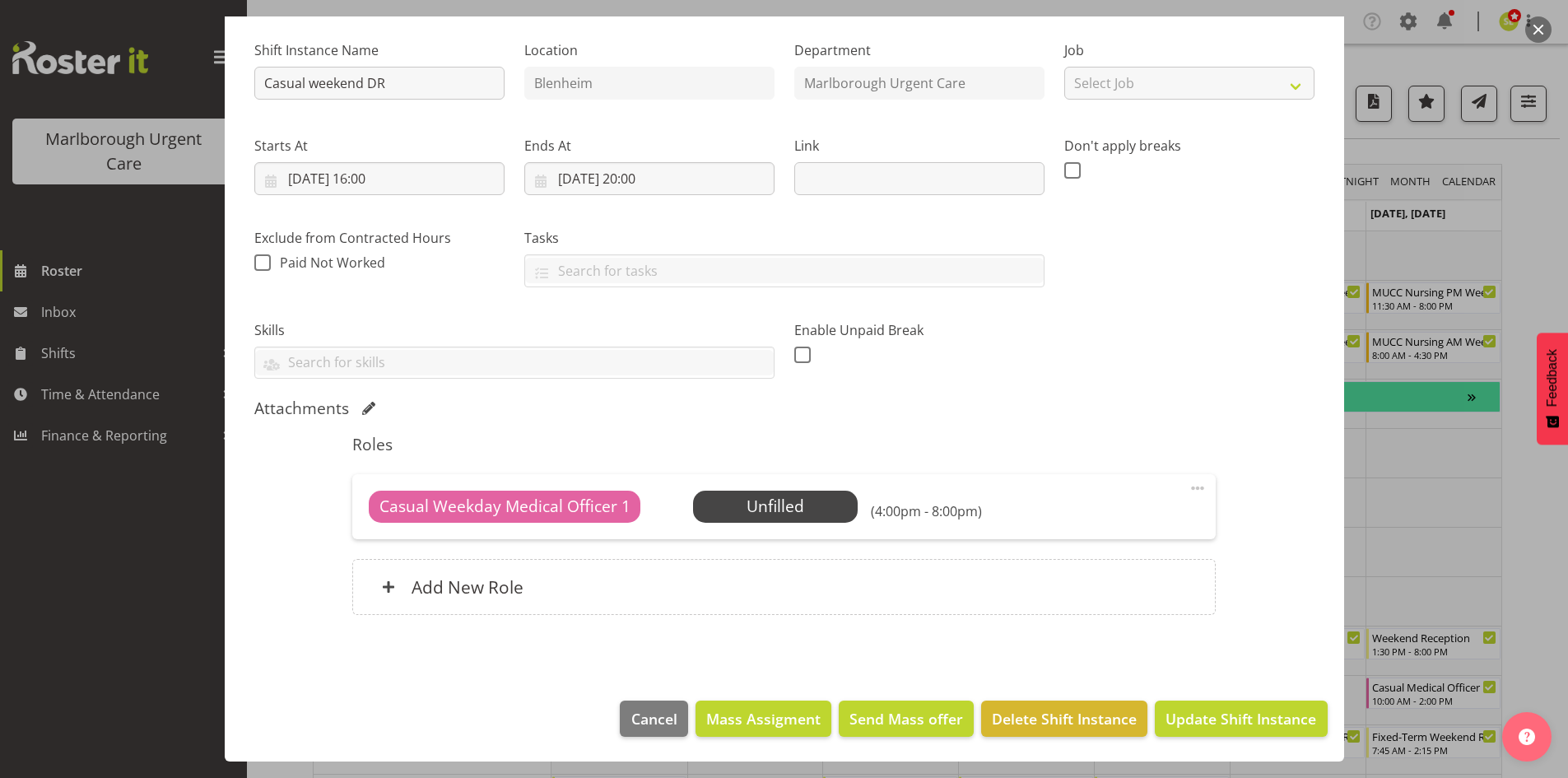
click at [1400, 433] on div at bounding box center [784, 389] width 1568 height 778
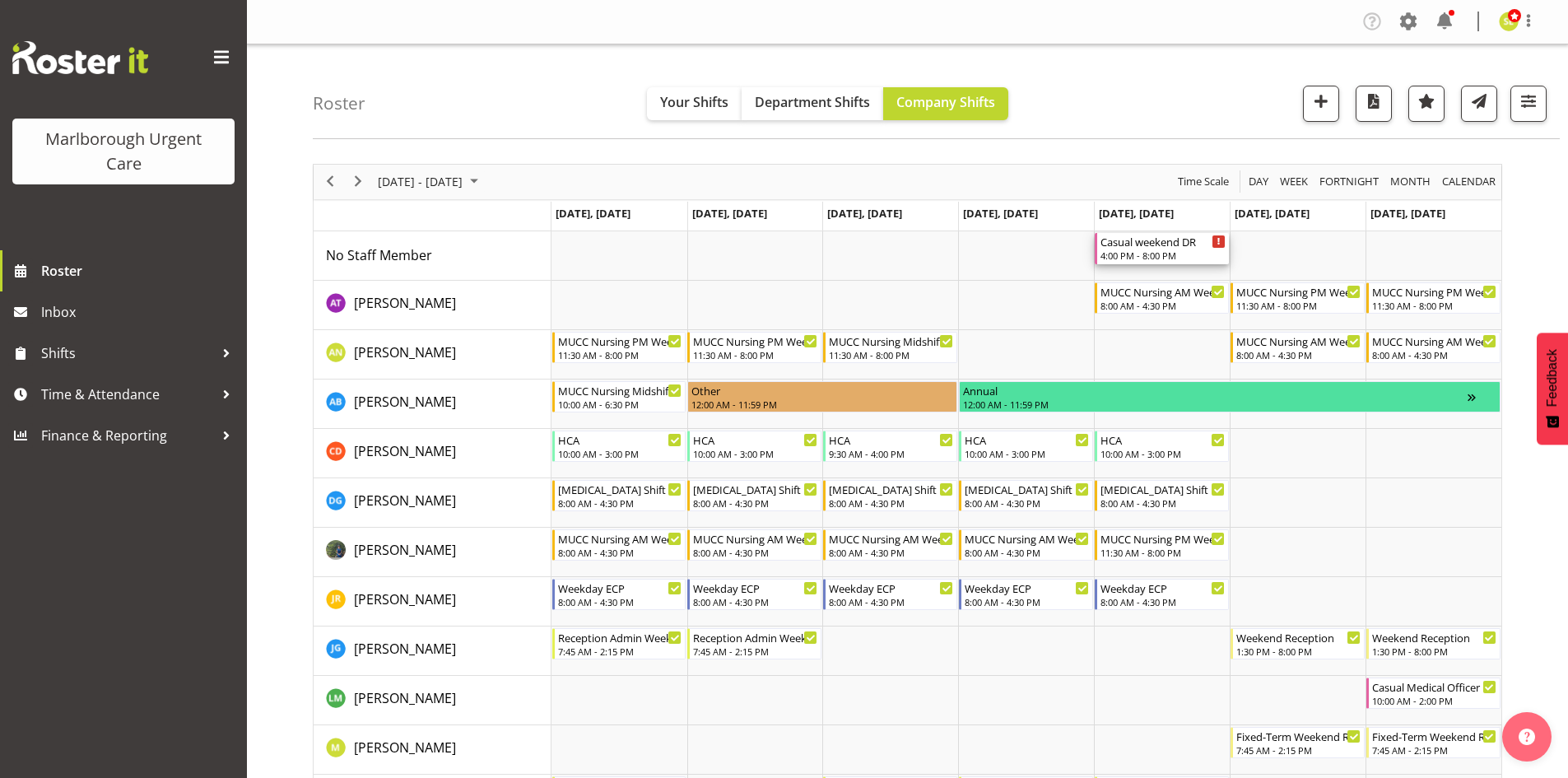
click at [1157, 252] on div "4:00 PM - 8:00 PM" at bounding box center [1162, 255] width 125 height 13
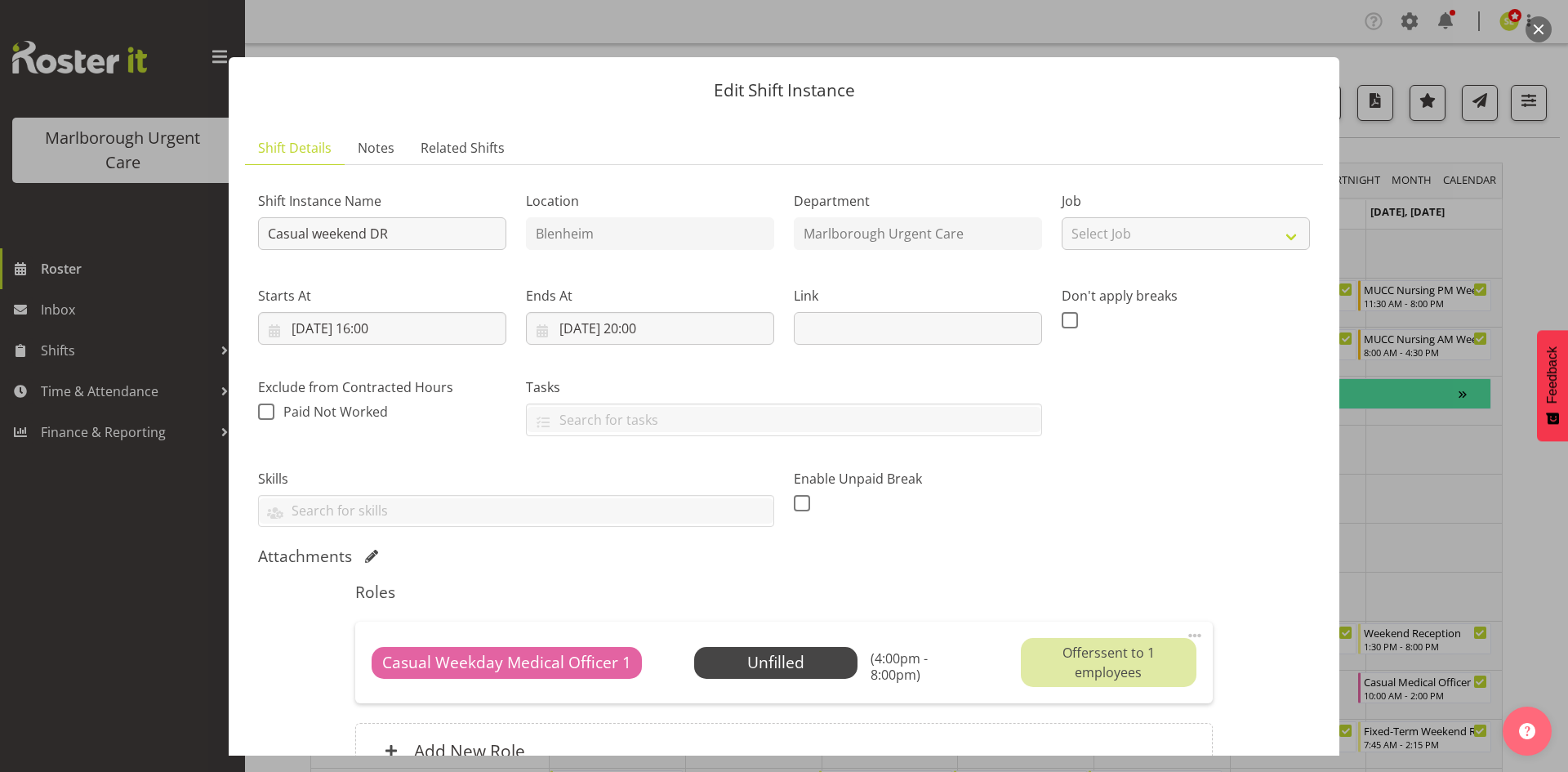
click at [1402, 457] on div at bounding box center [784, 386] width 1568 height 772
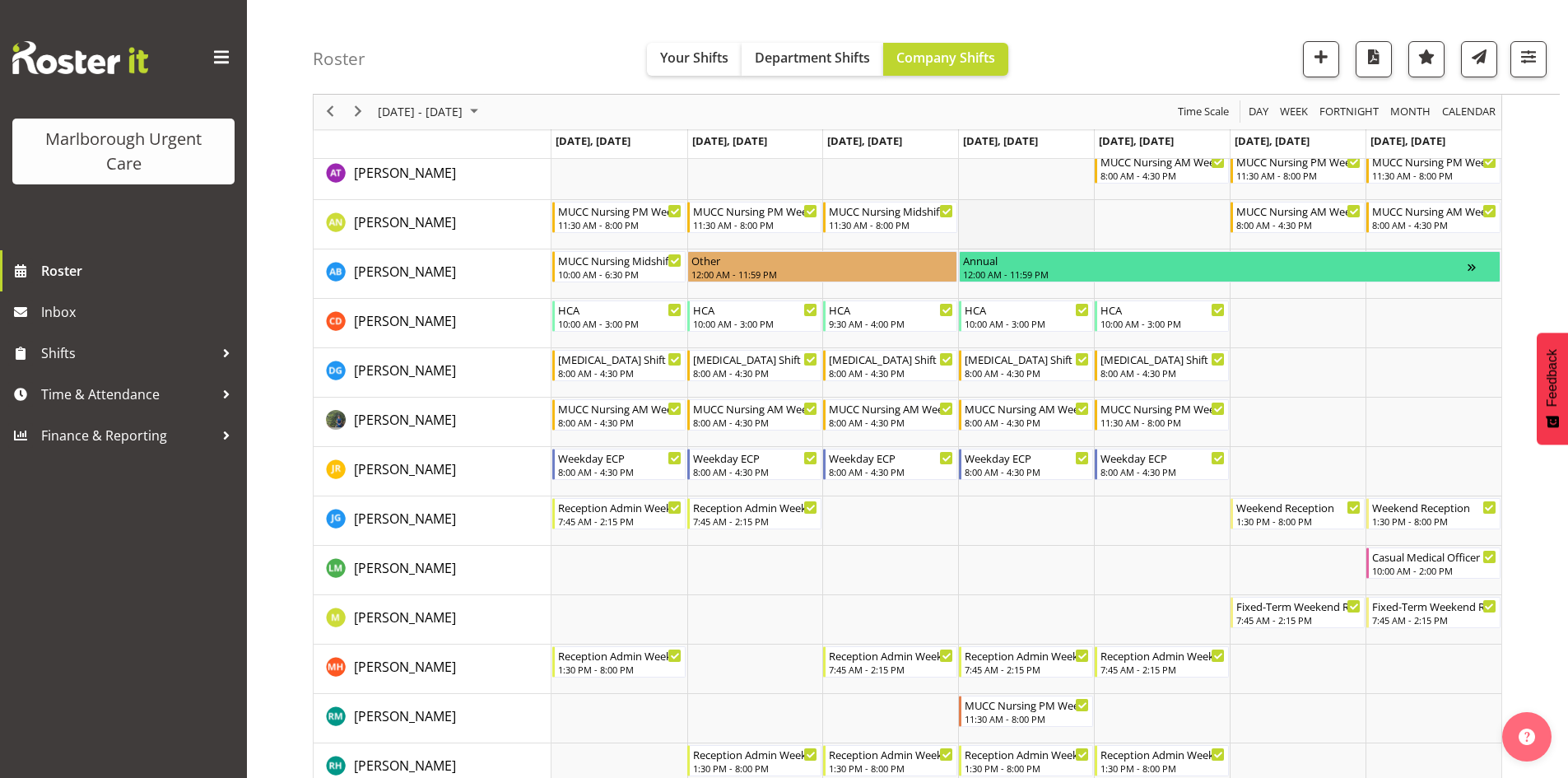
scroll to position [0, 0]
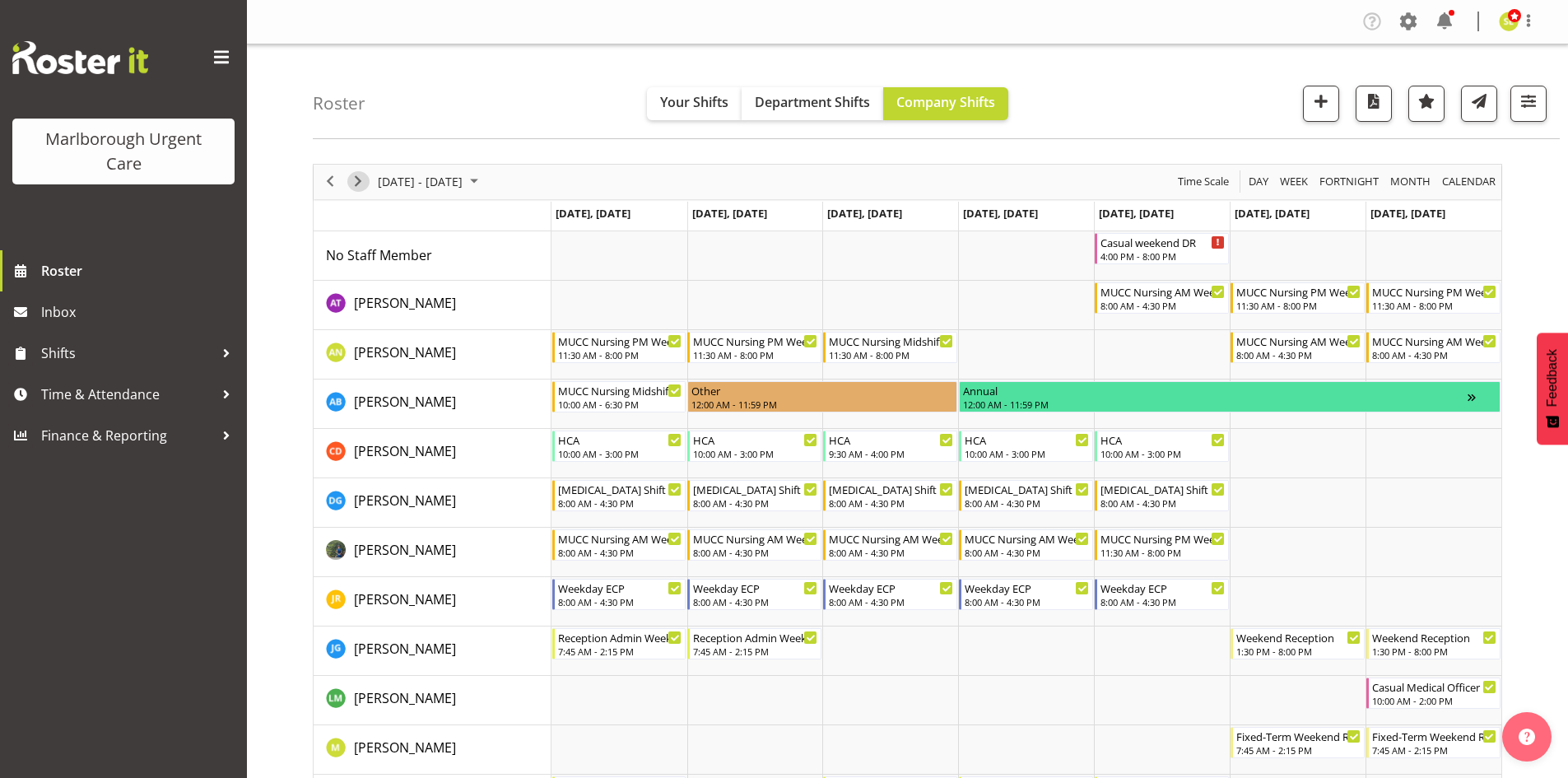
click at [361, 186] on span "Next" at bounding box center [358, 182] width 20 height 21
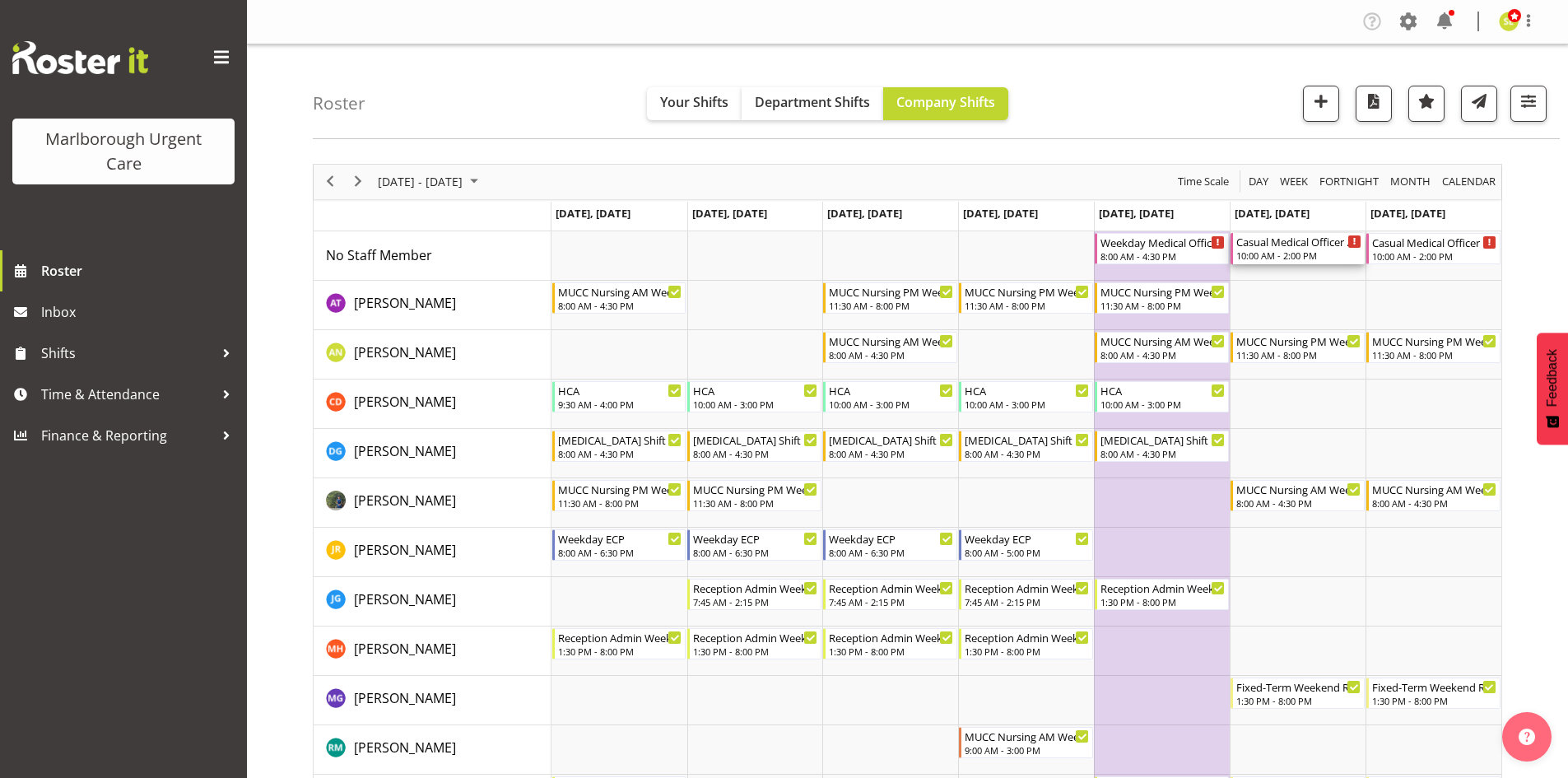
click at [1302, 256] on div "10:00 AM - 2:00 PM" at bounding box center [1298, 255] width 125 height 13
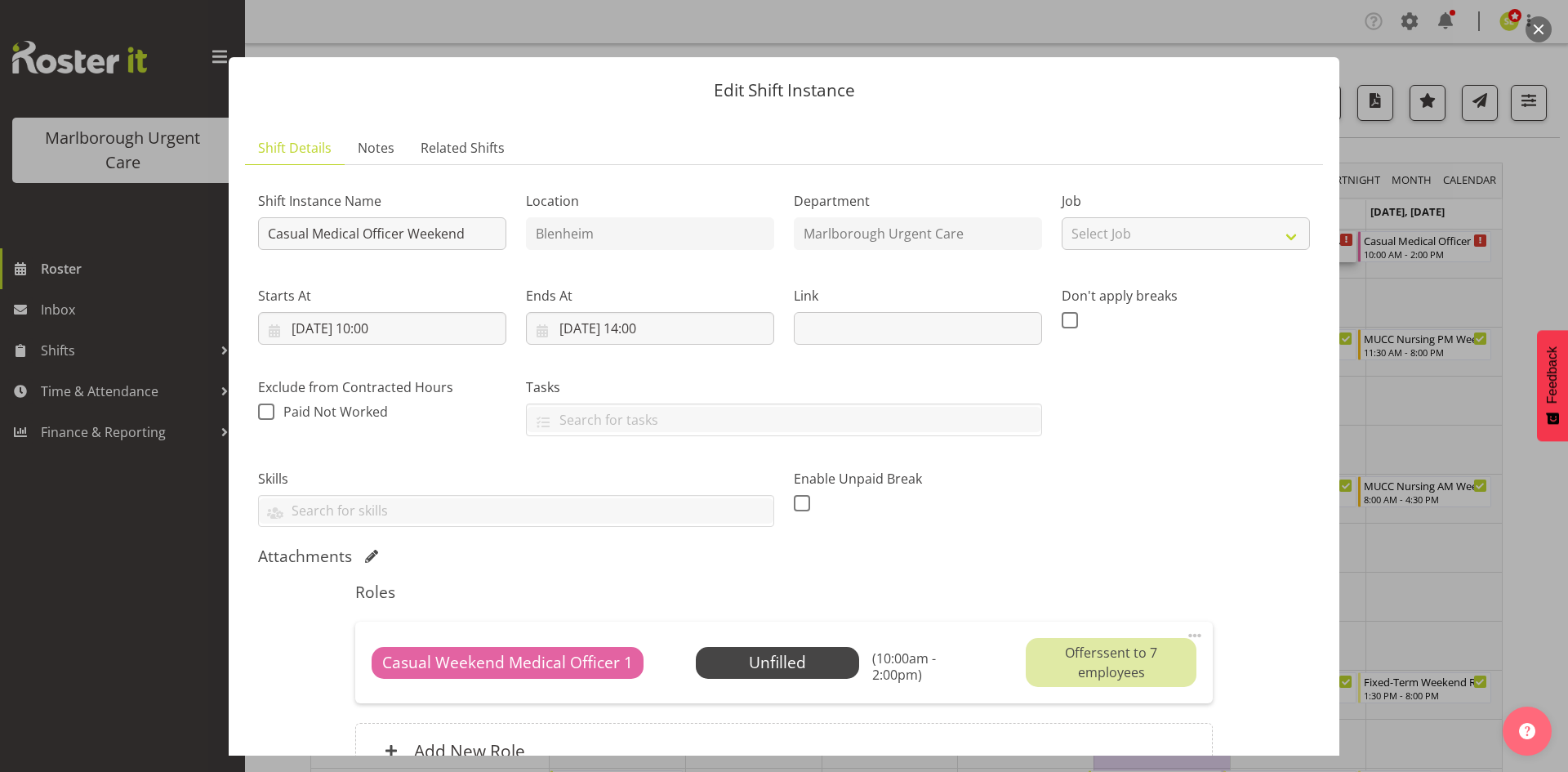
click at [1536, 25] on button "button" at bounding box center [1539, 29] width 26 height 26
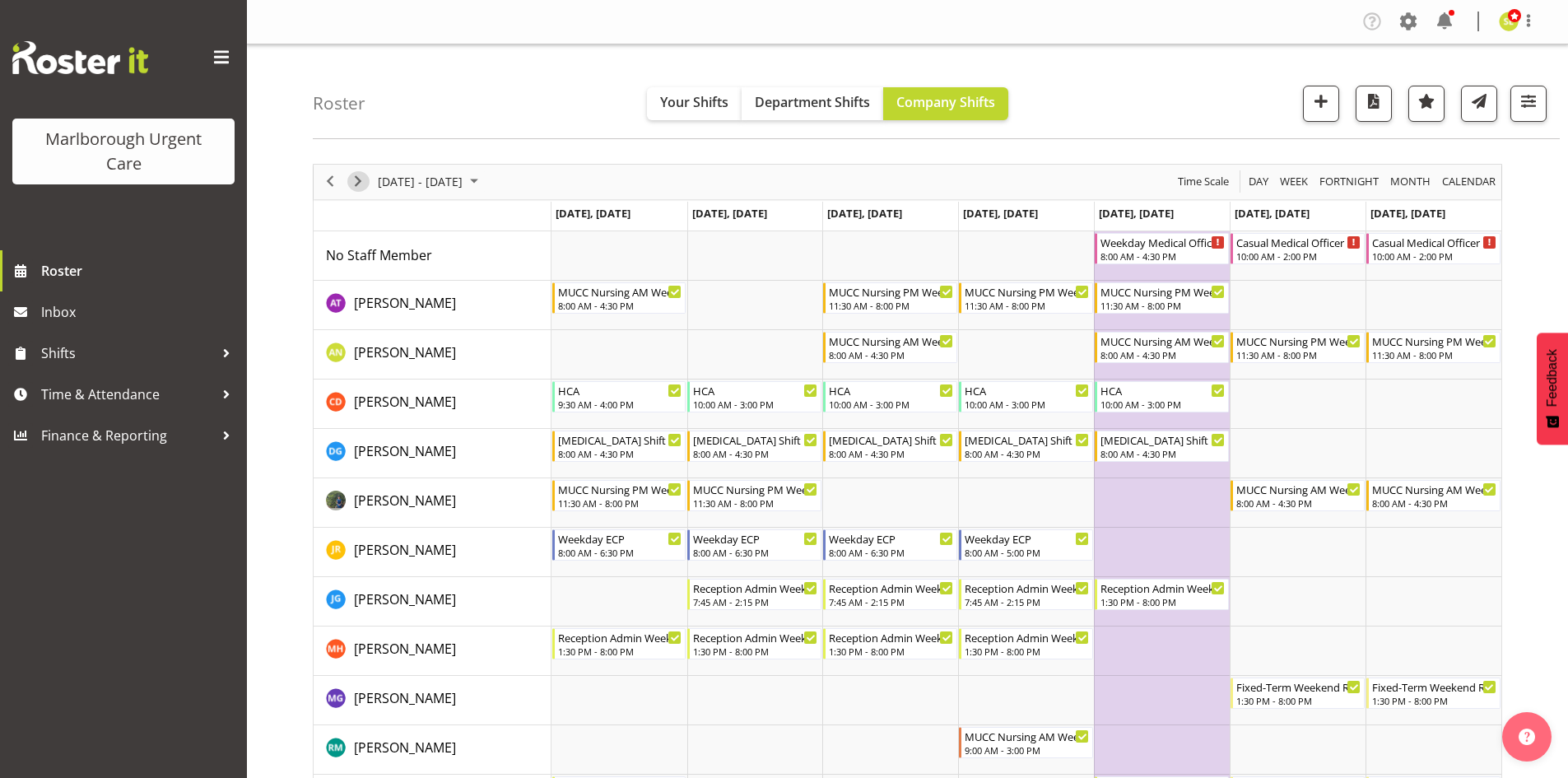
click at [357, 185] on span "Next" at bounding box center [358, 182] width 20 height 21
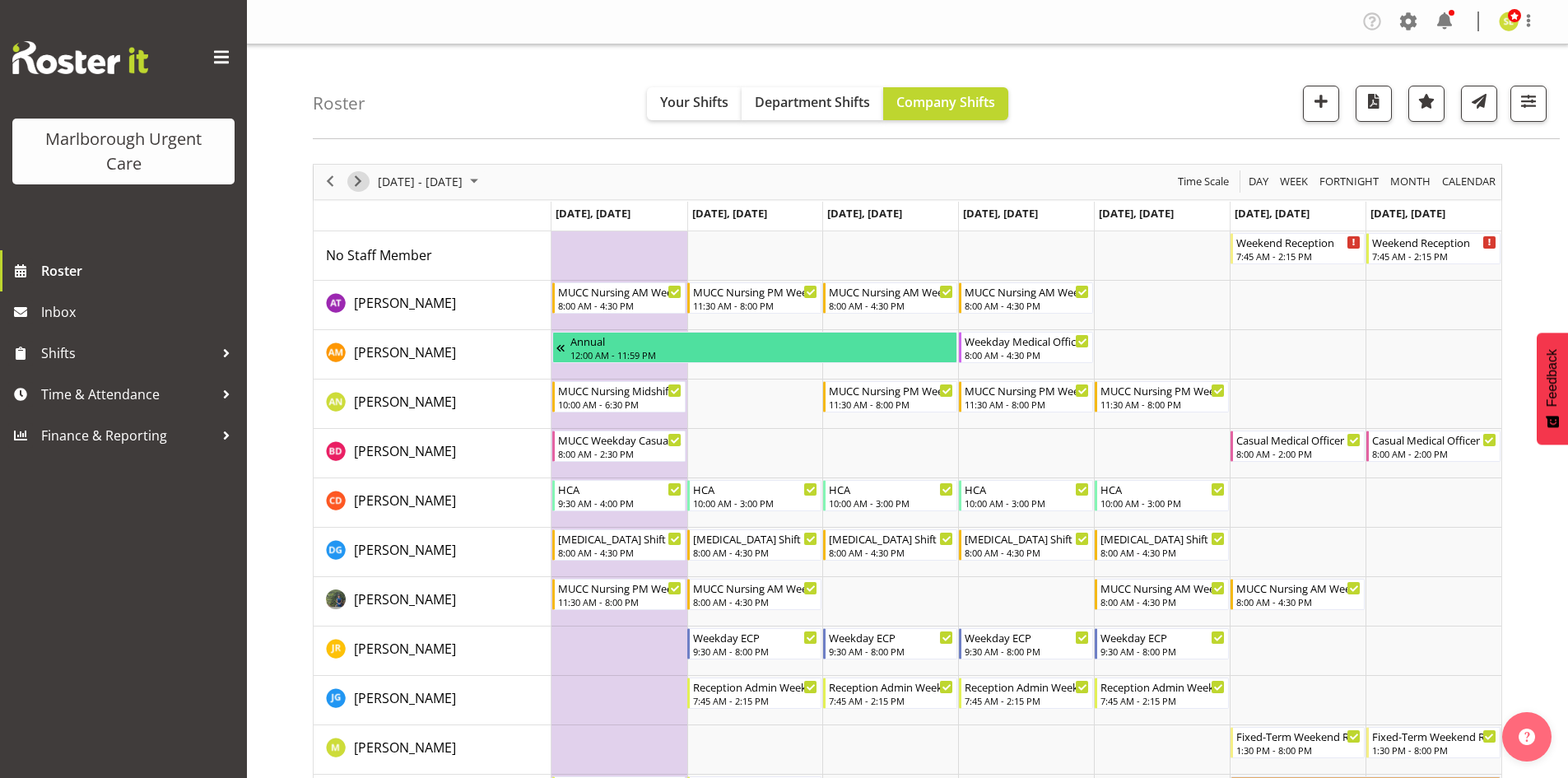
click at [360, 190] on span "Next" at bounding box center [358, 182] width 20 height 21
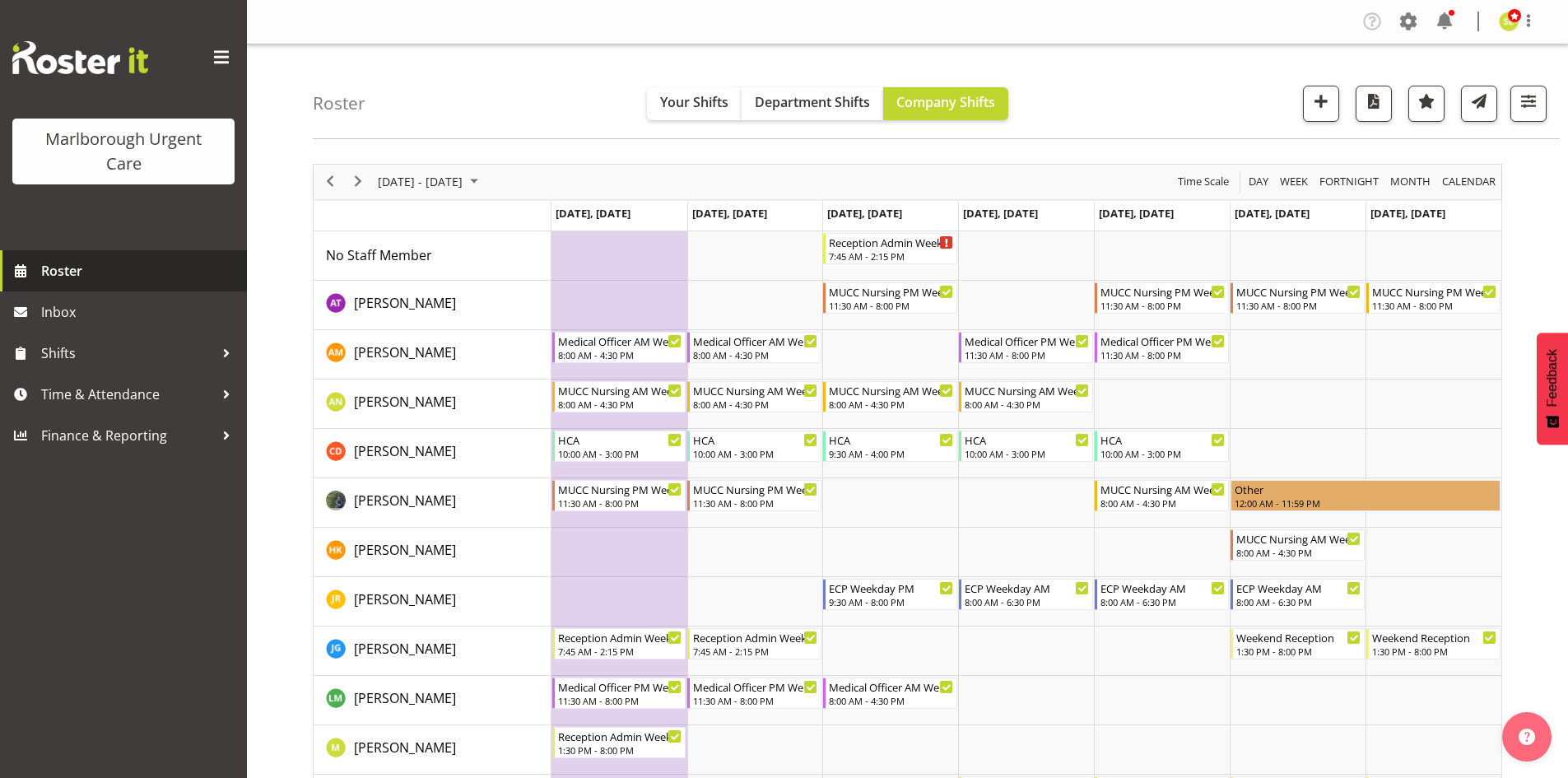
click at [118, 264] on span "Roster" at bounding box center [139, 270] width 197 height 25
